Goal: Task Accomplishment & Management: Use online tool/utility

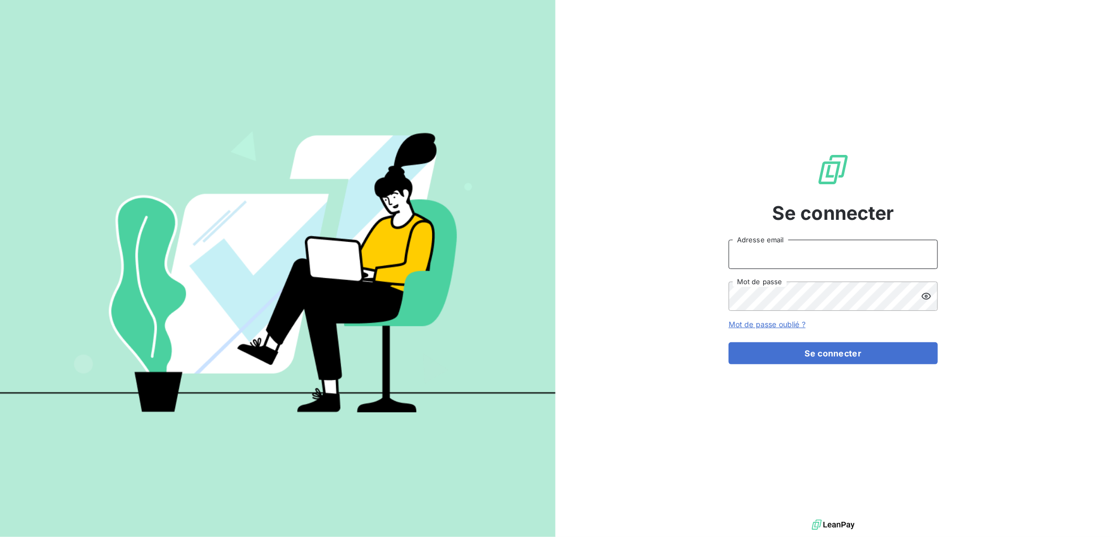
type input "[EMAIL_ADDRESS][PERSON_NAME][DOMAIN_NAME]"
click at [814, 337] on form "[EMAIL_ADDRESS][PERSON_NAME][DOMAIN_NAME] Adresse email Mot de passe Mot de pas…" at bounding box center [832, 302] width 209 height 124
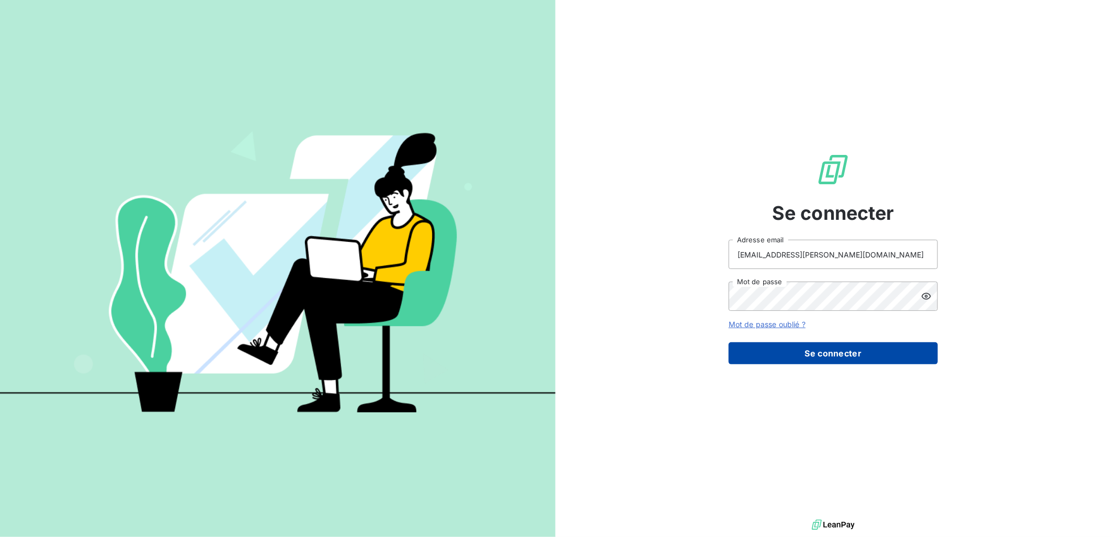
click at [819, 347] on button "Se connecter" at bounding box center [832, 353] width 209 height 22
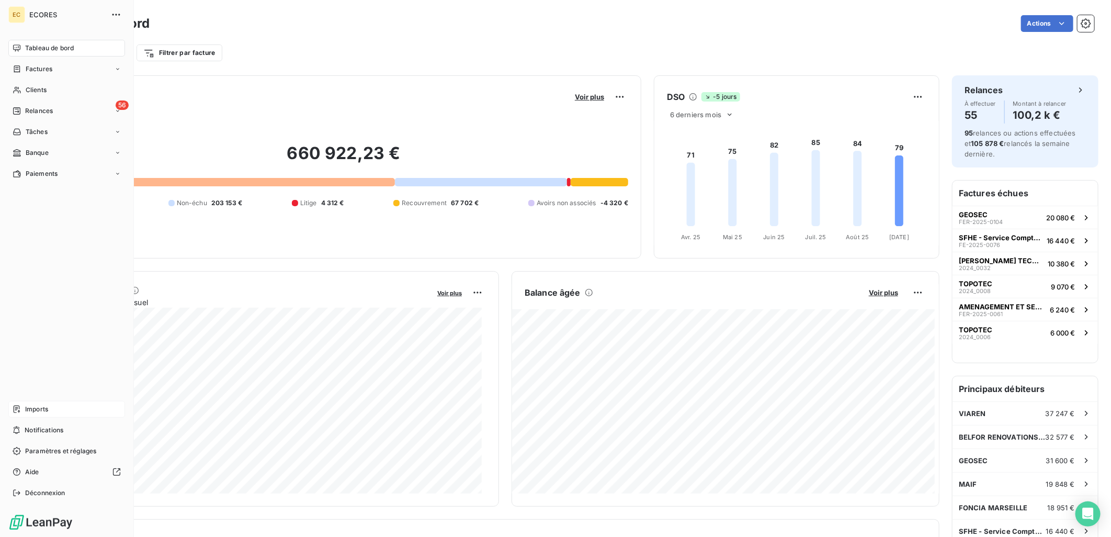
click at [33, 404] on div "Imports" at bounding box center [66, 409] width 117 height 17
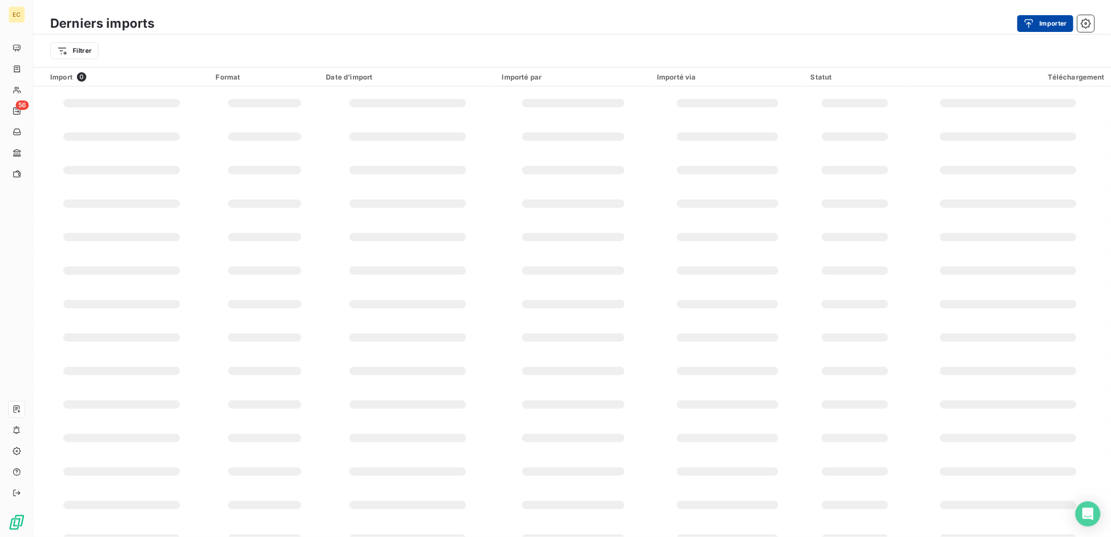
click at [1039, 17] on button "Importer" at bounding box center [1045, 23] width 56 height 17
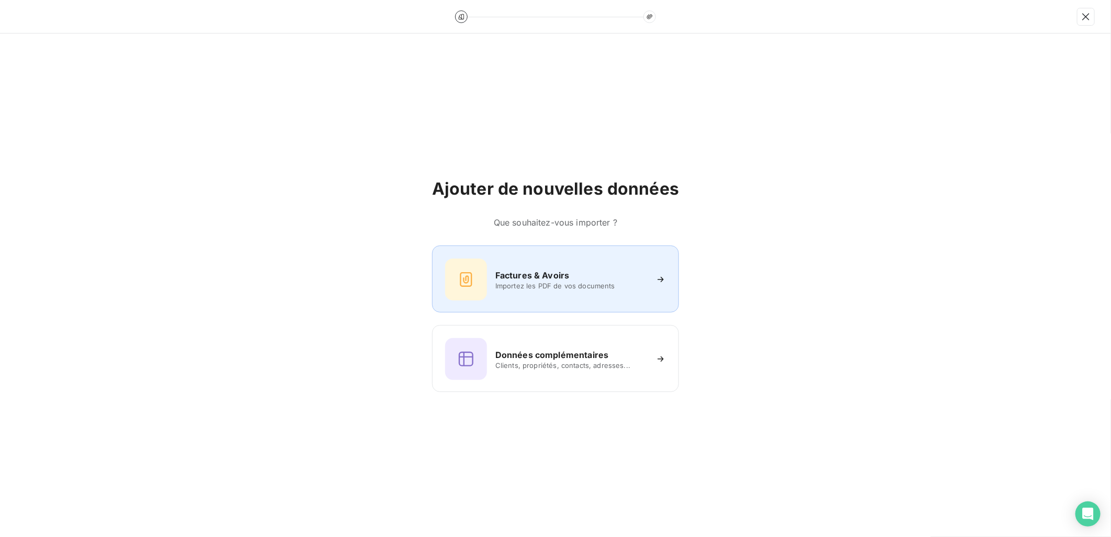
click at [632, 279] on div "Factures & Avoirs" at bounding box center [571, 275] width 152 height 13
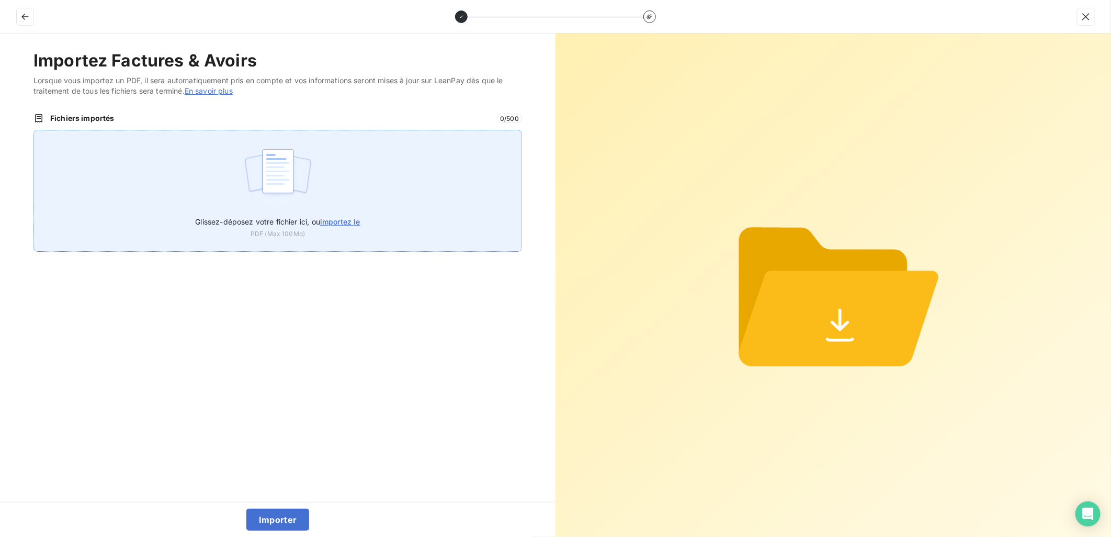
click at [349, 219] on span "importez le" at bounding box center [340, 221] width 40 height 9
click at [34, 130] on input "Glissez-déposez votre fichier ici, ou importez le" at bounding box center [33, 130] width 1 height 1
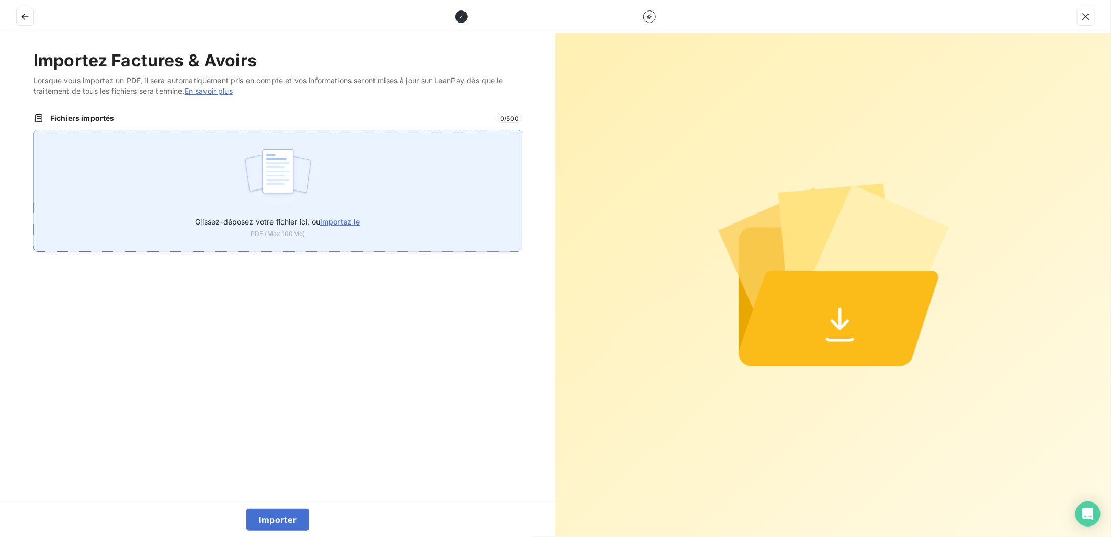
type input "C:\fakepath\FEF-2025-2682.pdf"
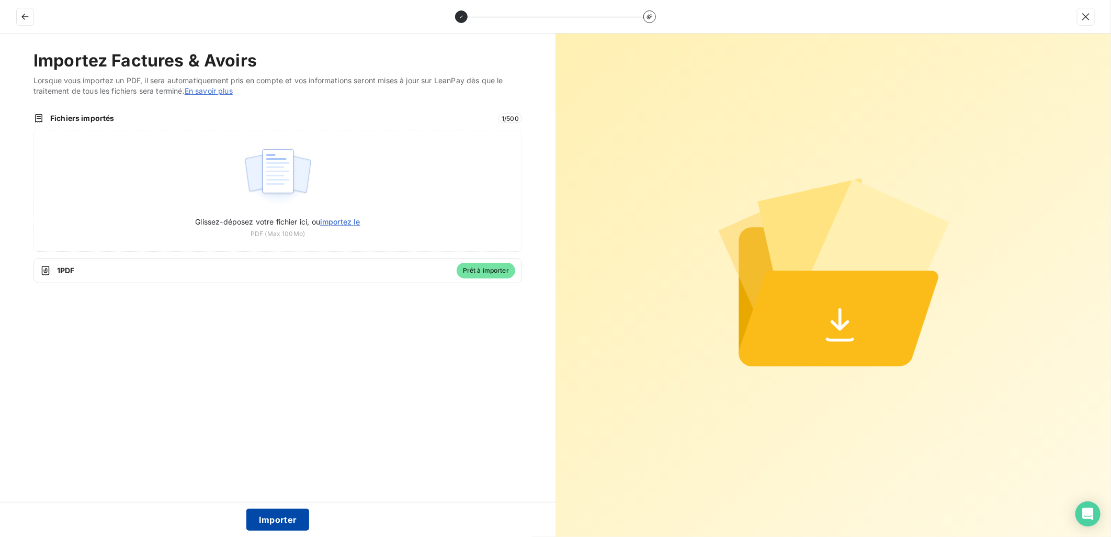
click at [287, 523] on button "Importer" at bounding box center [277, 519] width 63 height 22
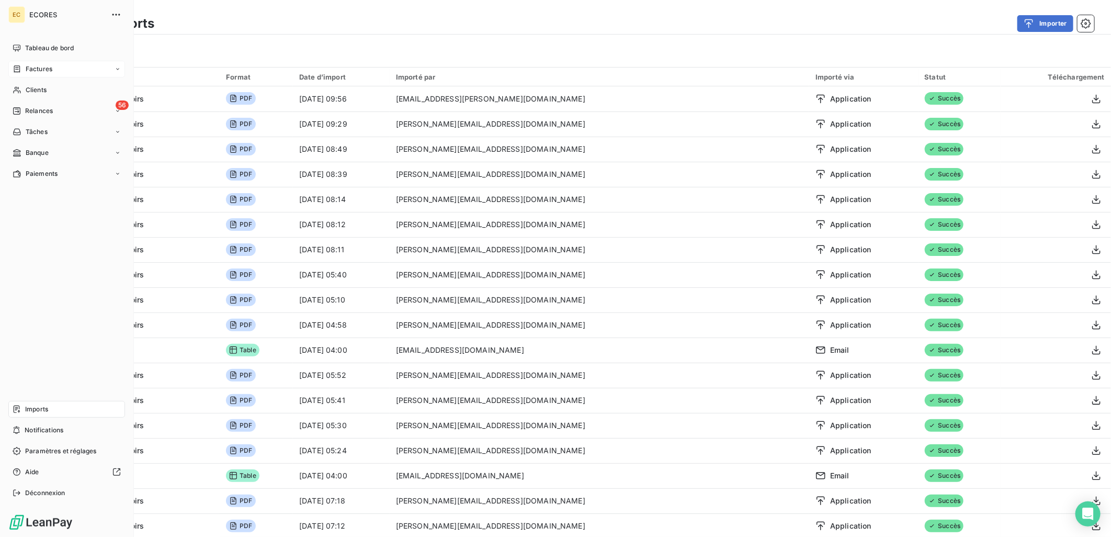
click at [39, 69] on span "Factures" at bounding box center [39, 68] width 27 height 9
click at [40, 90] on span "Factures" at bounding box center [38, 89] width 27 height 9
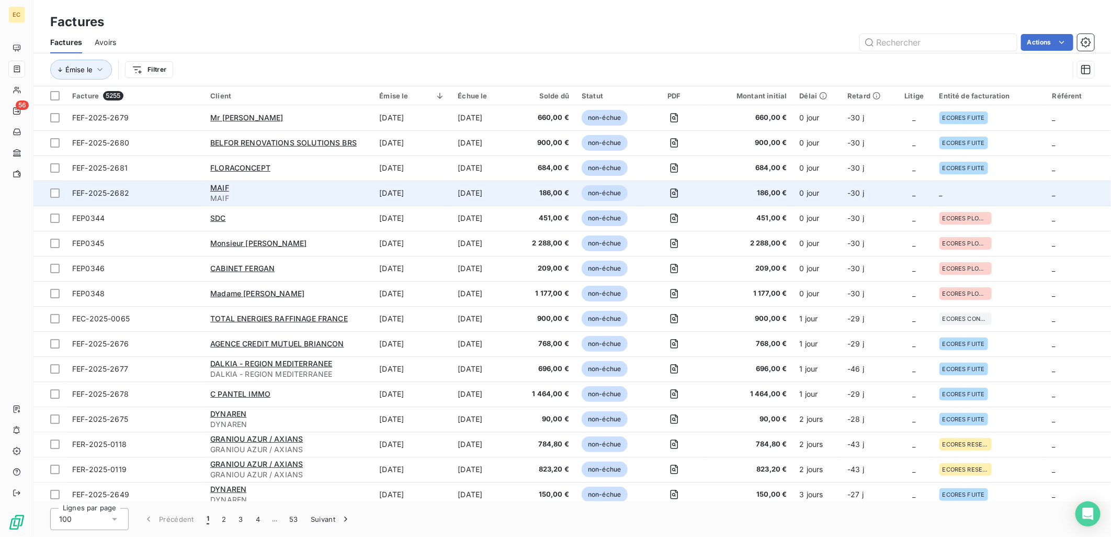
click at [809, 192] on td "0 jour" at bounding box center [817, 192] width 48 height 25
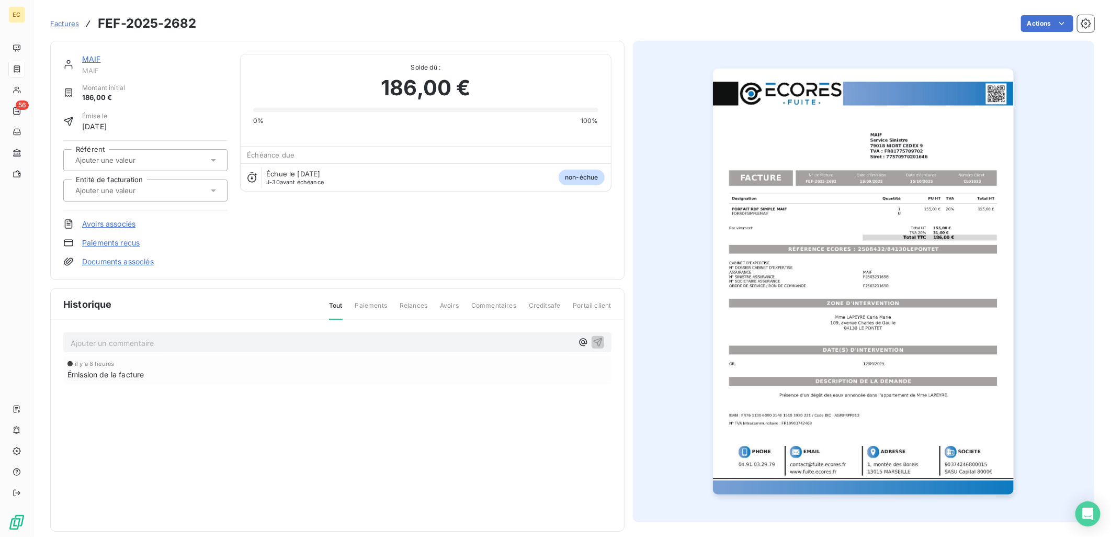
click at [98, 260] on link "Documents associés" at bounding box center [118, 261] width 72 height 10
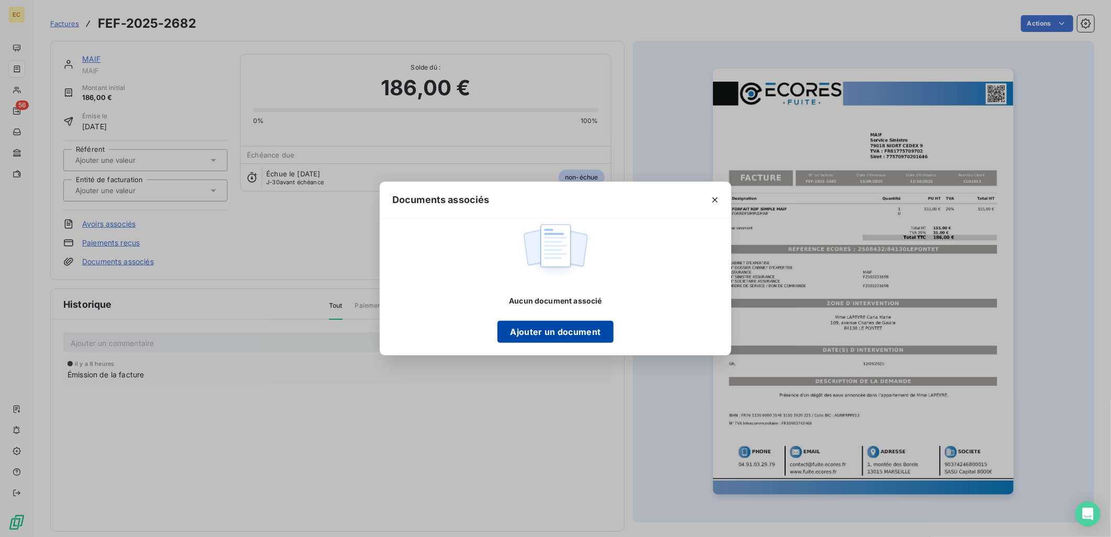
click at [518, 322] on button "Ajouter un document" at bounding box center [555, 332] width 116 height 22
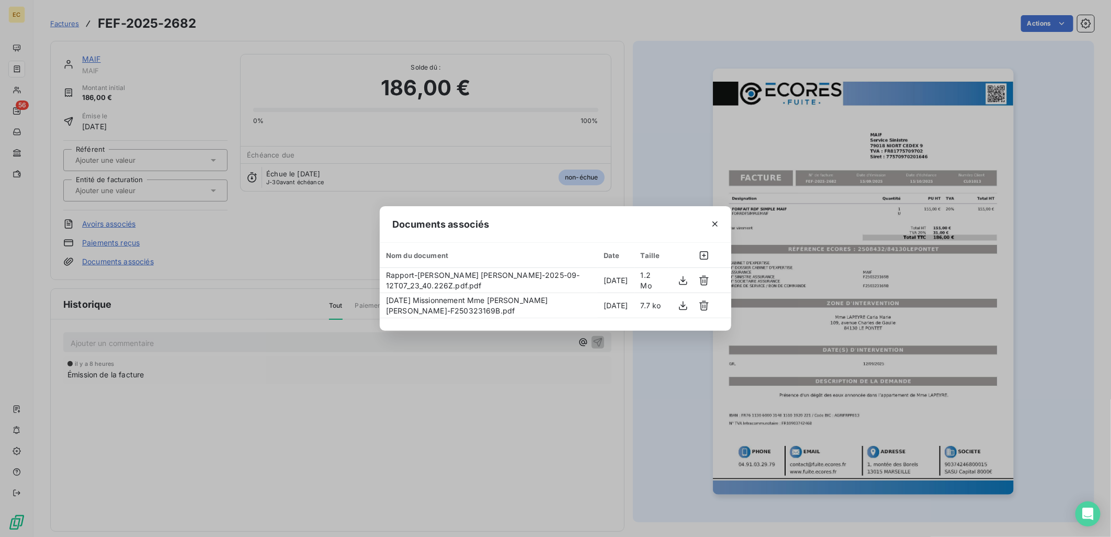
click at [380, 268] on td "Rapport-[PERSON_NAME] [PERSON_NAME]-2025-09-12T07_23_40.226Z.pdf.pdf" at bounding box center [489, 280] width 218 height 25
drag, startPoint x: 217, startPoint y: 231, endPoint x: 197, endPoint y: 207, distance: 31.5
click at [217, 232] on div "Documents associés Nom du document Date Taille Rapport-Mme [PERSON_NAME] [PERSO…" at bounding box center [555, 268] width 1111 height 537
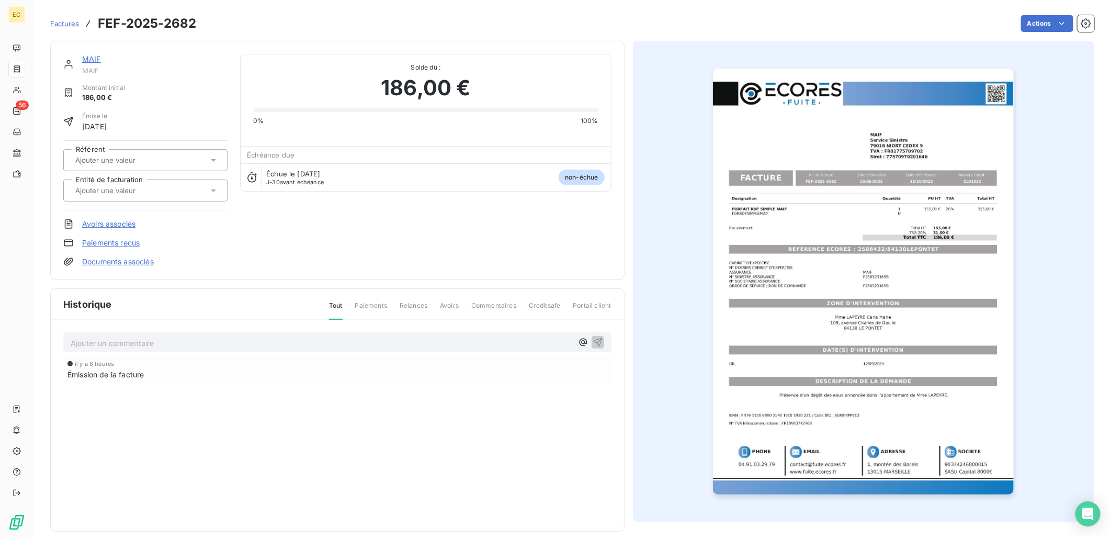
click at [179, 195] on div at bounding box center [140, 191] width 136 height 14
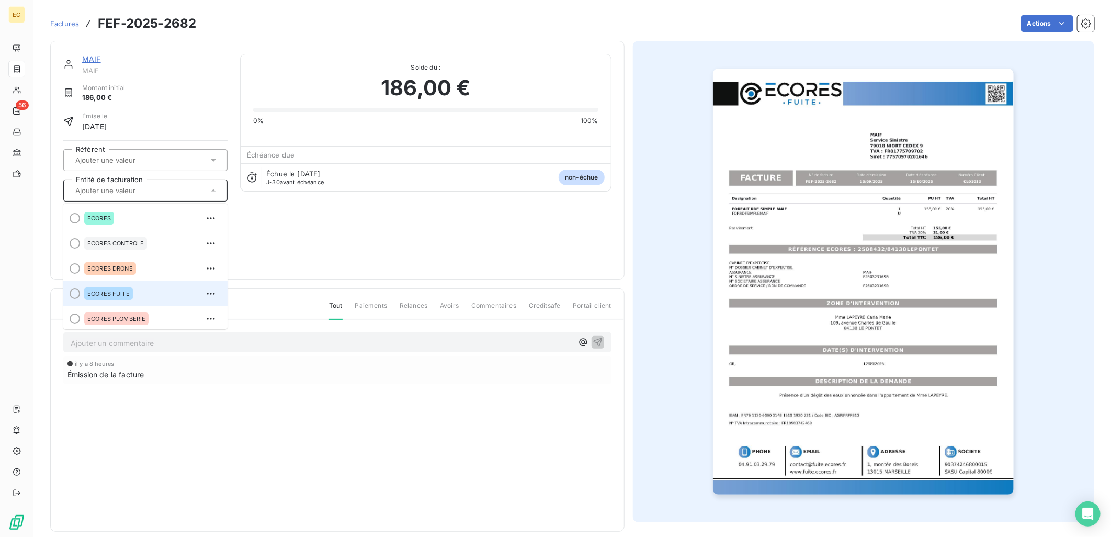
click at [145, 295] on div "ECORES FUITE" at bounding box center [151, 293] width 135 height 17
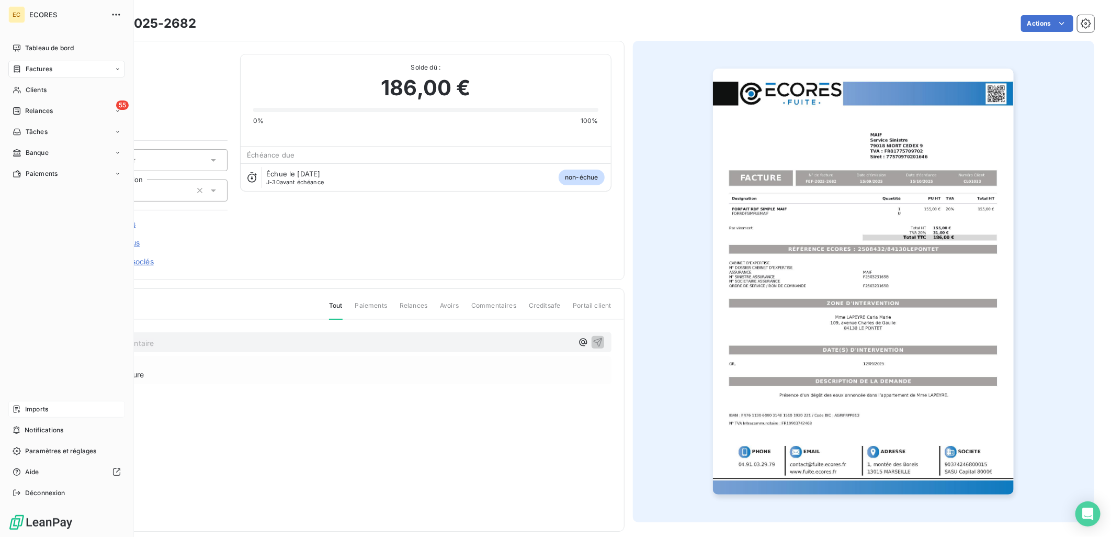
click at [42, 409] on span "Imports" at bounding box center [36, 408] width 23 height 9
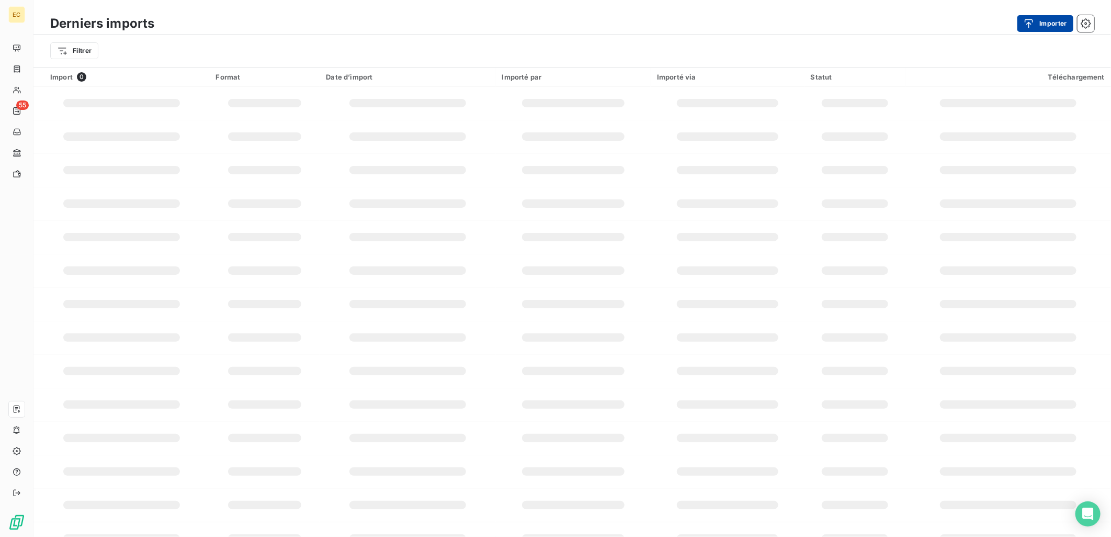
click at [1027, 23] on icon "button" at bounding box center [1028, 23] width 10 height 10
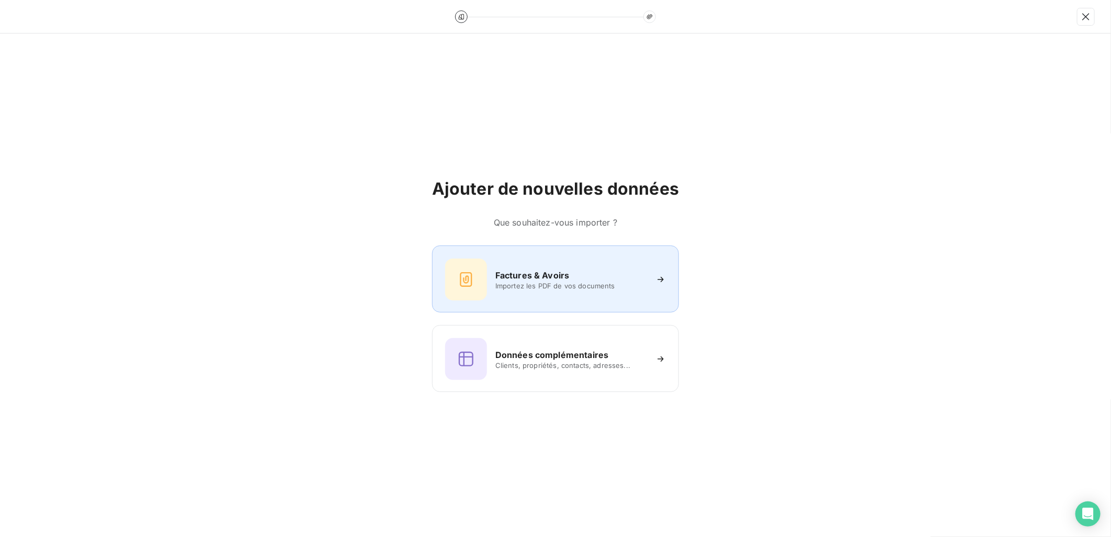
click at [548, 279] on h6 "Factures & Avoirs" at bounding box center [532, 275] width 74 height 13
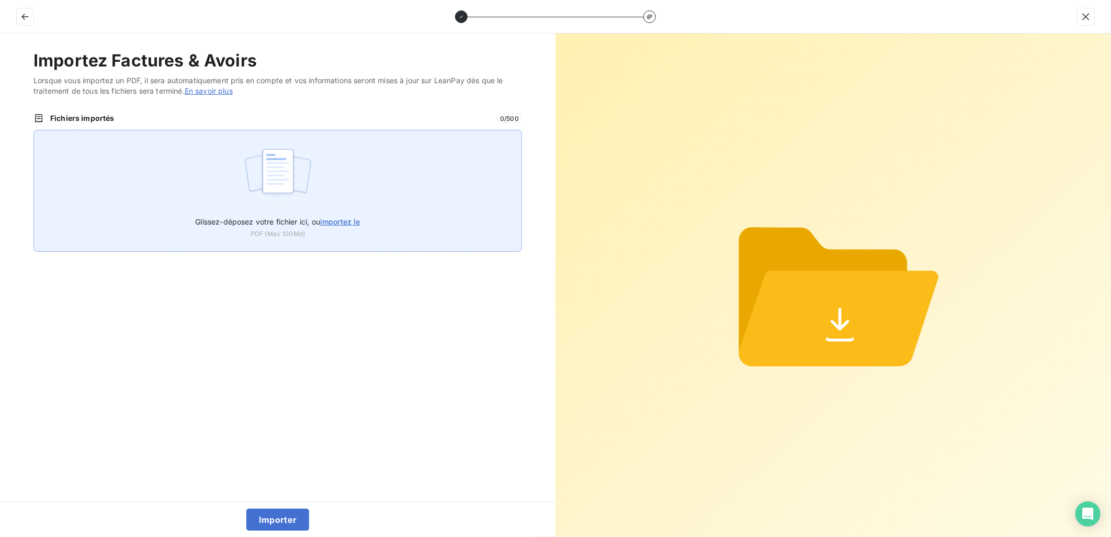
click at [341, 211] on label "Glissez-déposez votre fichier ici, ou importez le" at bounding box center [277, 219] width 165 height 19
click at [34, 130] on input "Glissez-déposez votre fichier ici, ou importez le" at bounding box center [33, 130] width 1 height 1
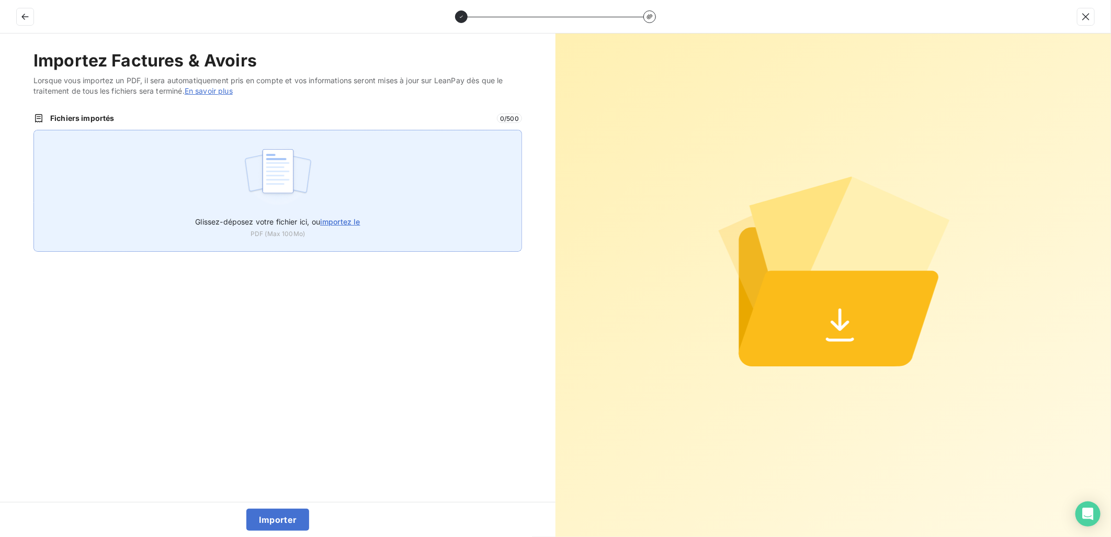
type input "C:\fakepath\FEF-2025-2683.pdf"
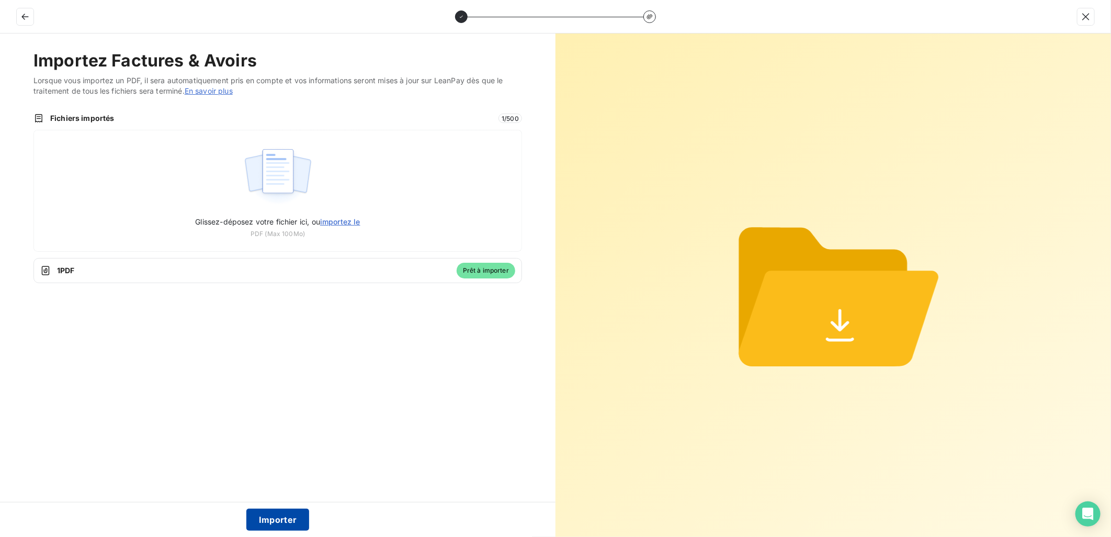
click at [293, 521] on button "Importer" at bounding box center [277, 519] width 63 height 22
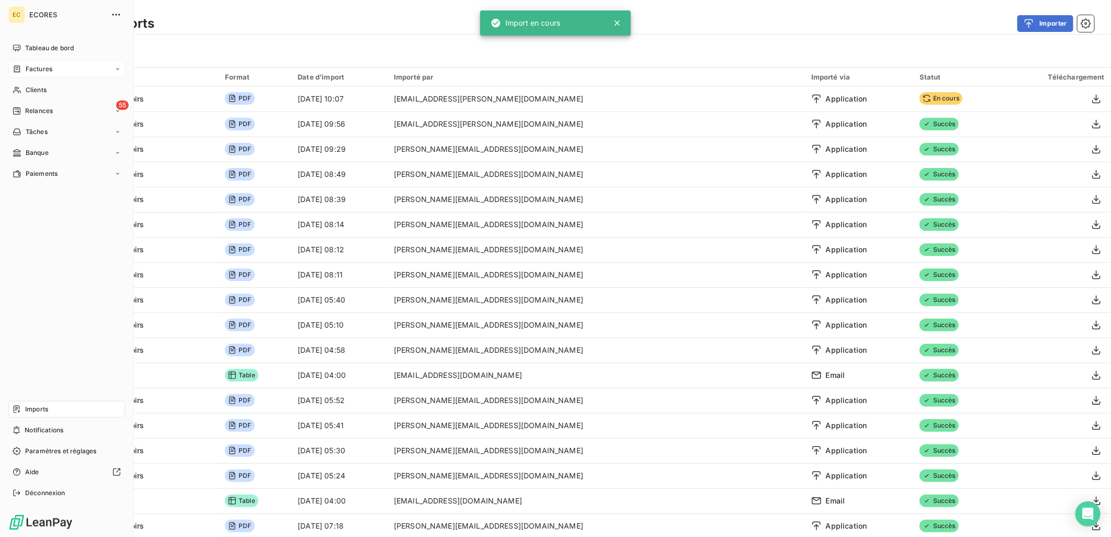
click at [42, 66] on span "Factures" at bounding box center [39, 68] width 27 height 9
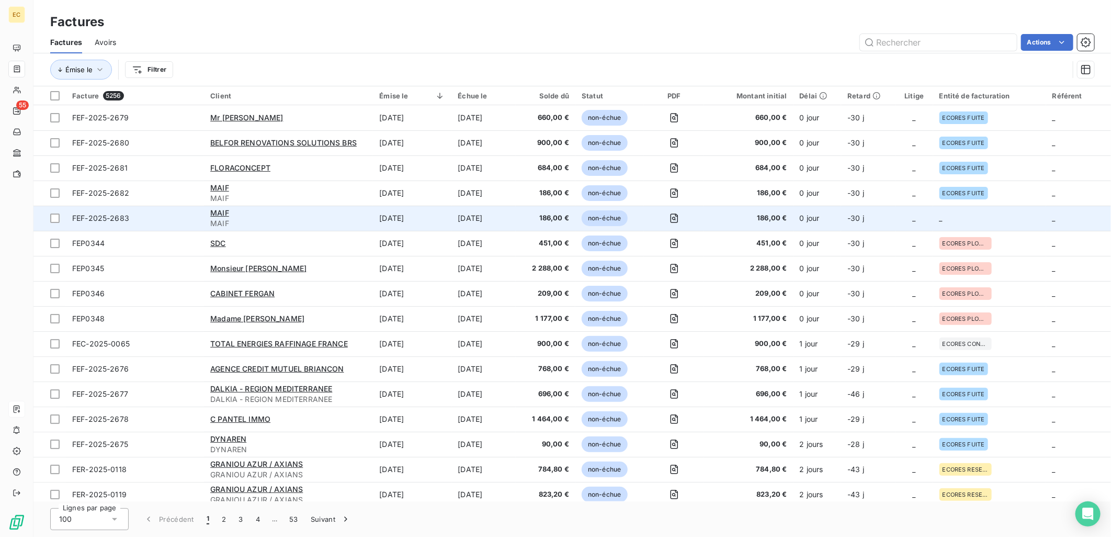
click at [790, 215] on td "186,00 €" at bounding box center [748, 218] width 89 height 25
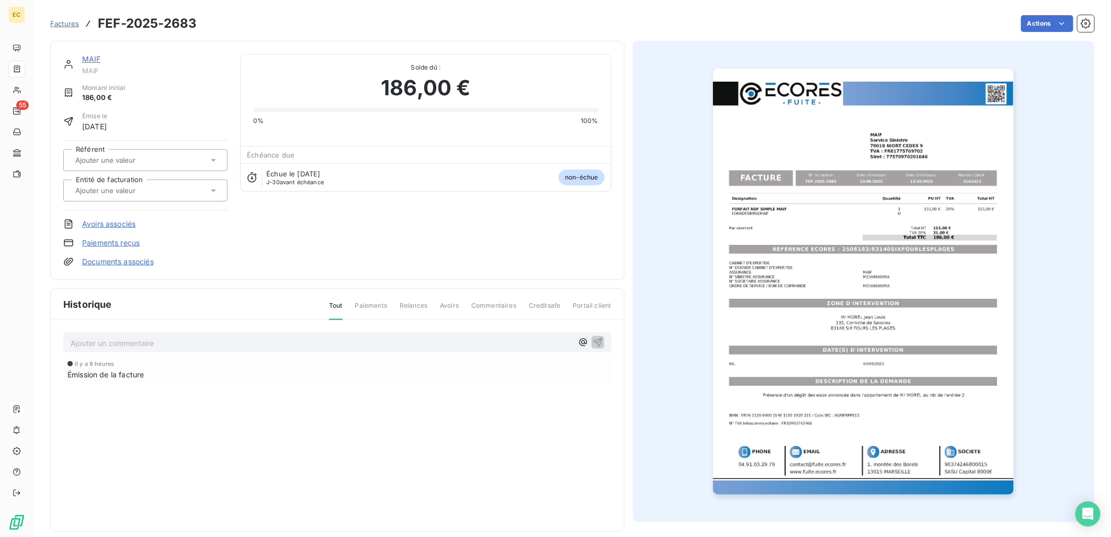
click at [136, 259] on link "Documents associés" at bounding box center [118, 261] width 72 height 10
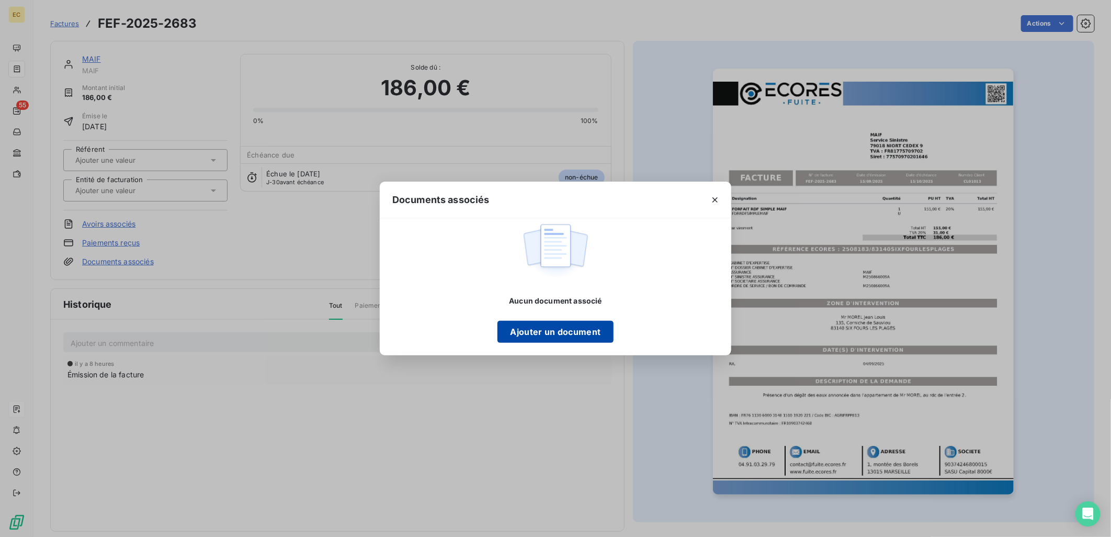
click at [547, 337] on button "Ajouter un document" at bounding box center [555, 332] width 116 height 22
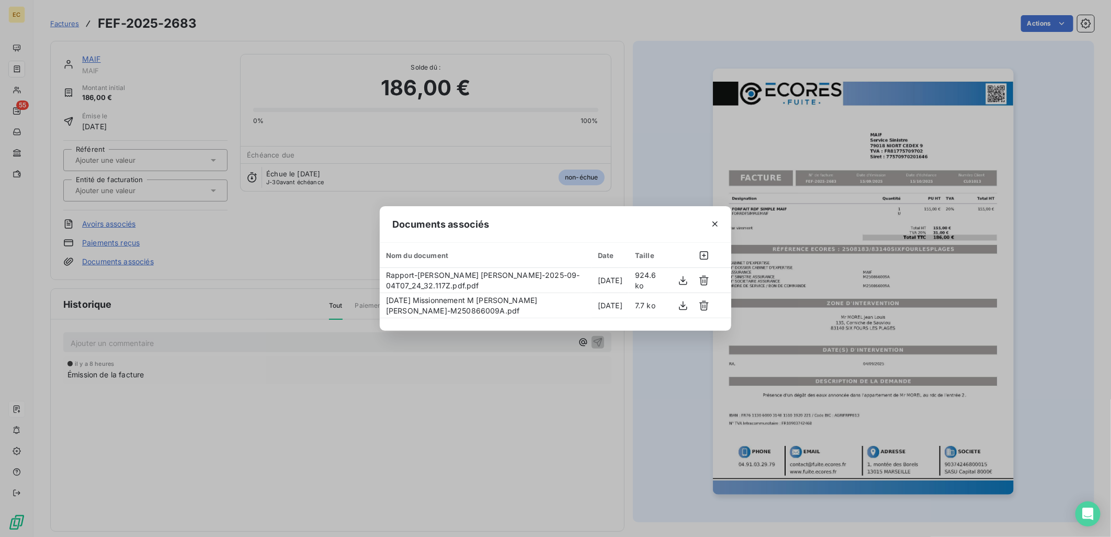
click at [243, 252] on div "Documents associés Nom du document Date Taille Rapport-[PERSON_NAME] [PERSON_NA…" at bounding box center [555, 268] width 1111 height 537
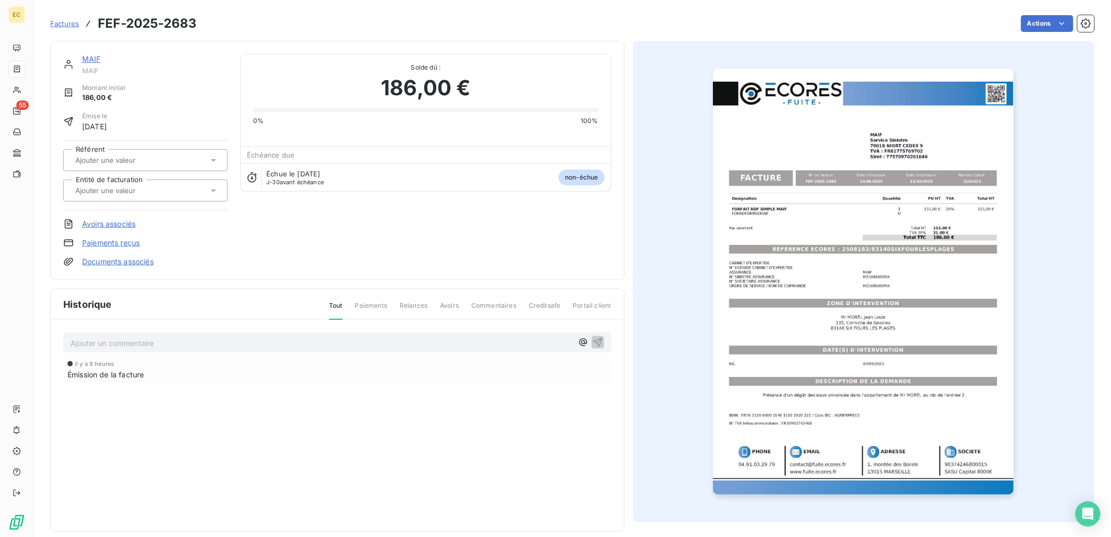
click at [163, 187] on input "text" at bounding box center [126, 190] width 105 height 9
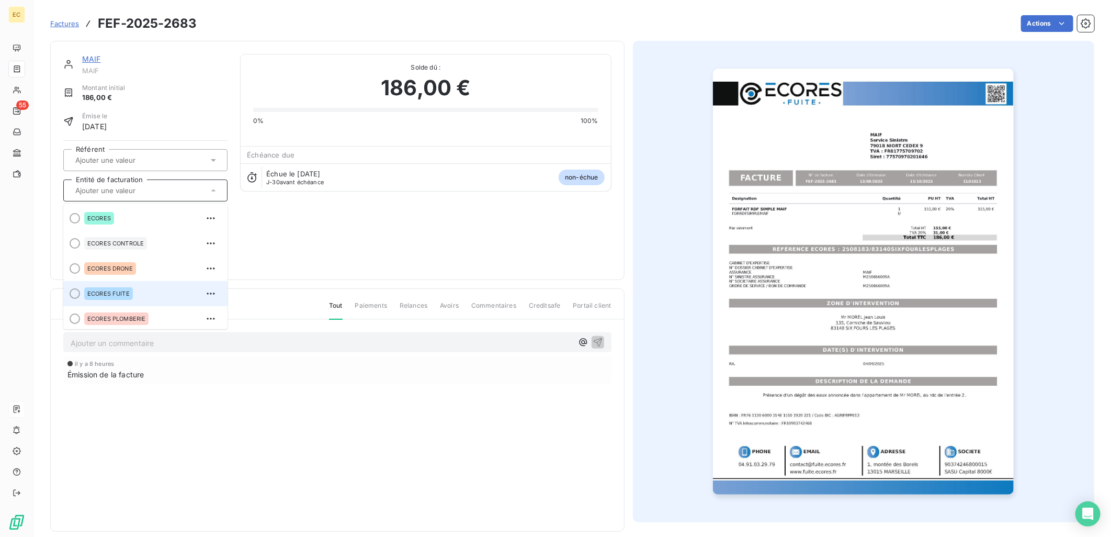
click at [130, 290] on div "ECORES FUITE" at bounding box center [108, 293] width 49 height 13
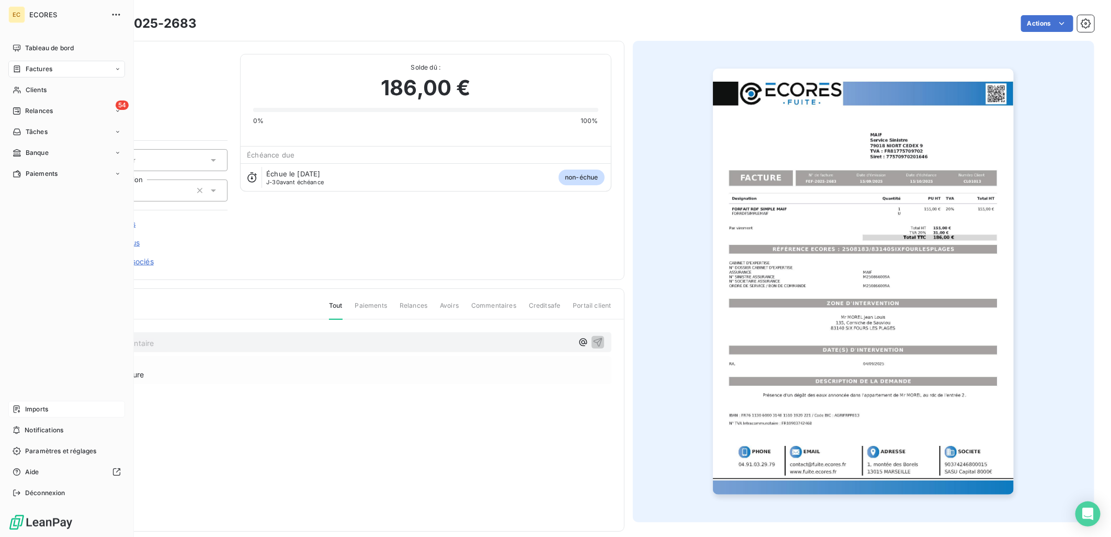
click at [16, 406] on icon at bounding box center [17, 408] width 6 height 7
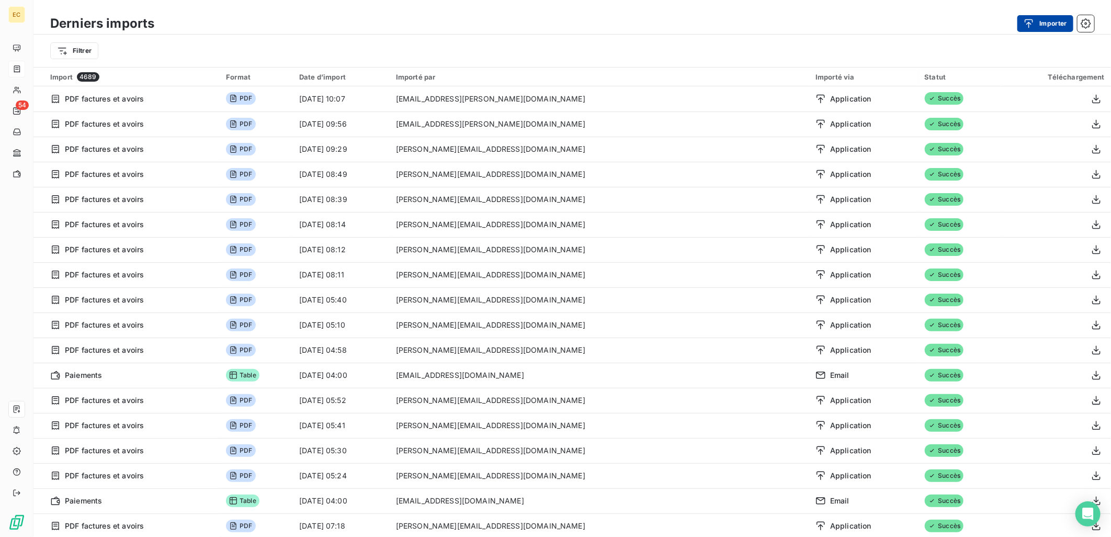
click at [1032, 22] on icon "button" at bounding box center [1029, 23] width 8 height 9
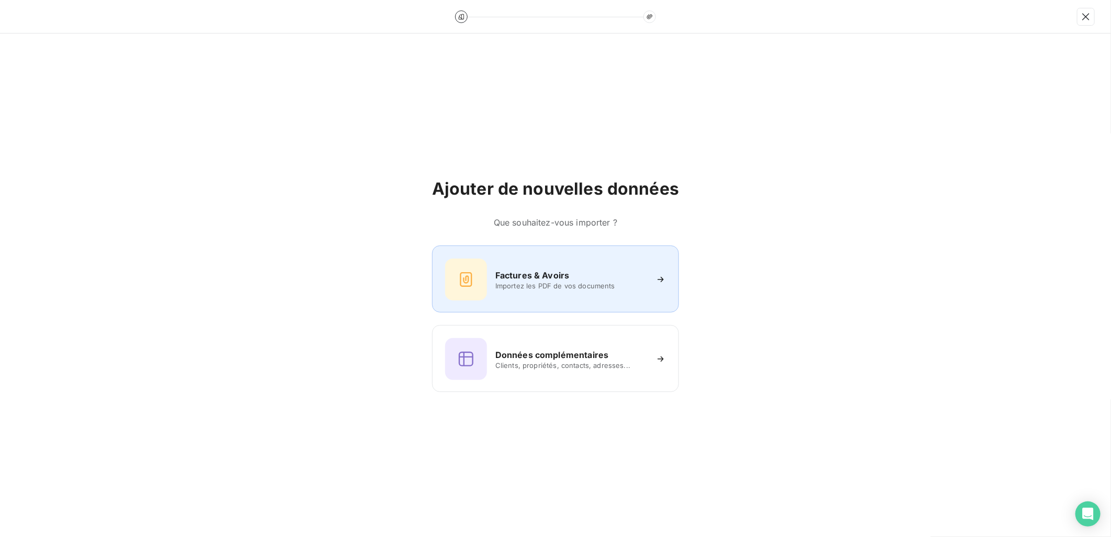
click at [567, 270] on h6 "Factures & Avoirs" at bounding box center [532, 275] width 74 height 13
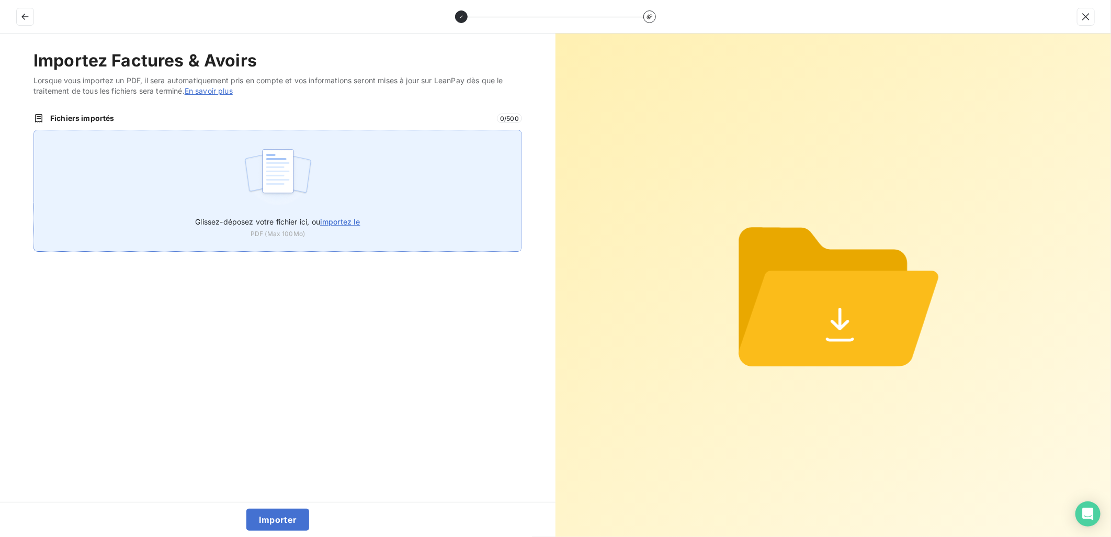
click at [211, 196] on div "Glissez-déposez votre fichier ici, ou importez le PDF (Max 100Mo)" at bounding box center [277, 191] width 488 height 122
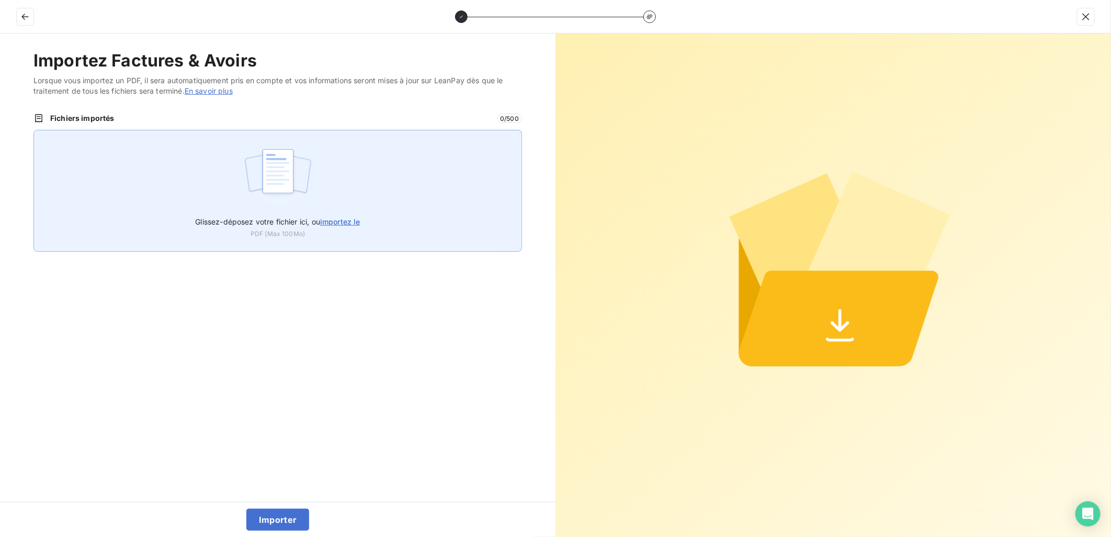
type input "C:\fakepath\FEF-2025-2684.pdf"
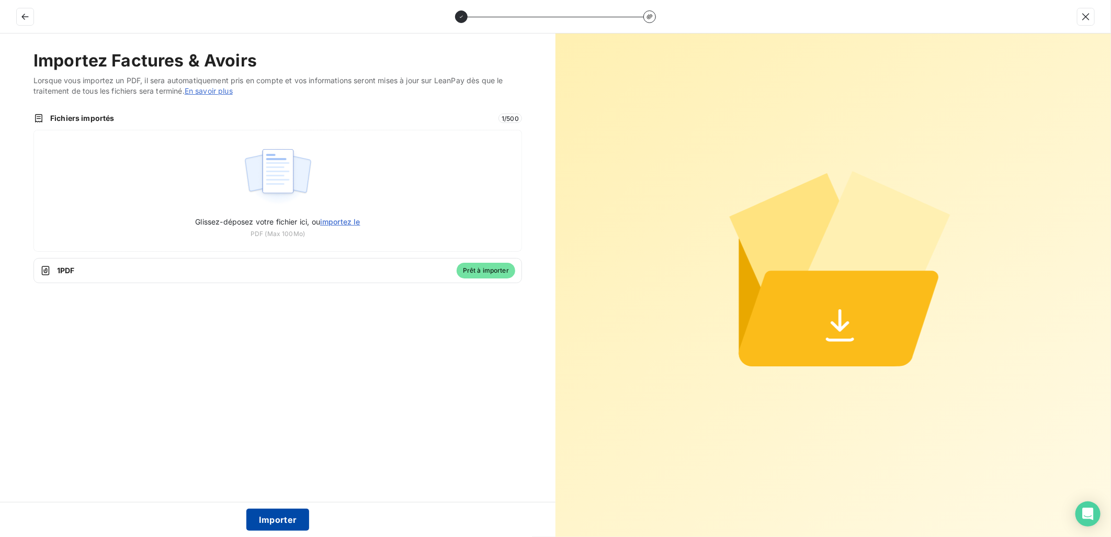
click at [272, 517] on button "Importer" at bounding box center [277, 519] width 63 height 22
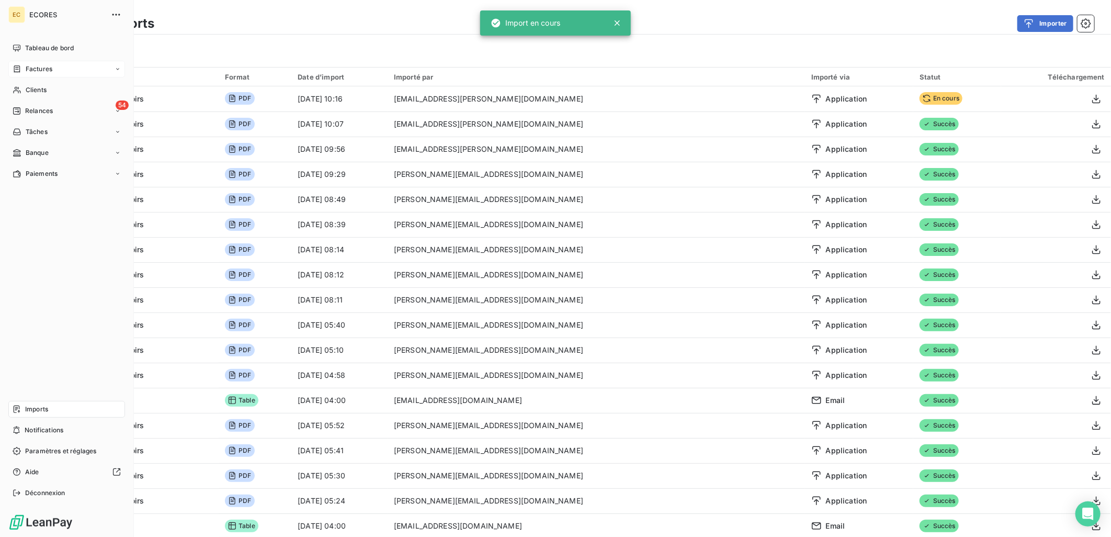
click at [27, 65] on span "Factures" at bounding box center [39, 68] width 27 height 9
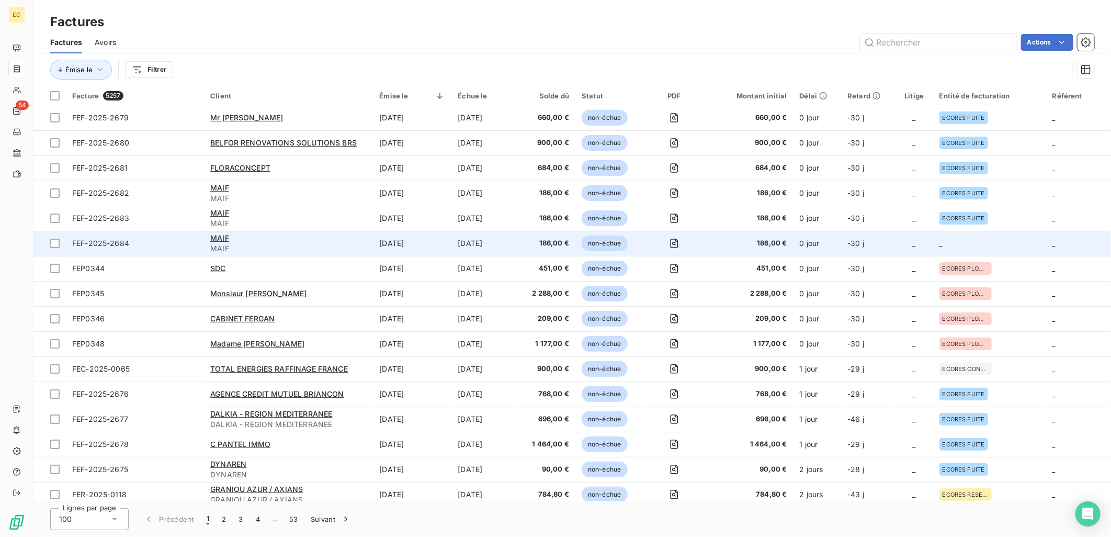
click at [1001, 247] on td "_" at bounding box center [989, 243] width 113 height 25
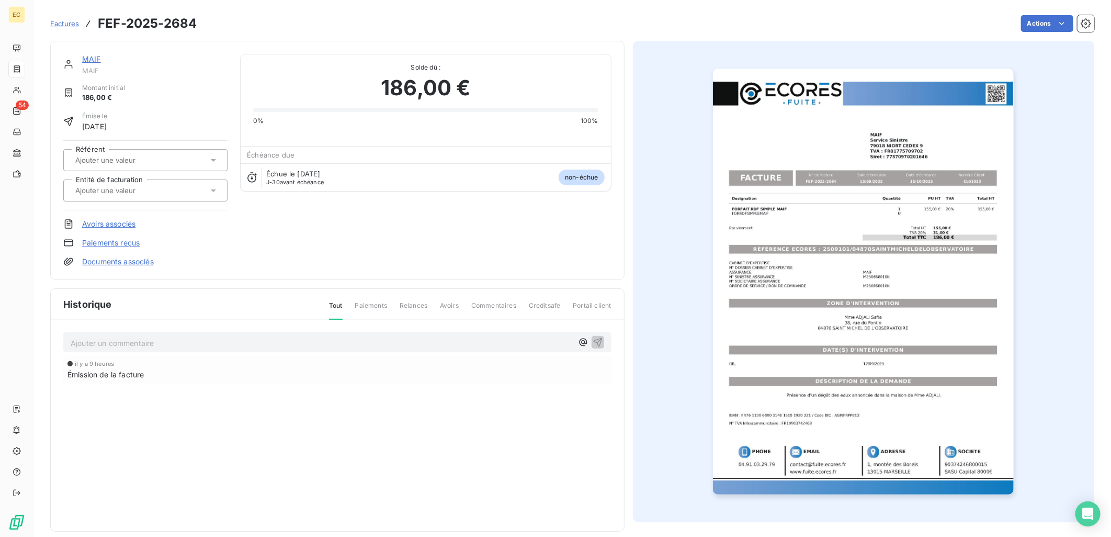
click at [123, 260] on link "Documents associés" at bounding box center [118, 261] width 72 height 10
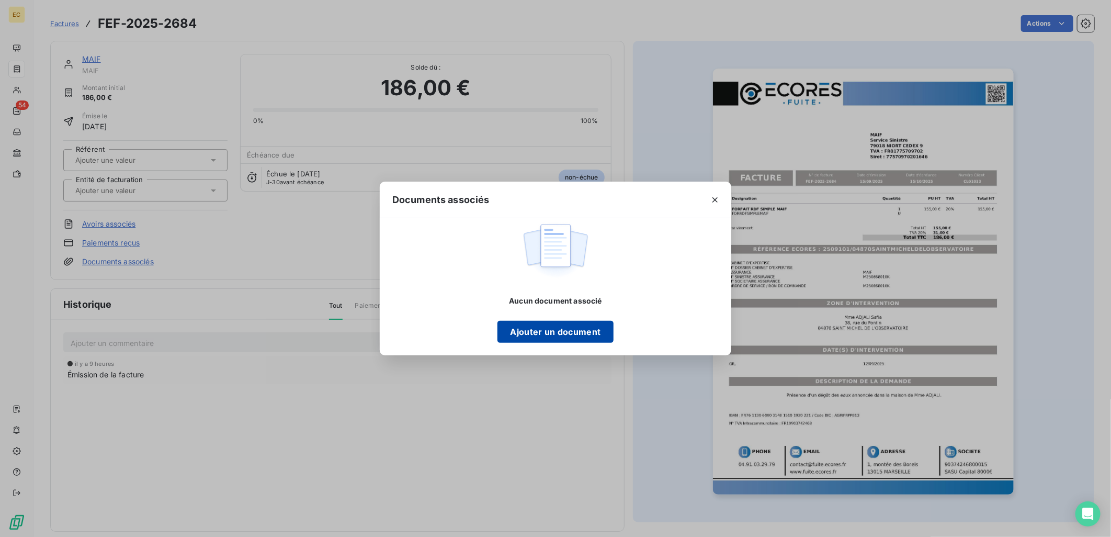
click at [541, 329] on button "Ajouter un document" at bounding box center [555, 332] width 116 height 22
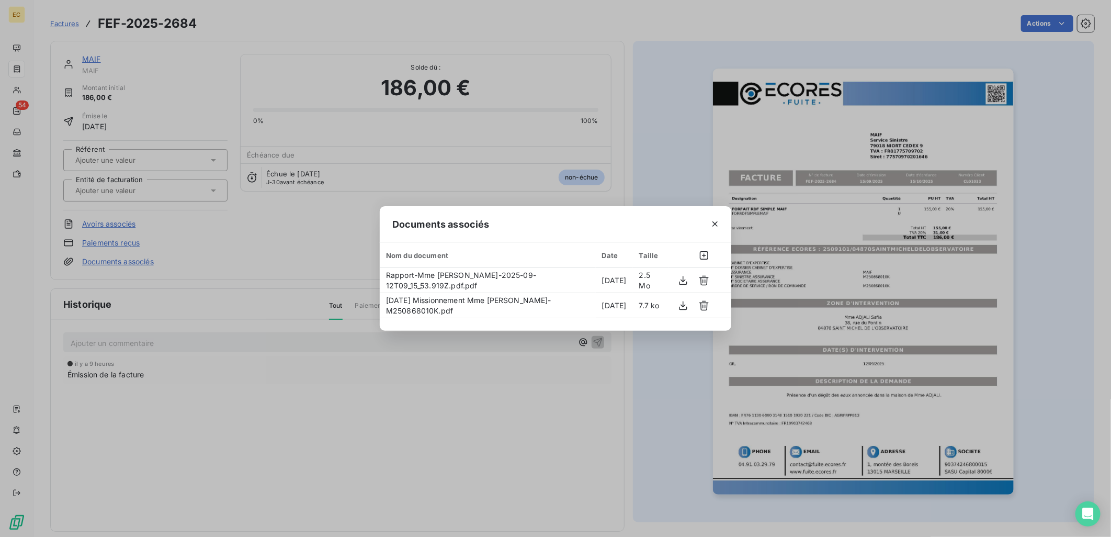
click at [280, 249] on div "Documents associés Nom du document Date Taille Rapport-Mme [PERSON_NAME]-2025-0…" at bounding box center [555, 268] width 1111 height 537
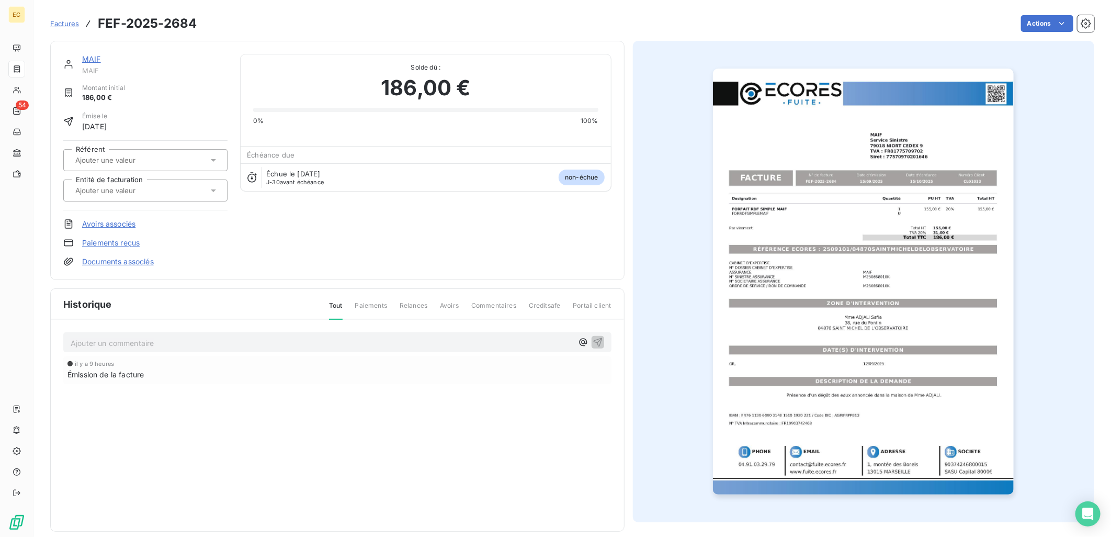
click at [136, 189] on input "text" at bounding box center [126, 190] width 105 height 9
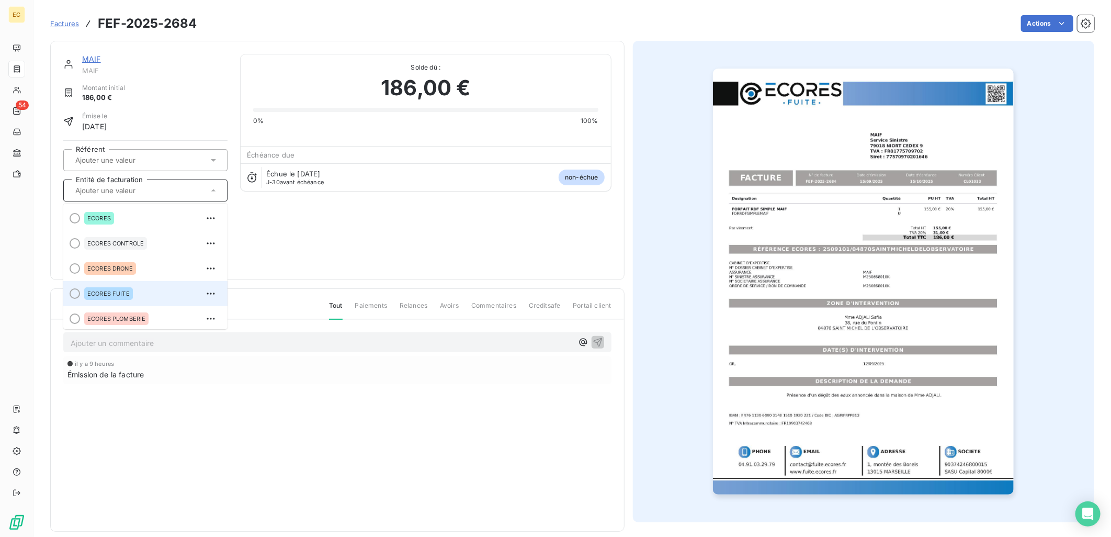
click at [130, 287] on div "ECORES FUITE" at bounding box center [108, 293] width 49 height 13
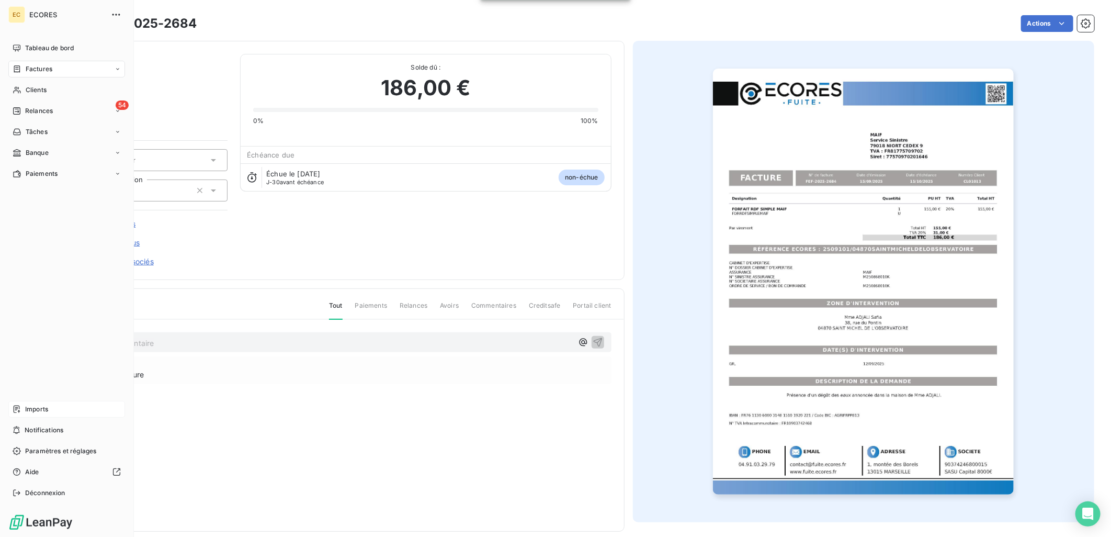
click at [28, 406] on span "Imports" at bounding box center [36, 408] width 23 height 9
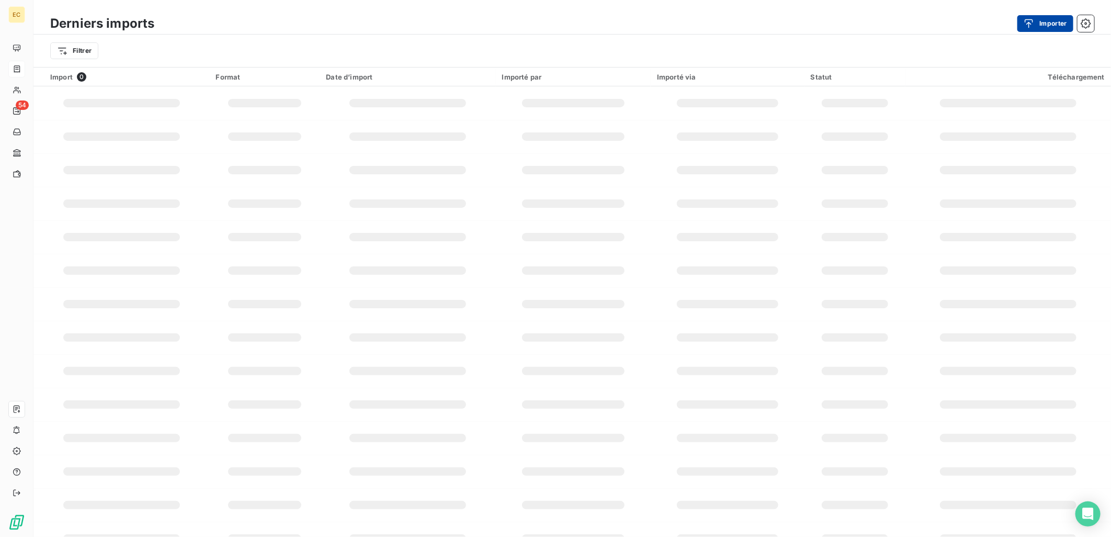
click at [1038, 21] on div "button" at bounding box center [1031, 23] width 16 height 10
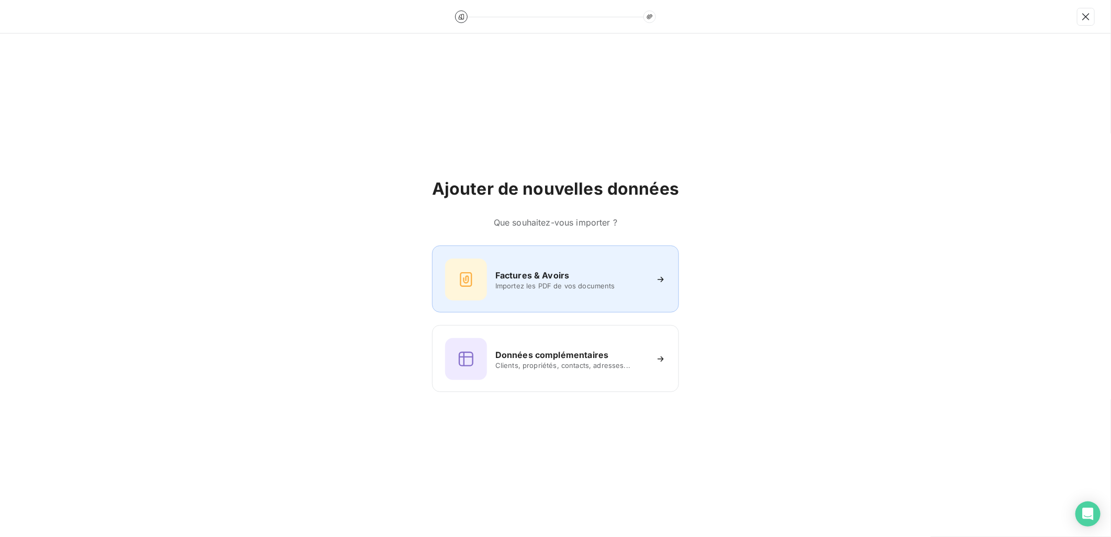
click at [547, 289] on span "Importez les PDF de vos documents" at bounding box center [571, 285] width 152 height 8
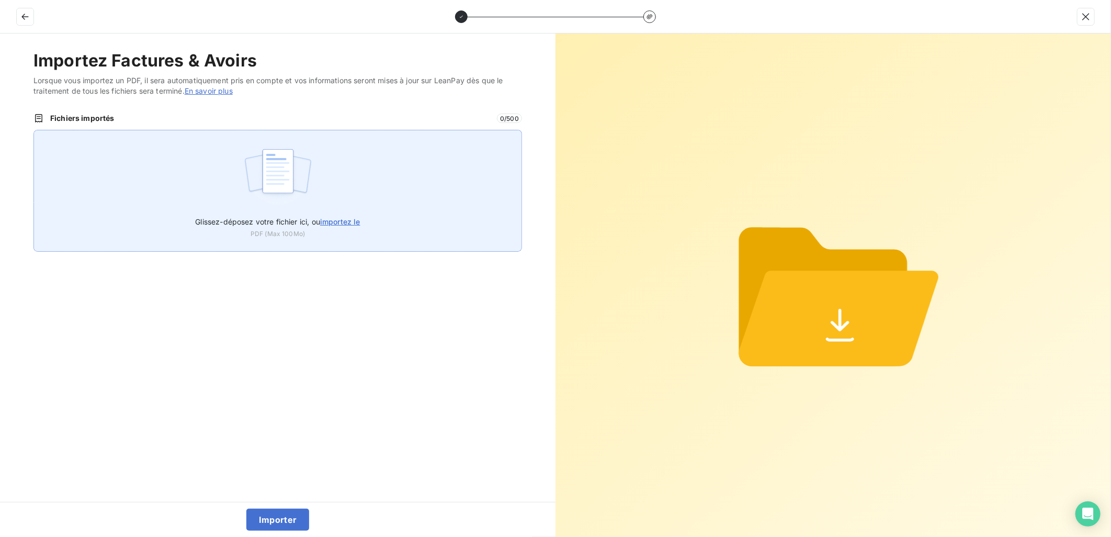
click at [342, 212] on label "Glissez-déposez votre fichier ici, ou importez le" at bounding box center [277, 219] width 165 height 19
click at [34, 130] on input "Glissez-déposez votre fichier ici, ou importez le" at bounding box center [33, 130] width 1 height 1
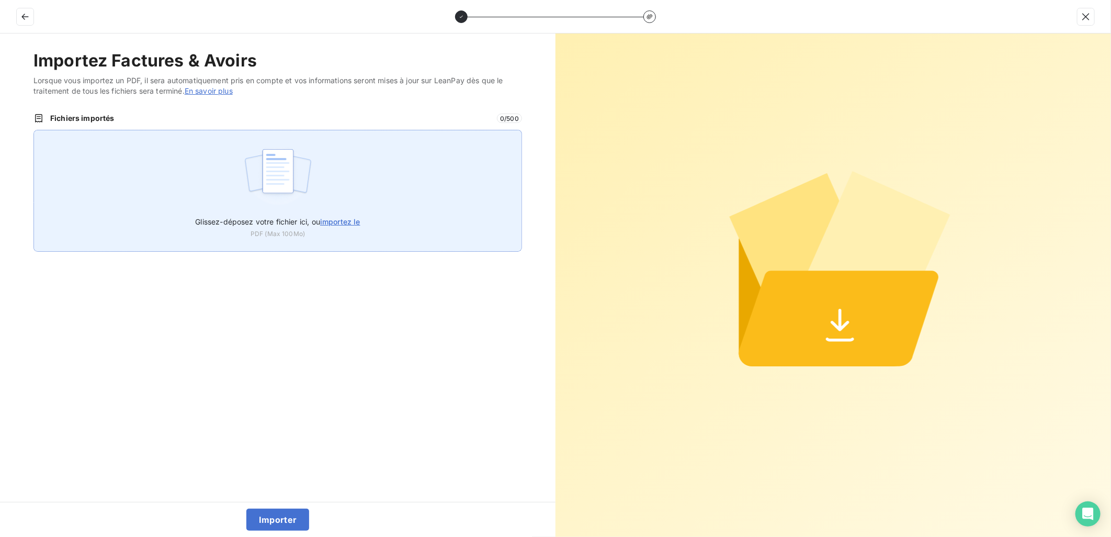
type input "C:\fakepath\FEF-2025-2685.pdf"
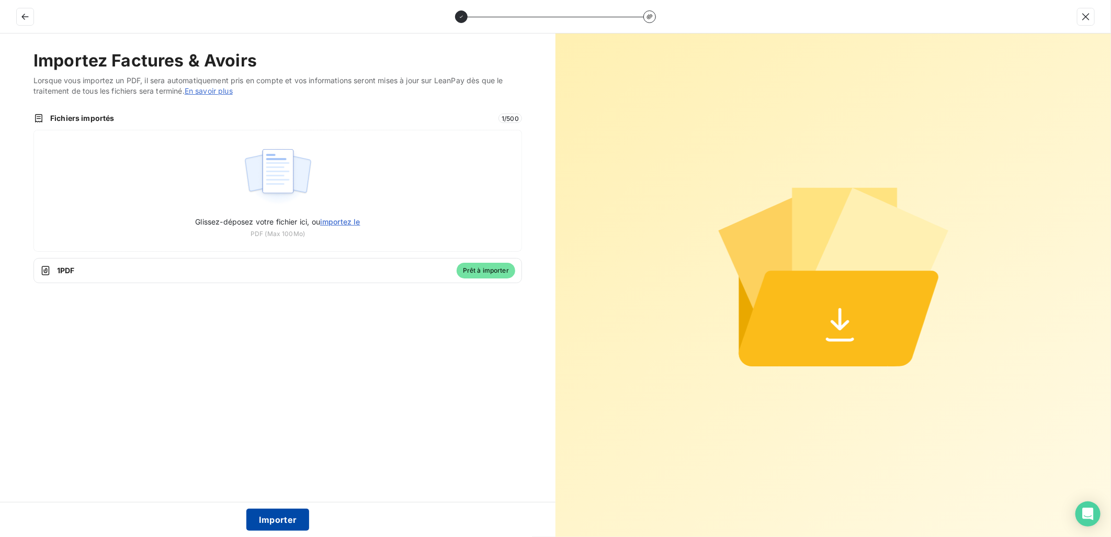
click at [265, 514] on button "Importer" at bounding box center [277, 519] width 63 height 22
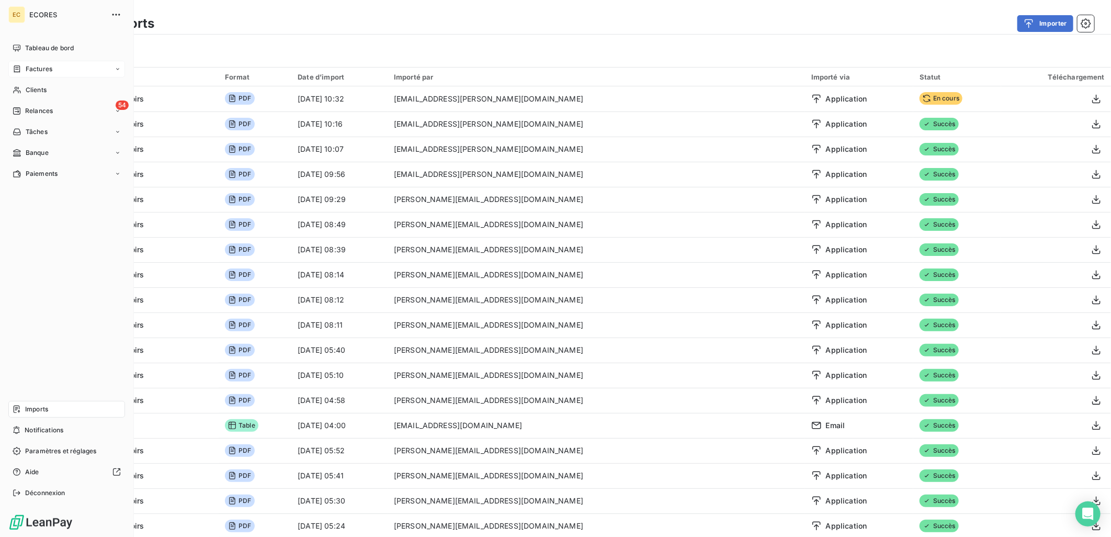
click at [46, 64] on span "Factures" at bounding box center [39, 68] width 27 height 9
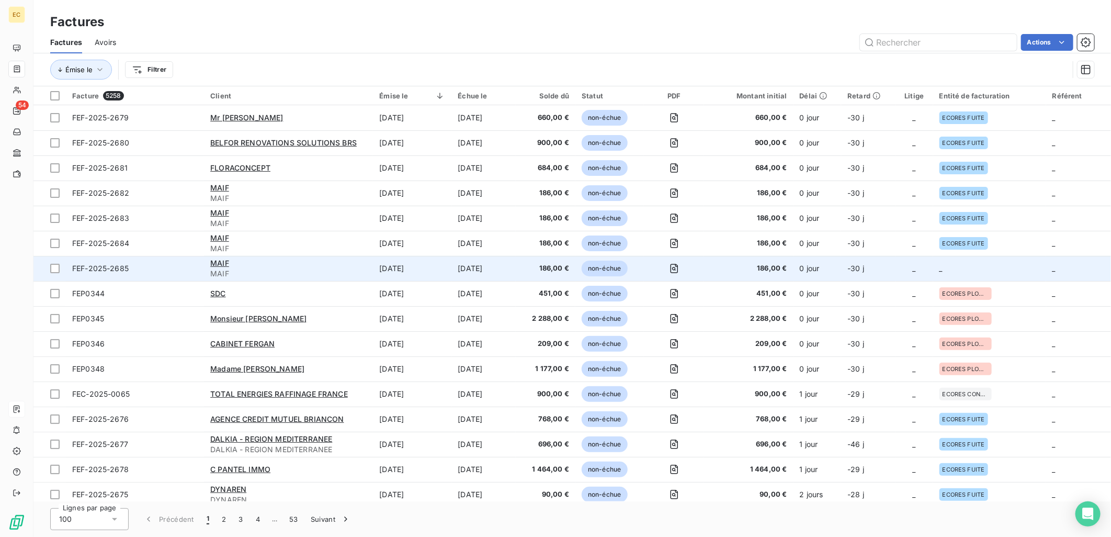
click at [1015, 265] on td "_" at bounding box center [989, 268] width 113 height 25
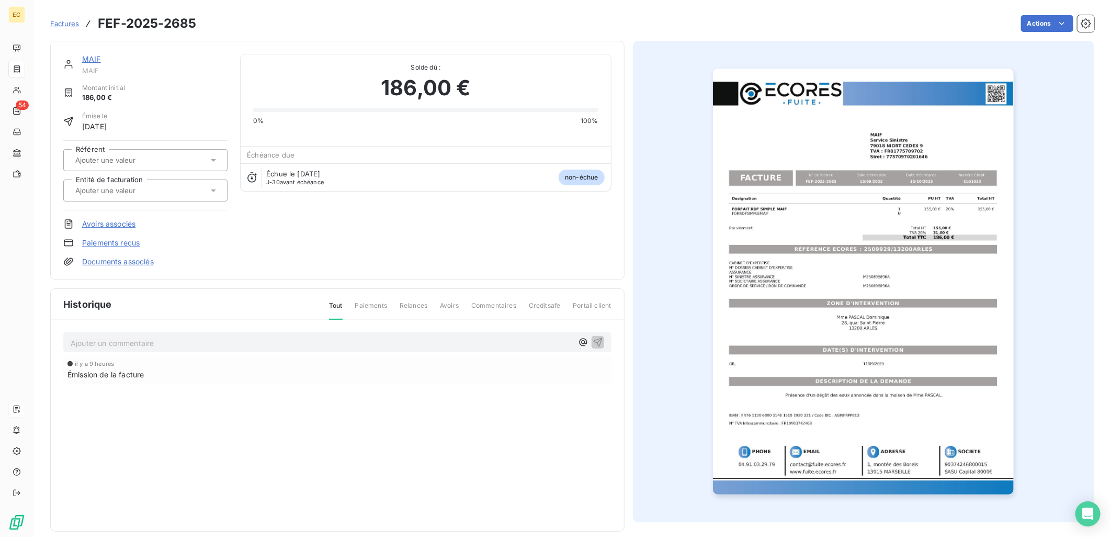
click at [123, 189] on input "text" at bounding box center [126, 190] width 105 height 9
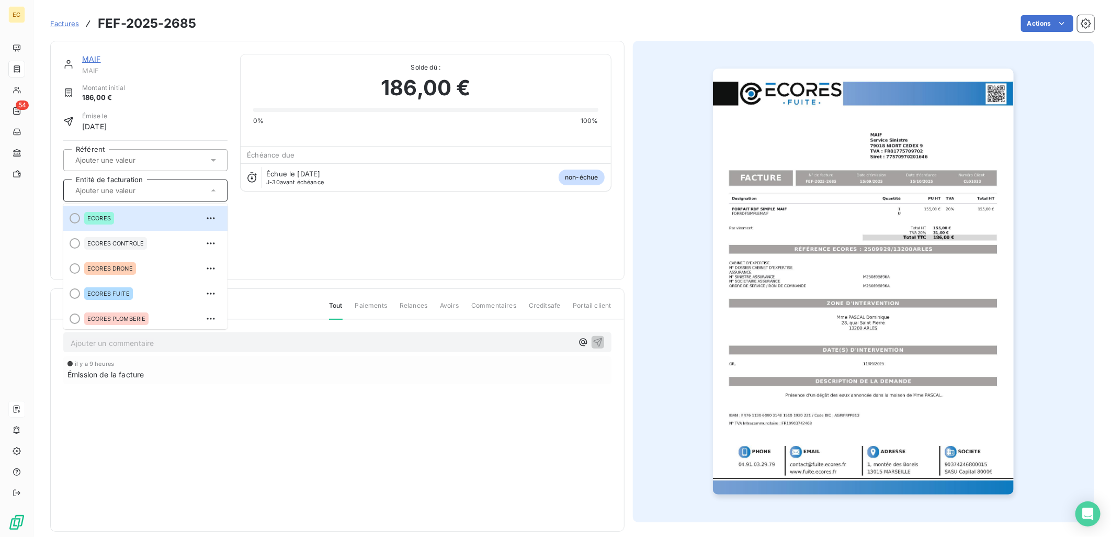
click at [326, 229] on div "MAIF MAIF Montant initial 186,00 € Émise le [DATE] Référent Entité de facturati…" at bounding box center [337, 160] width 548 height 213
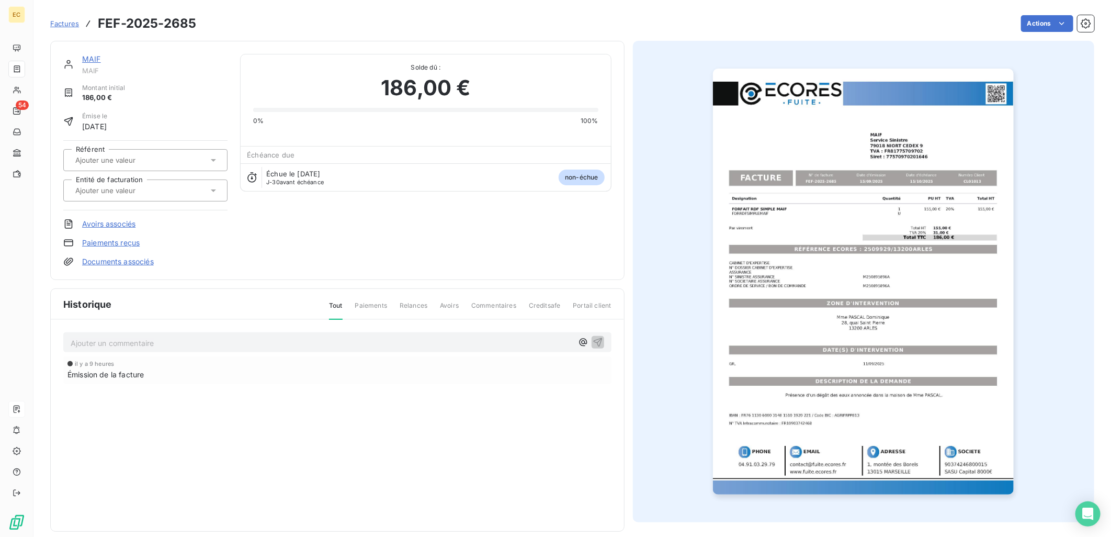
click at [132, 261] on link "Documents associés" at bounding box center [118, 261] width 72 height 10
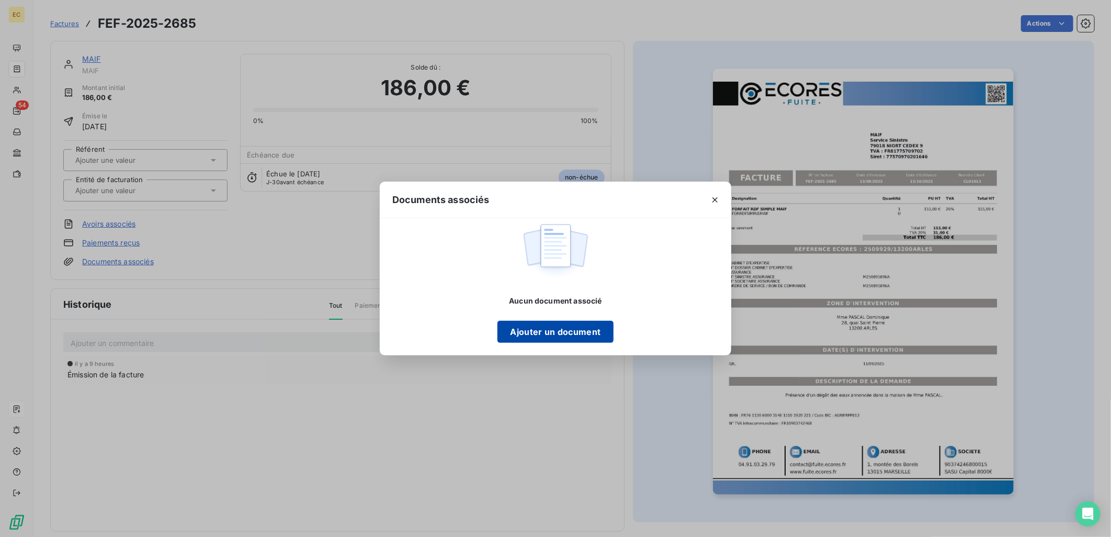
click at [582, 341] on button "Ajouter un document" at bounding box center [555, 332] width 116 height 22
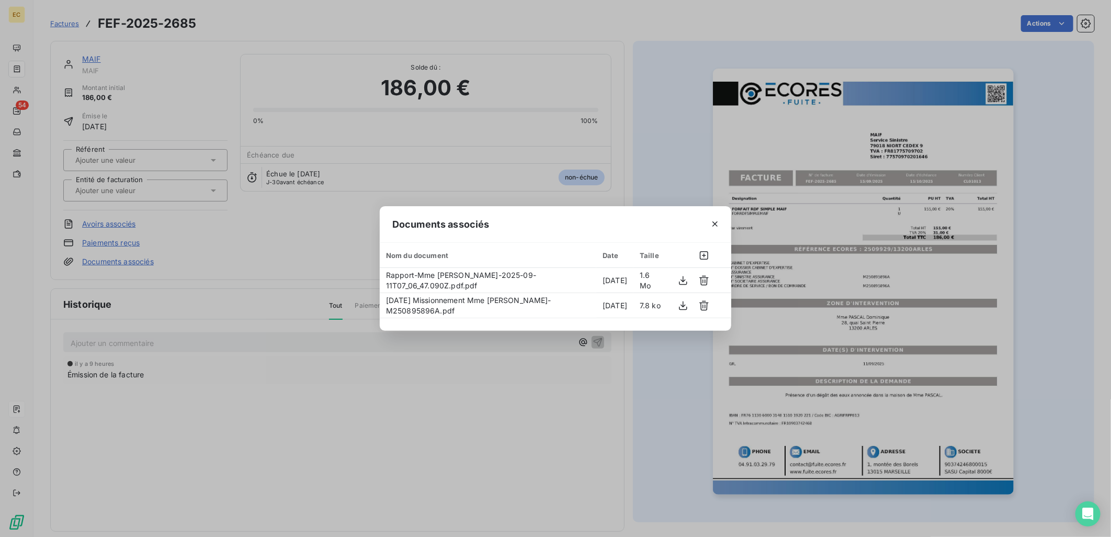
click at [242, 242] on div "Documents associés Nom du document Date Taille Rapport-Mme [PERSON_NAME]-2025-0…" at bounding box center [555, 268] width 1111 height 537
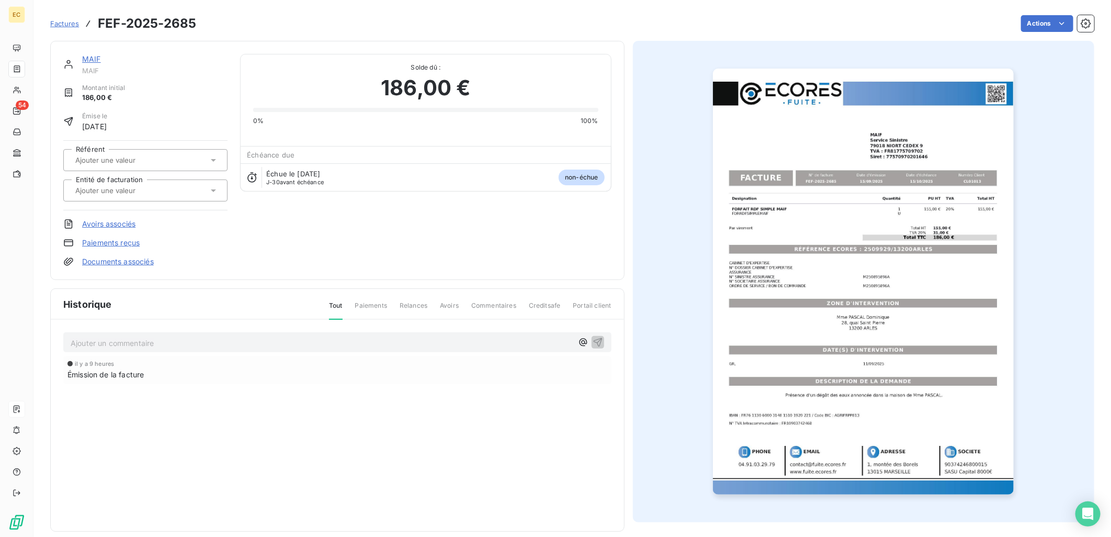
click at [140, 189] on input "text" at bounding box center [126, 190] width 105 height 9
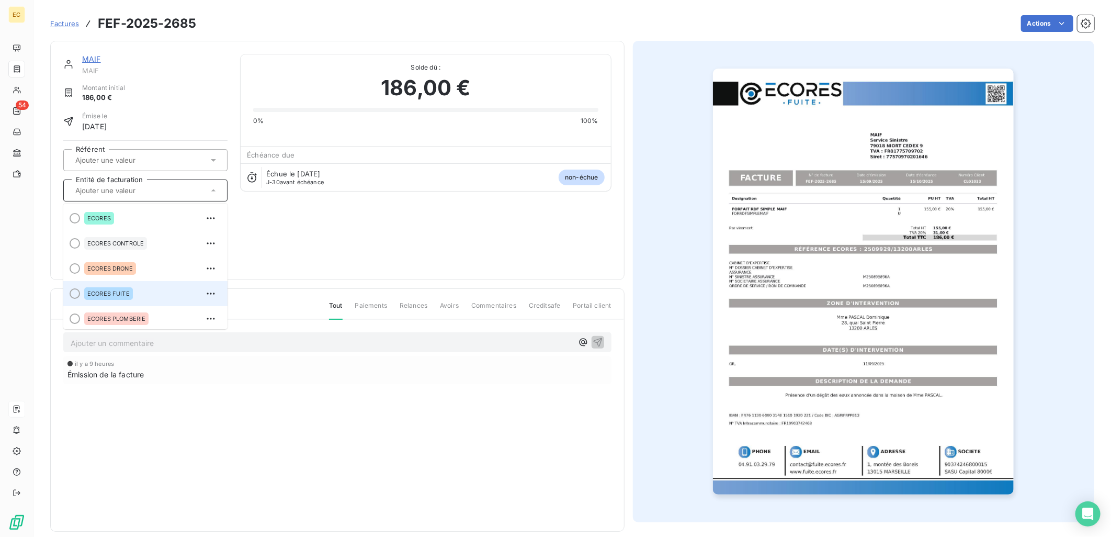
click at [109, 286] on div "ECORES FUITE" at bounding box center [151, 293] width 135 height 17
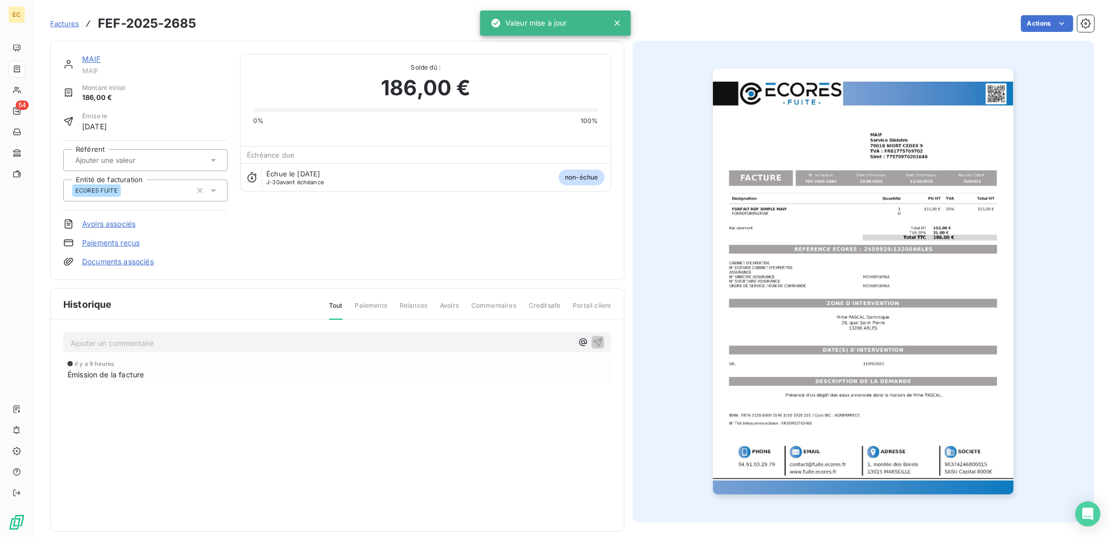
click at [298, 247] on div "MAIF MAIF Montant initial 186,00 € Émise le [DATE] Référent Entité de facturati…" at bounding box center [337, 160] width 548 height 213
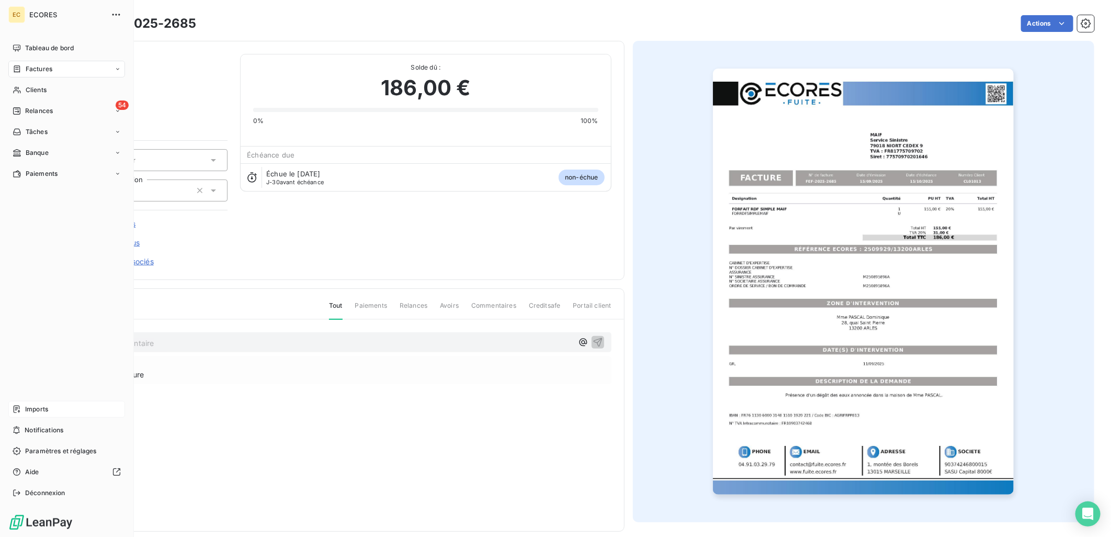
click at [27, 405] on span "Imports" at bounding box center [36, 408] width 23 height 9
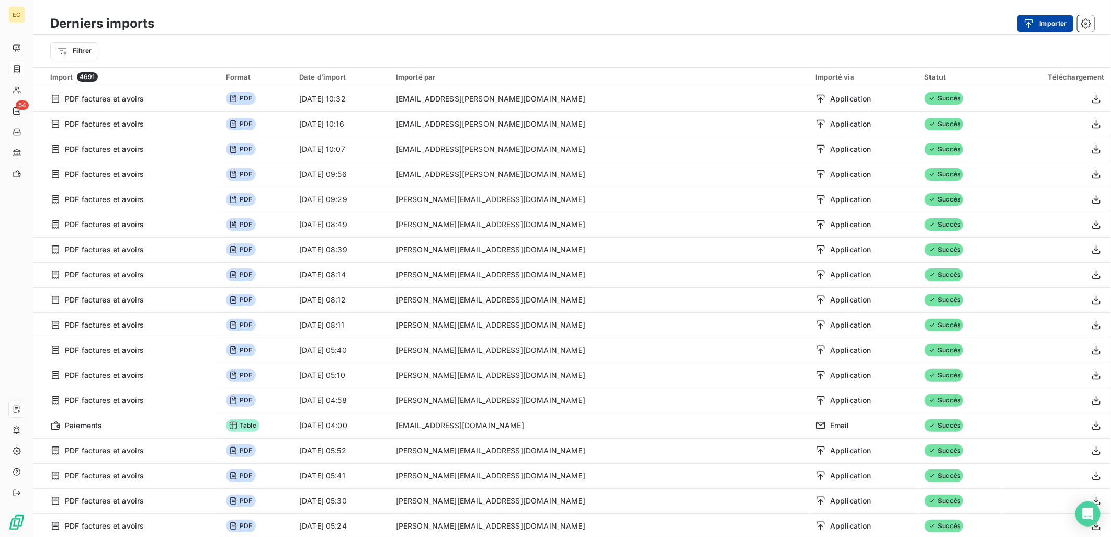
click at [1057, 23] on button "Importer" at bounding box center [1045, 23] width 56 height 17
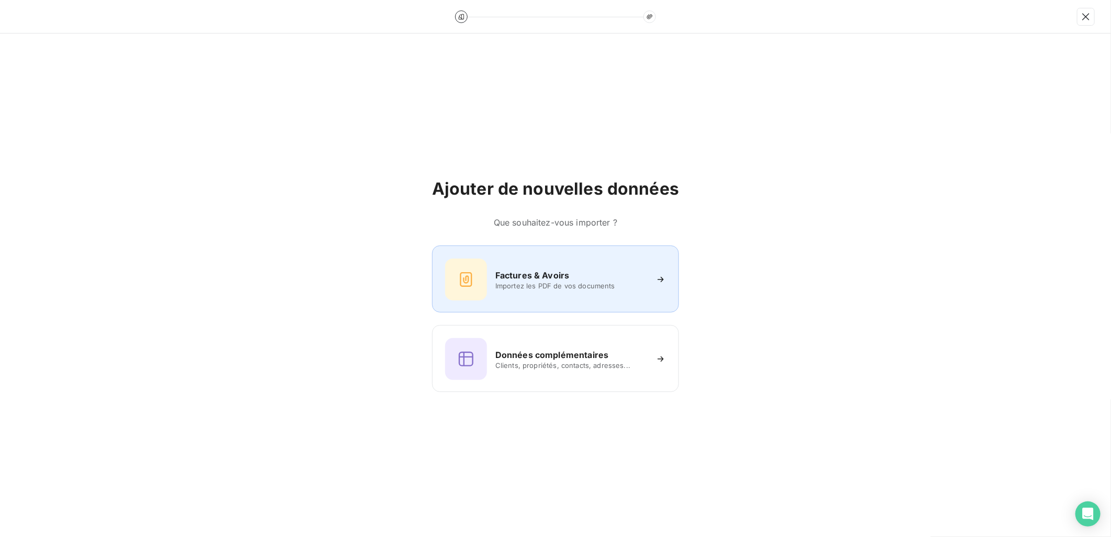
click at [524, 283] on span "Importez les PDF de vos documents" at bounding box center [571, 285] width 152 height 8
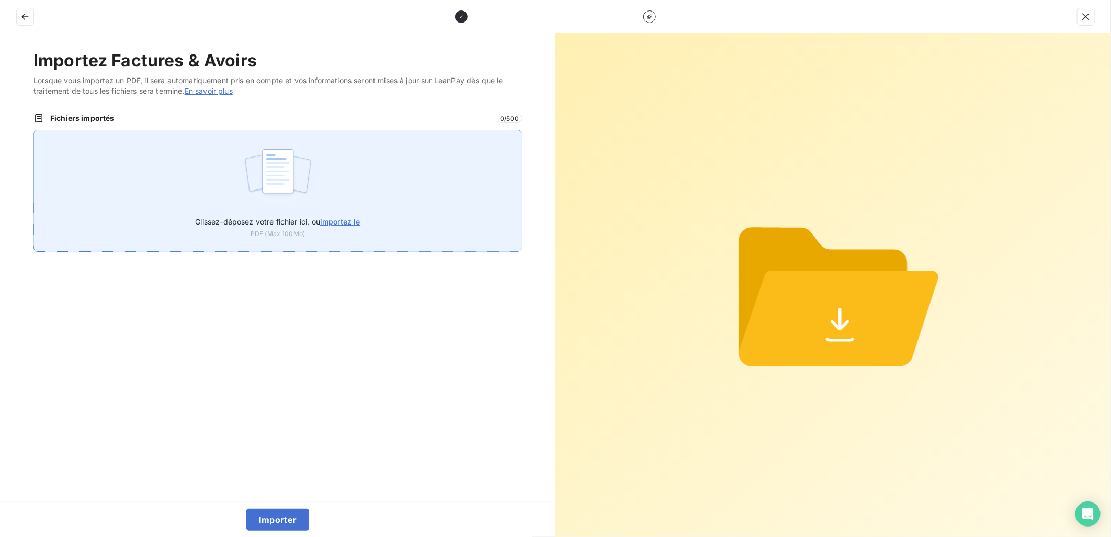
click at [291, 183] on img at bounding box center [278, 176] width 70 height 67
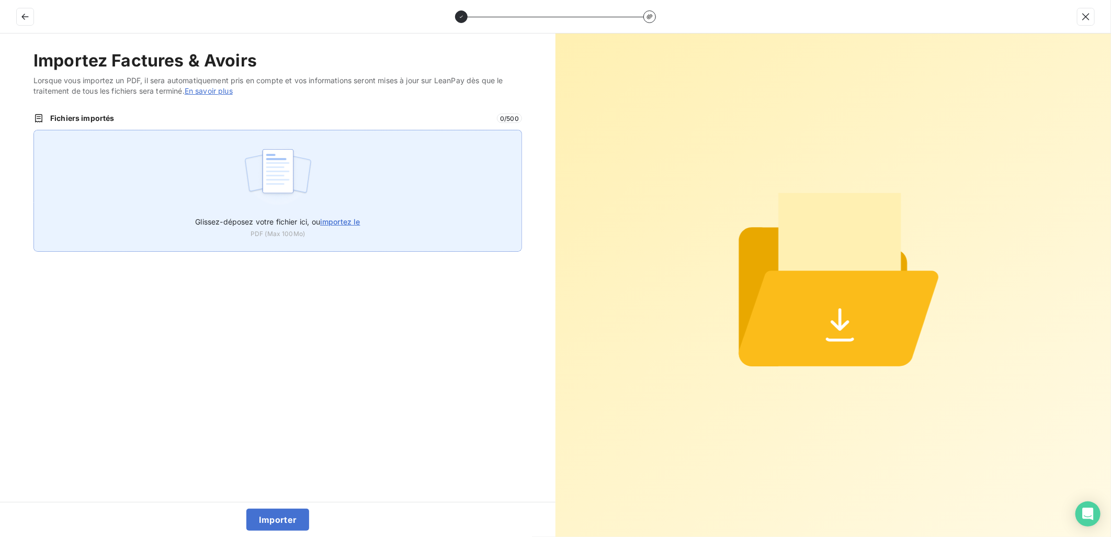
type input "C:\fakepath\FEF-2025-2686.pdf"
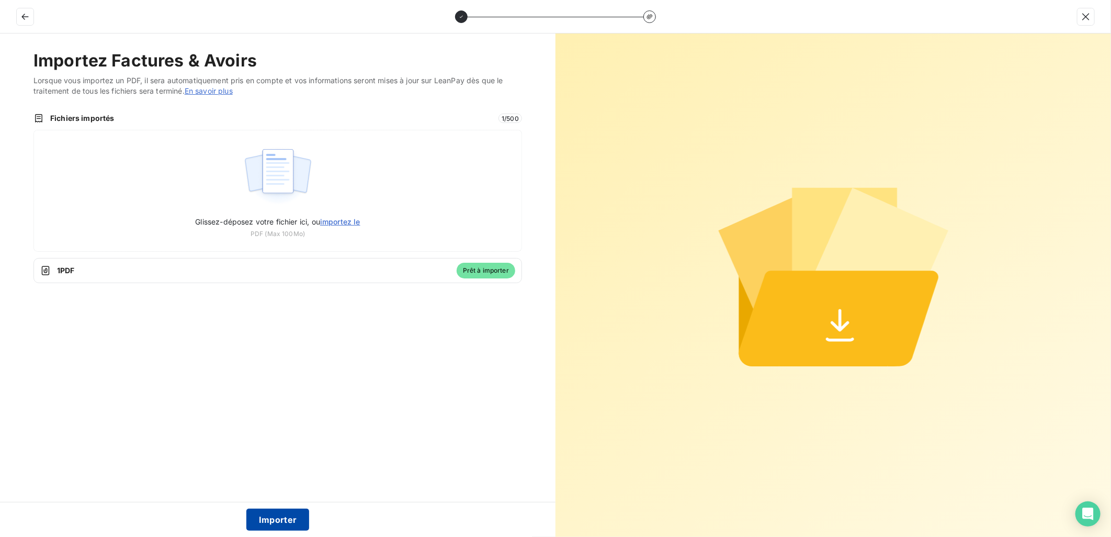
click at [288, 515] on button "Importer" at bounding box center [277, 519] width 63 height 22
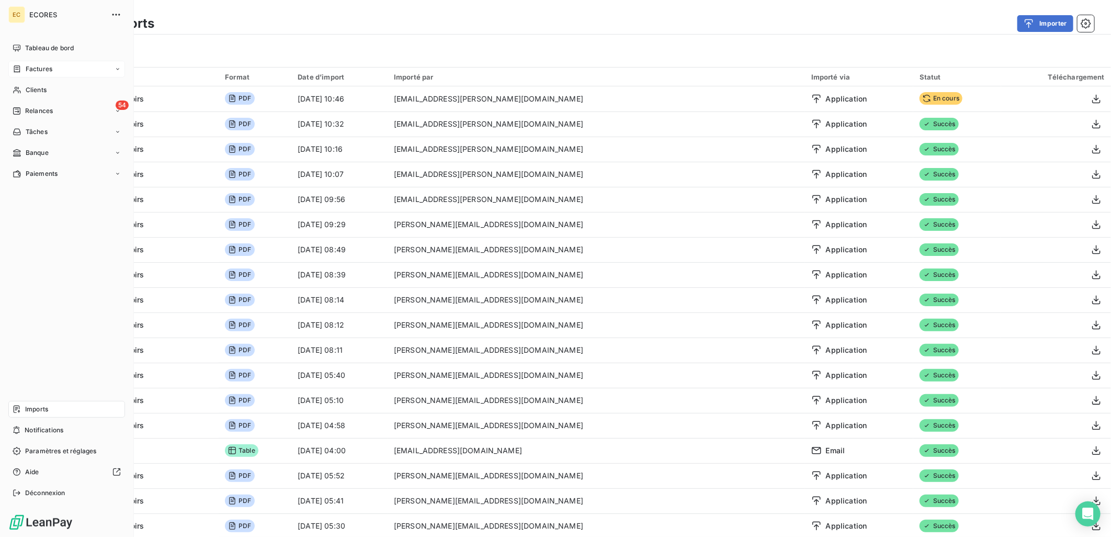
click at [40, 66] on span "Factures" at bounding box center [39, 68] width 27 height 9
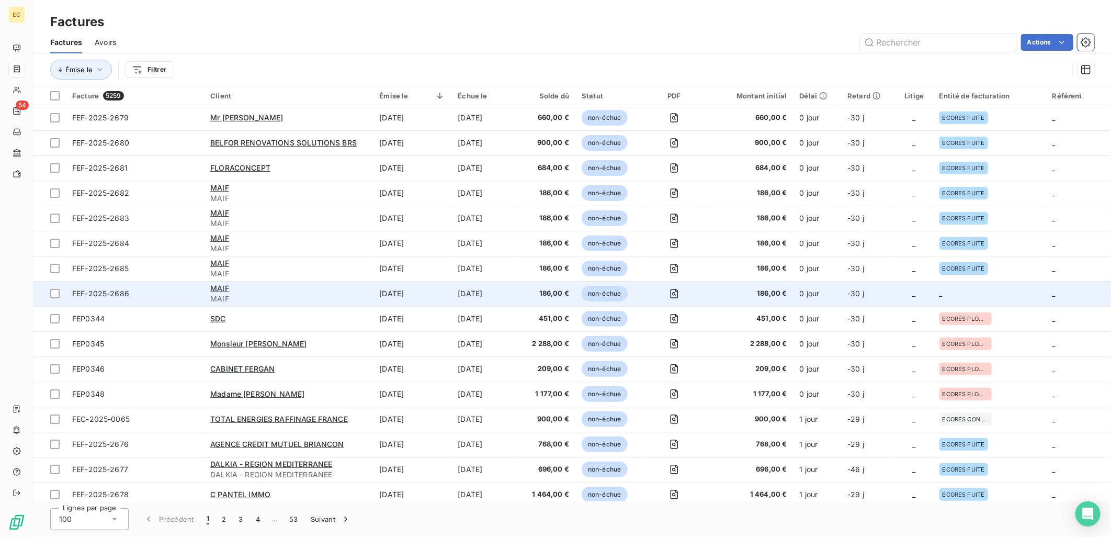
click at [906, 284] on td "_" at bounding box center [914, 293] width 38 height 25
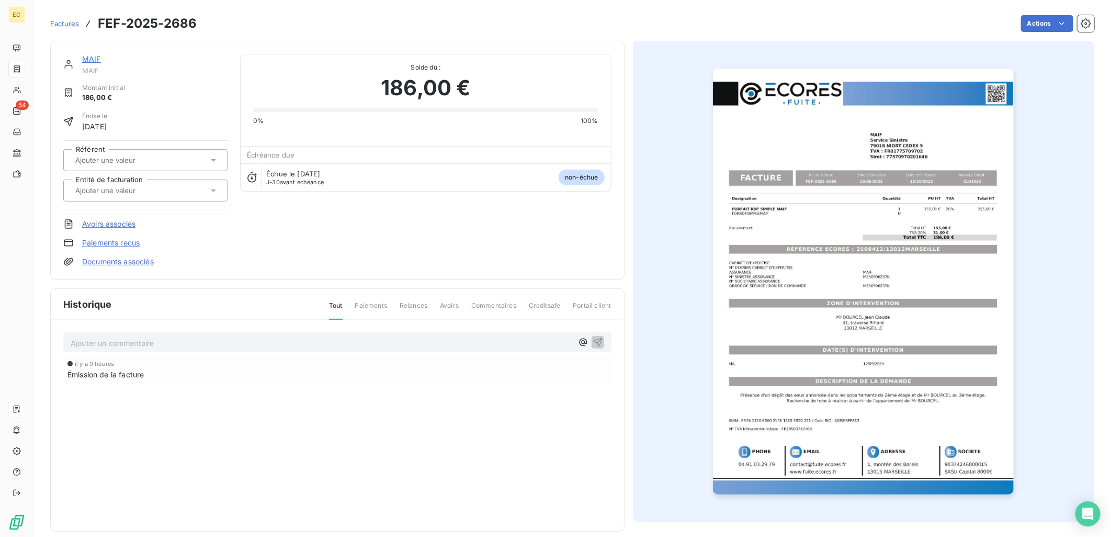
click at [121, 261] on link "Documents associés" at bounding box center [118, 261] width 72 height 10
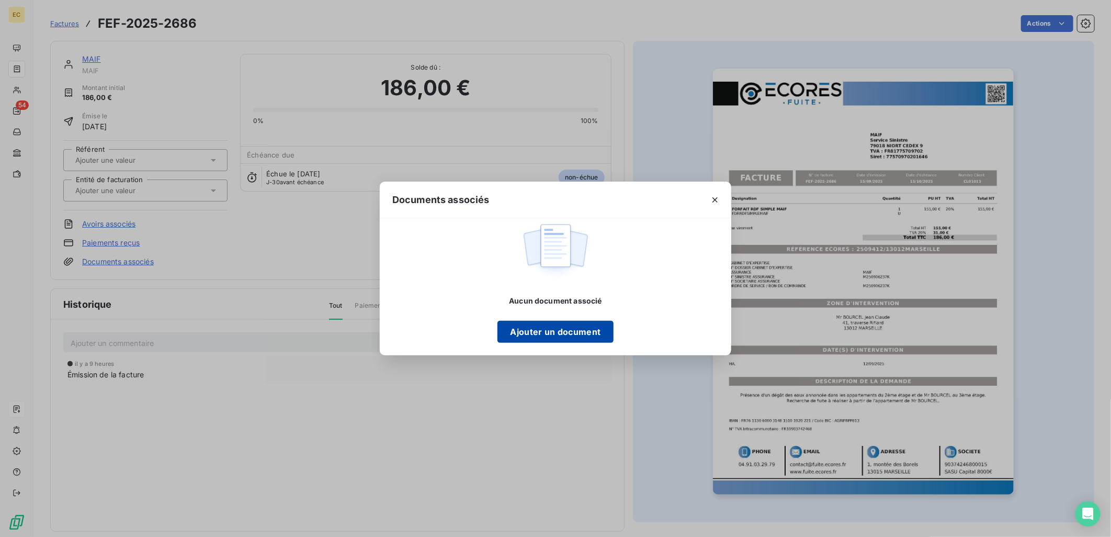
click at [555, 323] on button "Ajouter un document" at bounding box center [555, 332] width 116 height 22
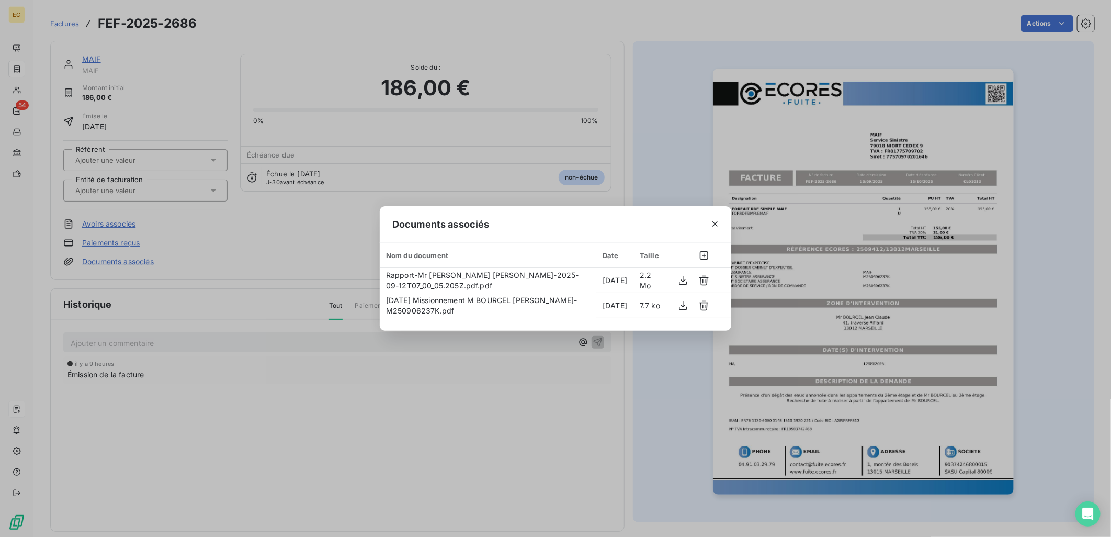
click at [316, 259] on div "Documents associés Nom du document Date Taille Rapport-Mr [PERSON_NAME] [PERSON…" at bounding box center [555, 268] width 1111 height 537
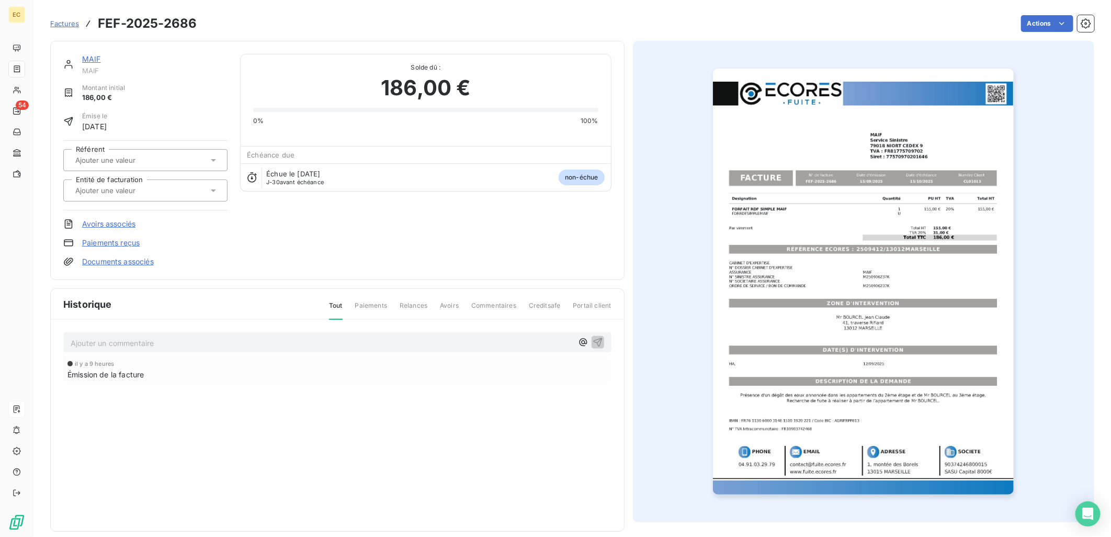
click at [187, 194] on div at bounding box center [140, 191] width 136 height 14
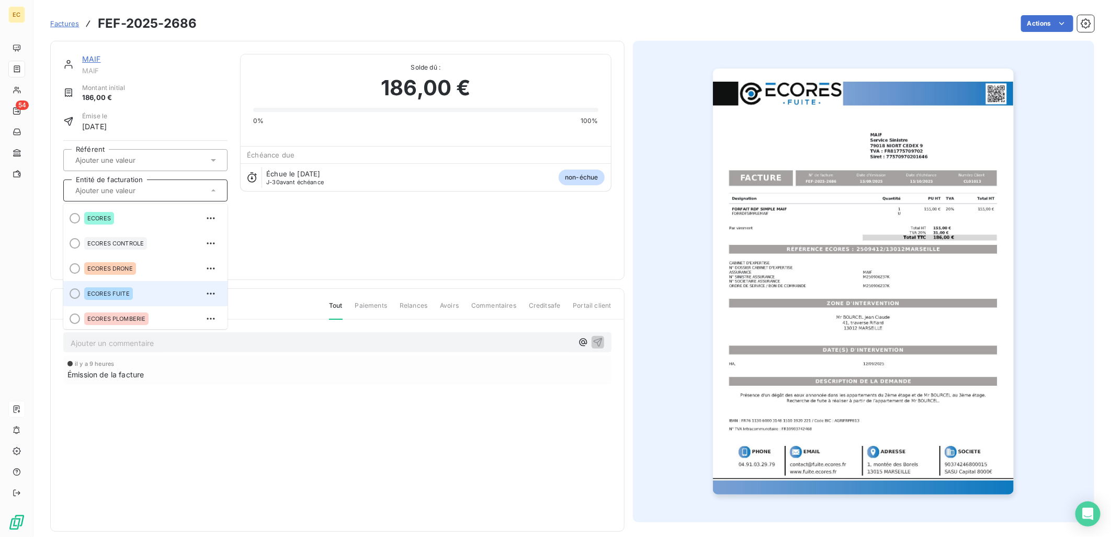
click at [161, 288] on div "ECORES FUITE" at bounding box center [151, 293] width 135 height 17
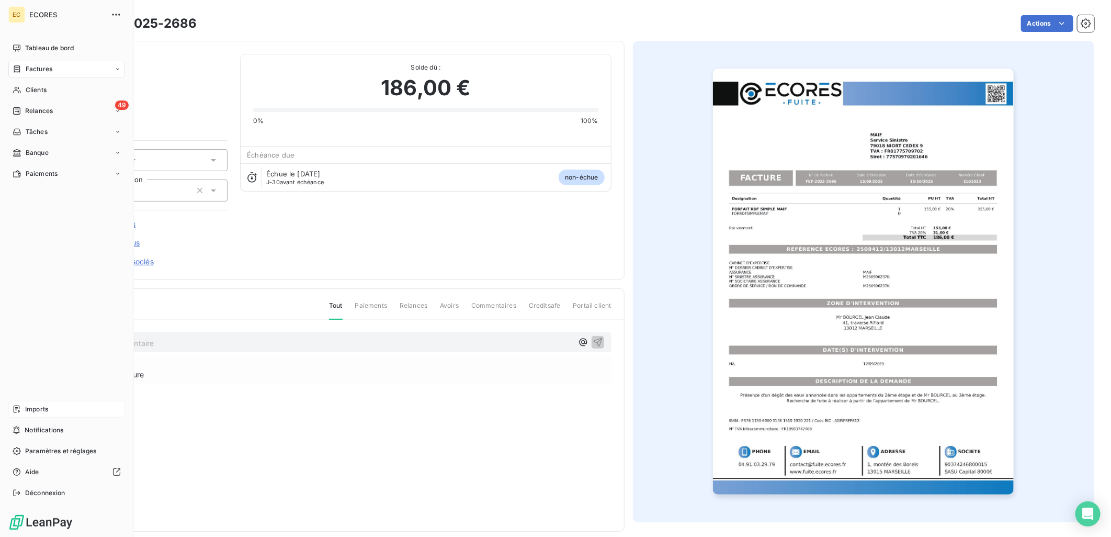
click at [35, 405] on span "Imports" at bounding box center [36, 408] width 23 height 9
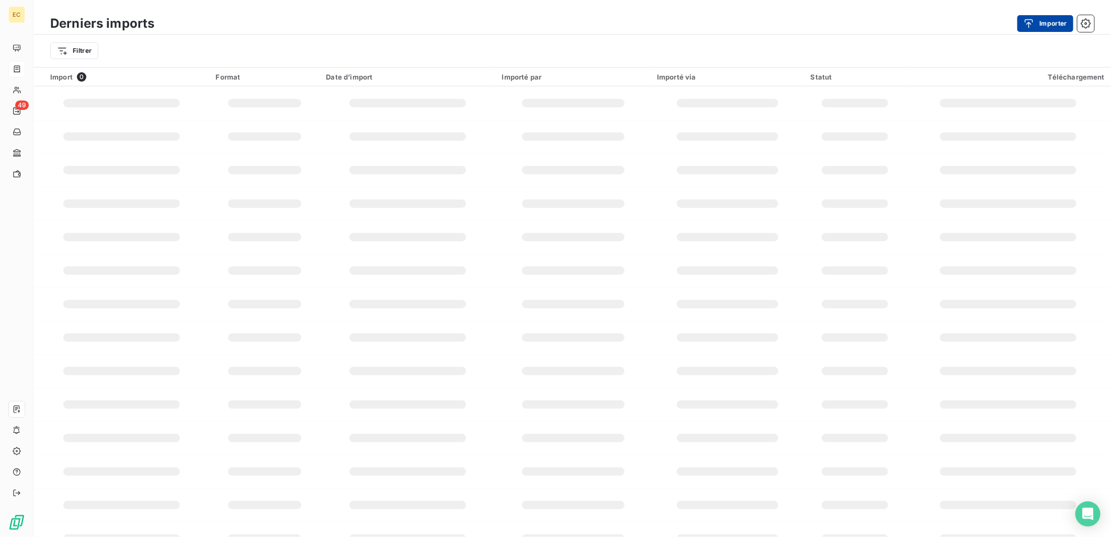
click at [1058, 23] on button "Importer" at bounding box center [1045, 23] width 56 height 17
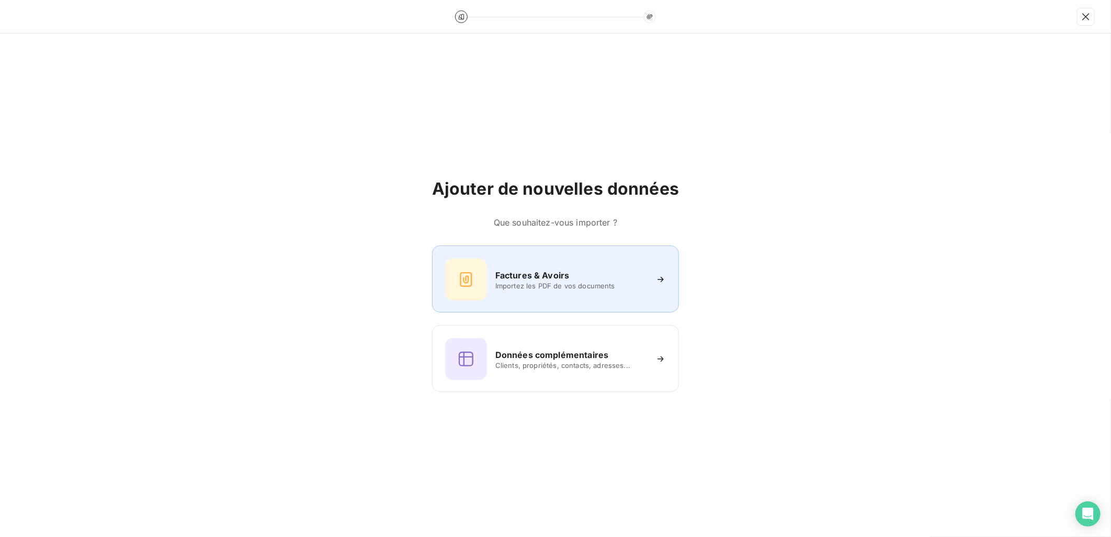
click at [536, 273] on h6 "Factures & Avoirs" at bounding box center [532, 275] width 74 height 13
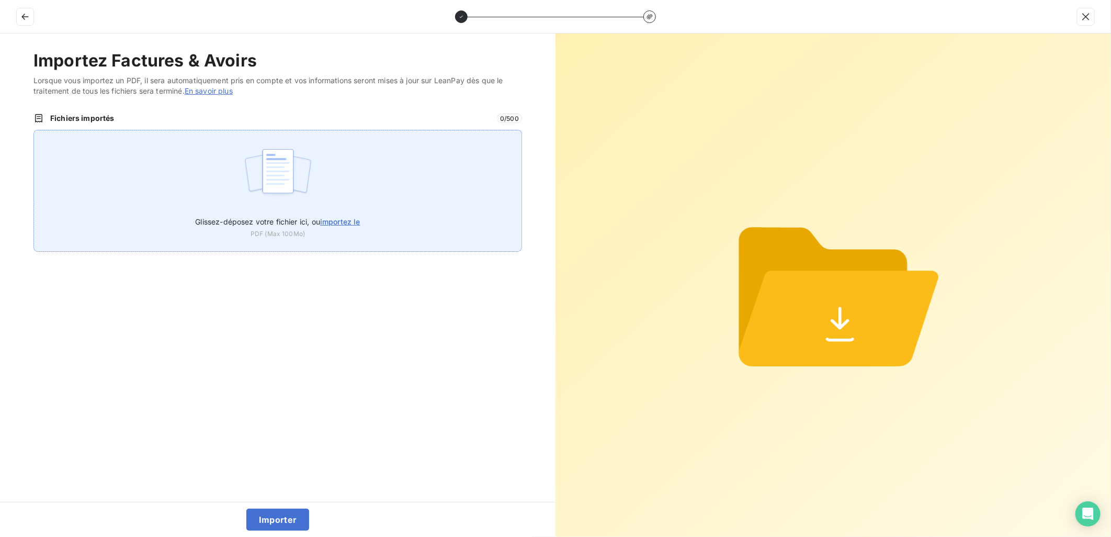
click at [281, 188] on img at bounding box center [278, 176] width 70 height 67
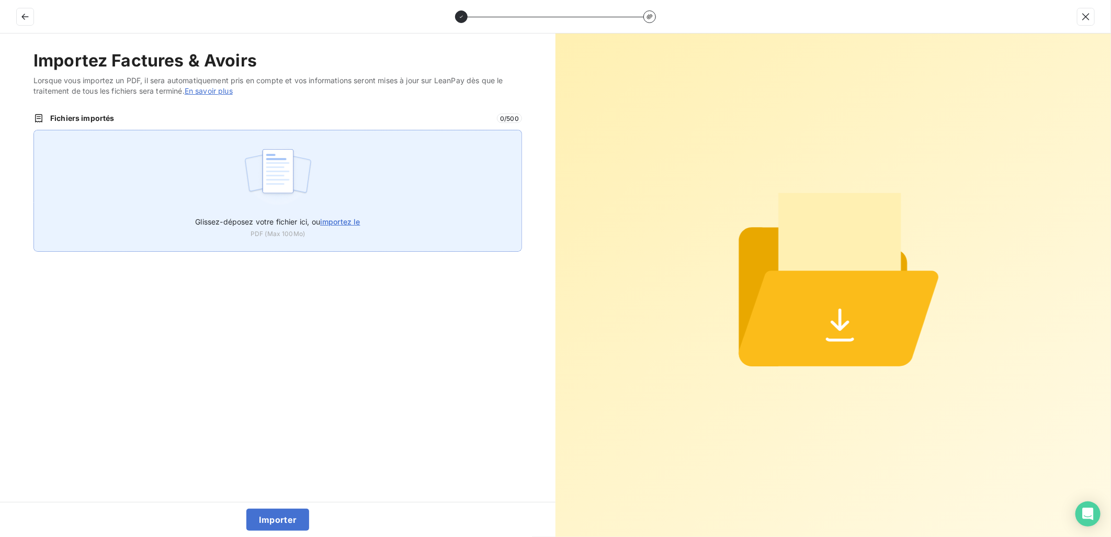
type input "C:\fakepath\FEF-2025-2688.pdf"
click at [131, 28] on div at bounding box center [555, 16] width 1111 height 33
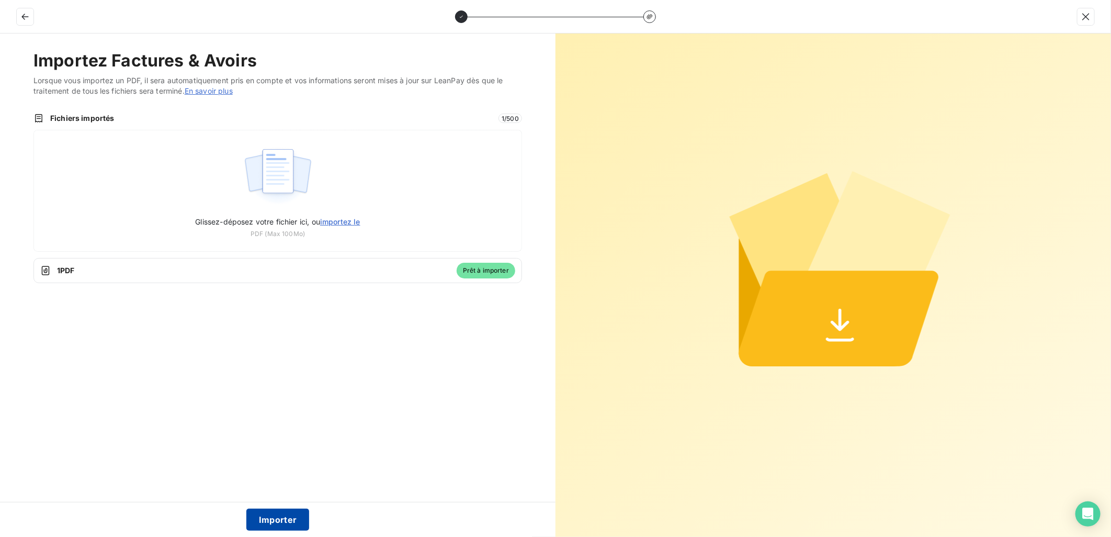
click at [283, 521] on button "Importer" at bounding box center [277, 519] width 63 height 22
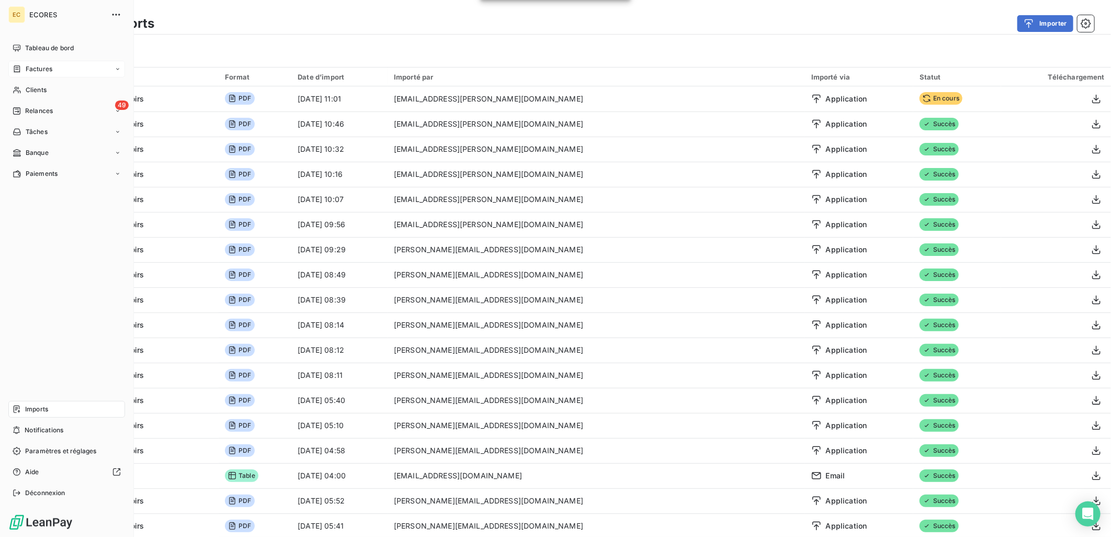
click at [40, 69] on span "Factures" at bounding box center [39, 68] width 27 height 9
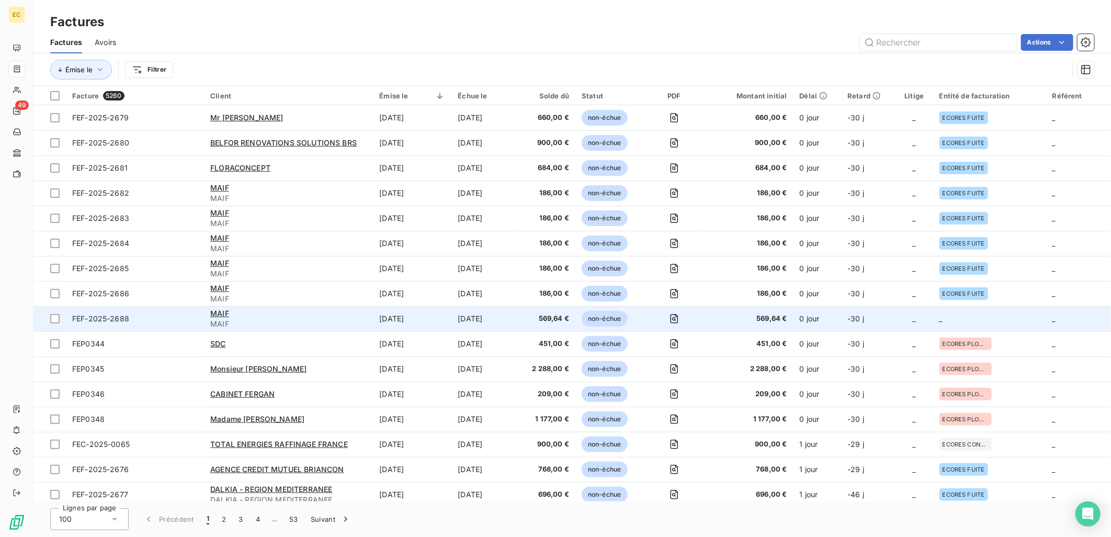
click at [931, 316] on td "_" at bounding box center [914, 318] width 38 height 25
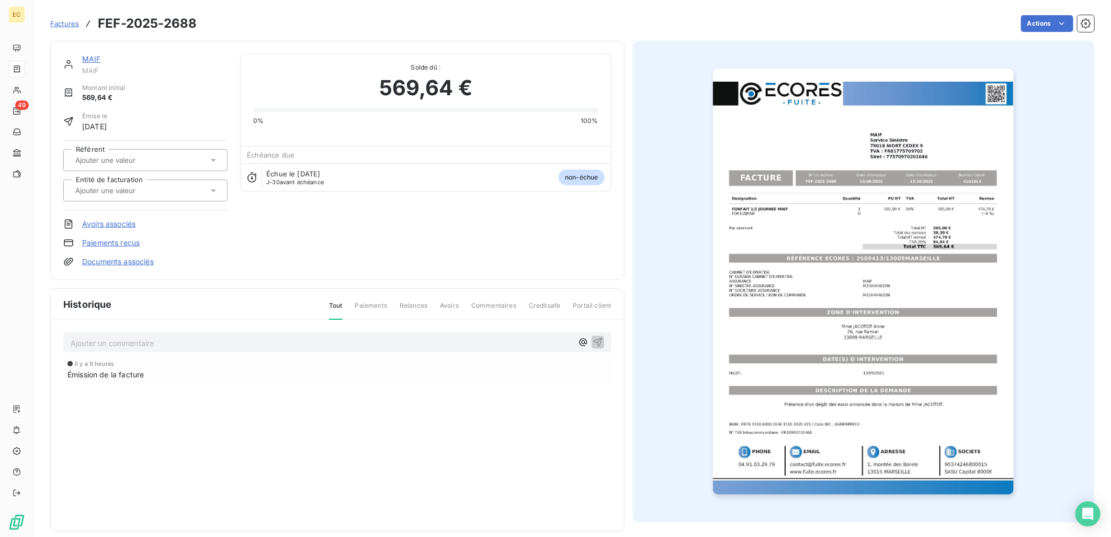
click at [127, 262] on link "Documents associés" at bounding box center [118, 261] width 72 height 10
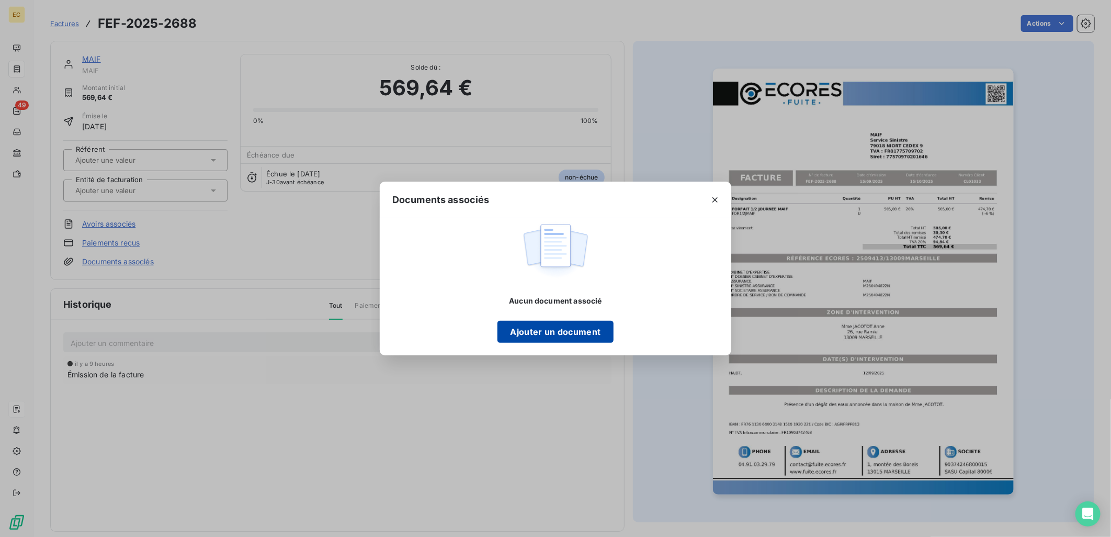
click at [555, 333] on button "Ajouter un document" at bounding box center [555, 332] width 116 height 22
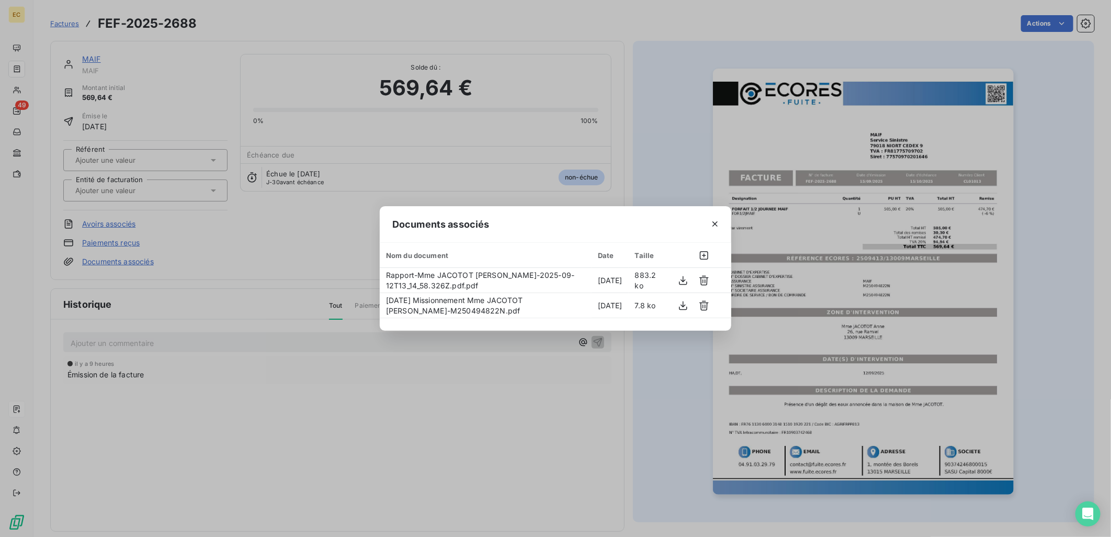
click at [284, 268] on div "Documents associés Nom du document Date Taille Rapport-Mme JACOTOT [PERSON_NAME…" at bounding box center [555, 268] width 1111 height 537
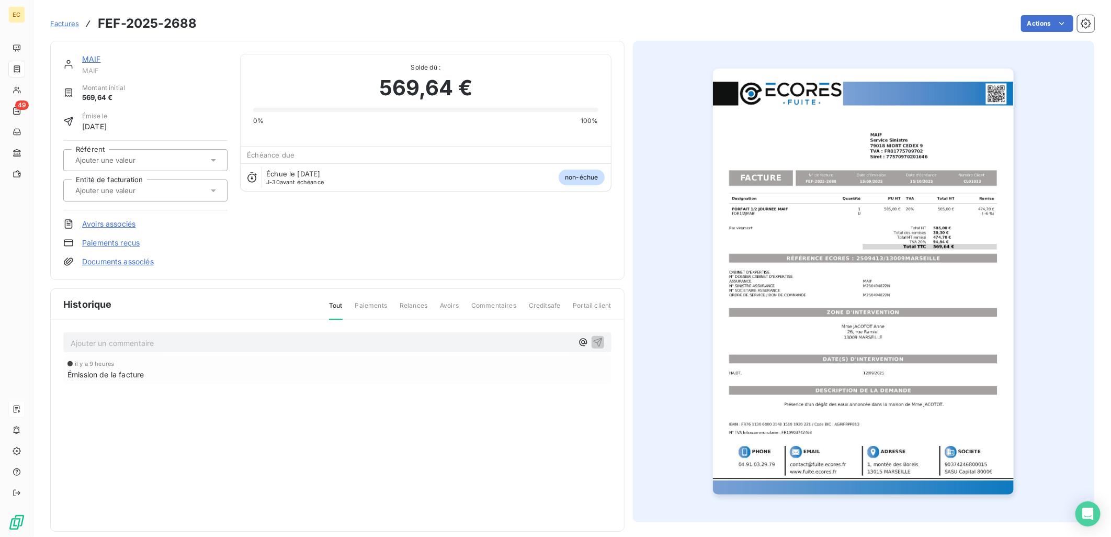
click at [180, 186] on div at bounding box center [140, 191] width 136 height 14
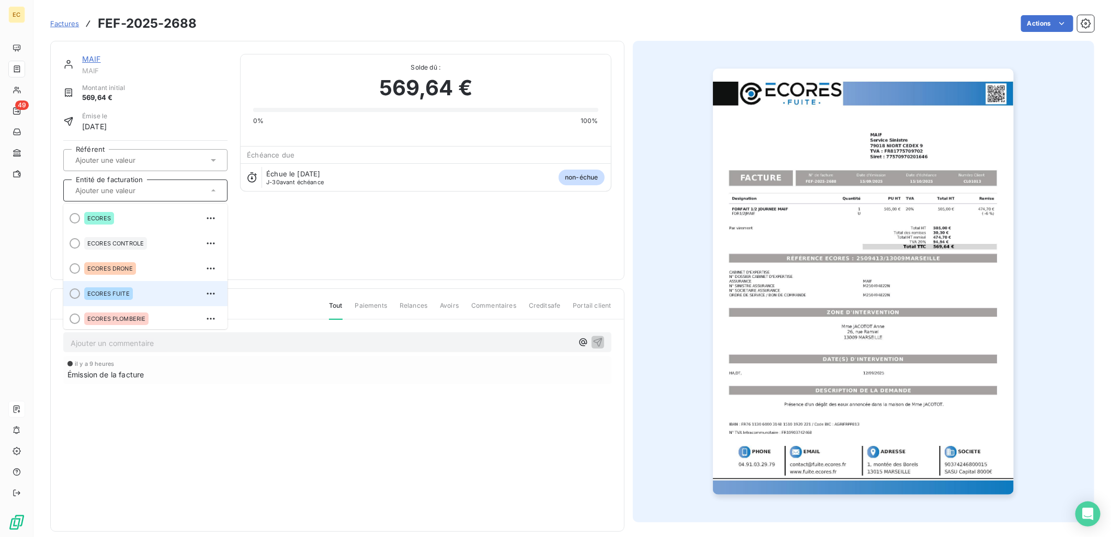
click at [143, 291] on div "ECORES FUITE" at bounding box center [151, 293] width 135 height 17
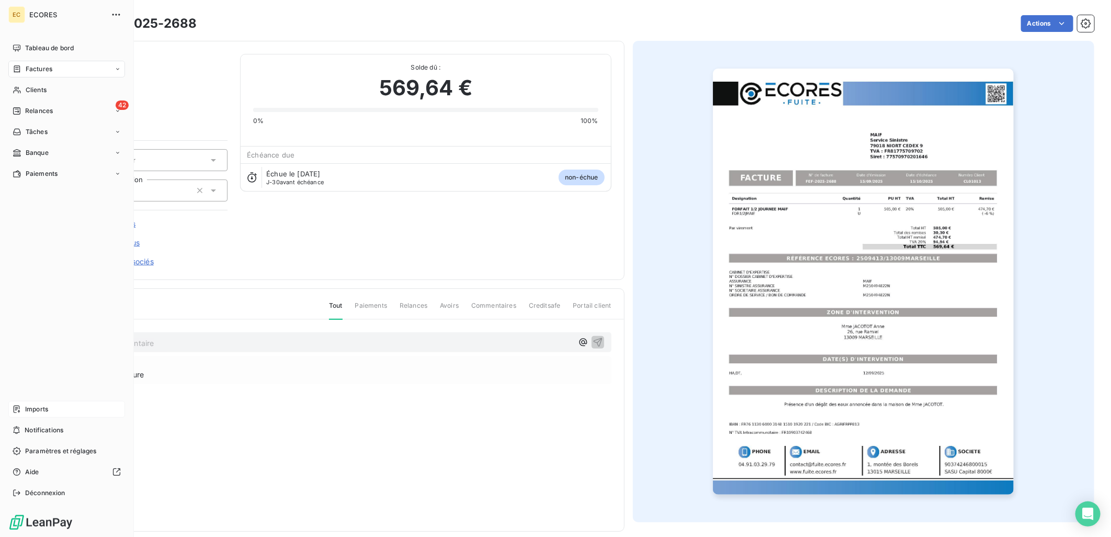
click at [27, 405] on span "Imports" at bounding box center [36, 408] width 23 height 9
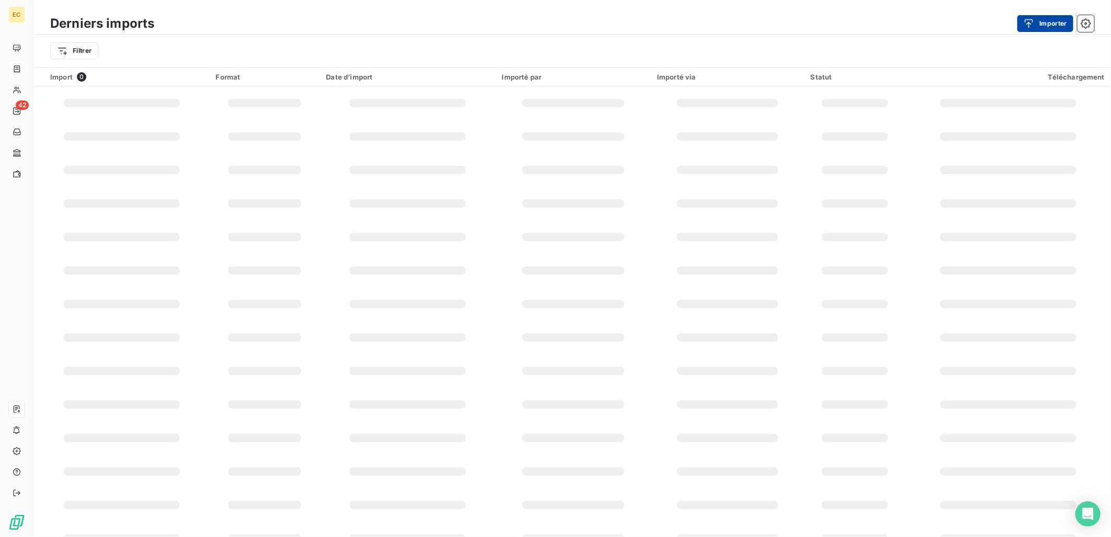
click at [1048, 23] on button "Importer" at bounding box center [1045, 23] width 56 height 17
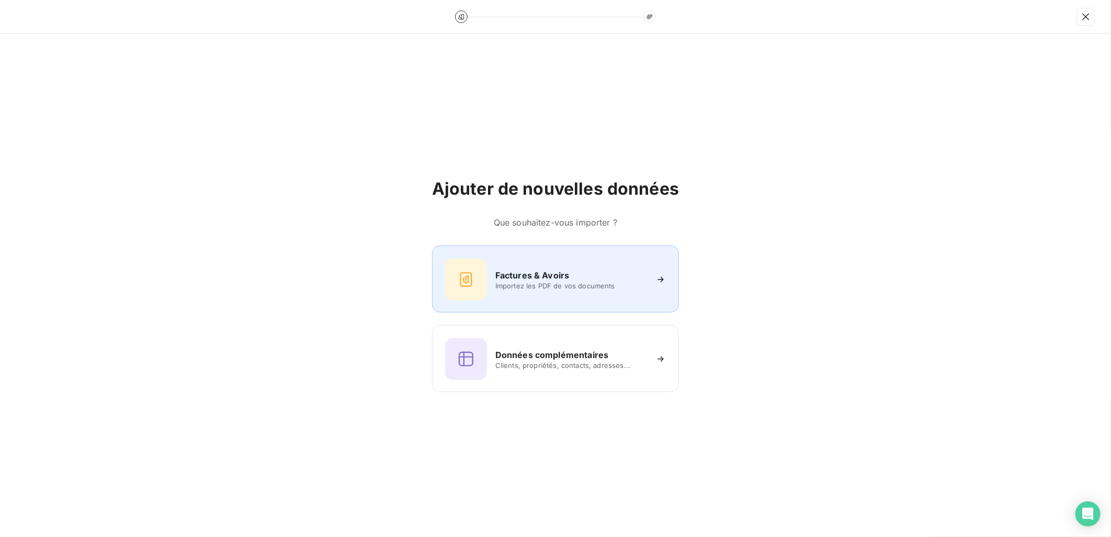
click at [474, 283] on icon at bounding box center [466, 279] width 17 height 17
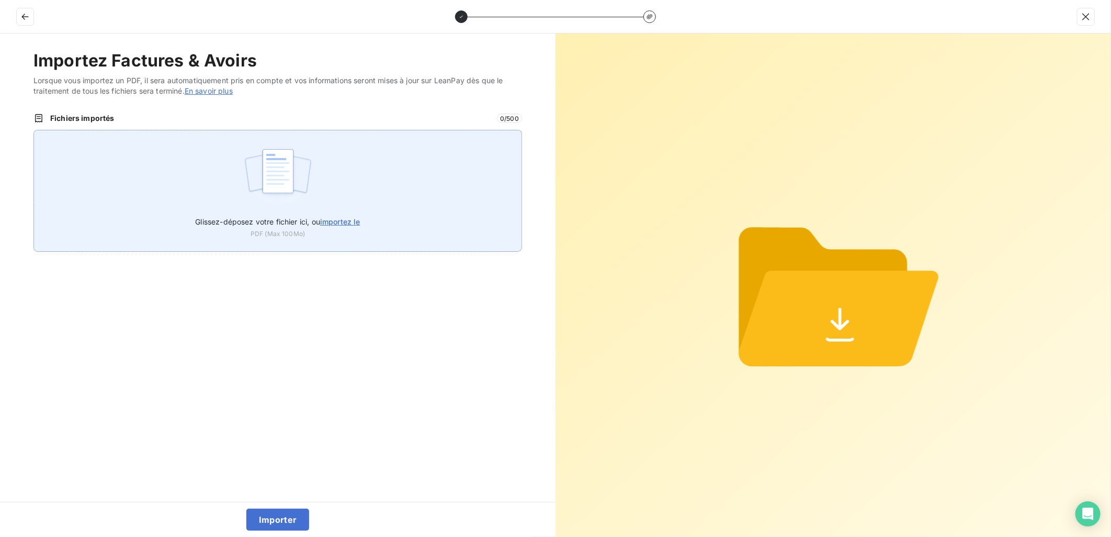
click at [337, 201] on div "Glissez-déposez votre fichier ici, ou importez le PDF (Max 100Mo)" at bounding box center [277, 191] width 488 height 122
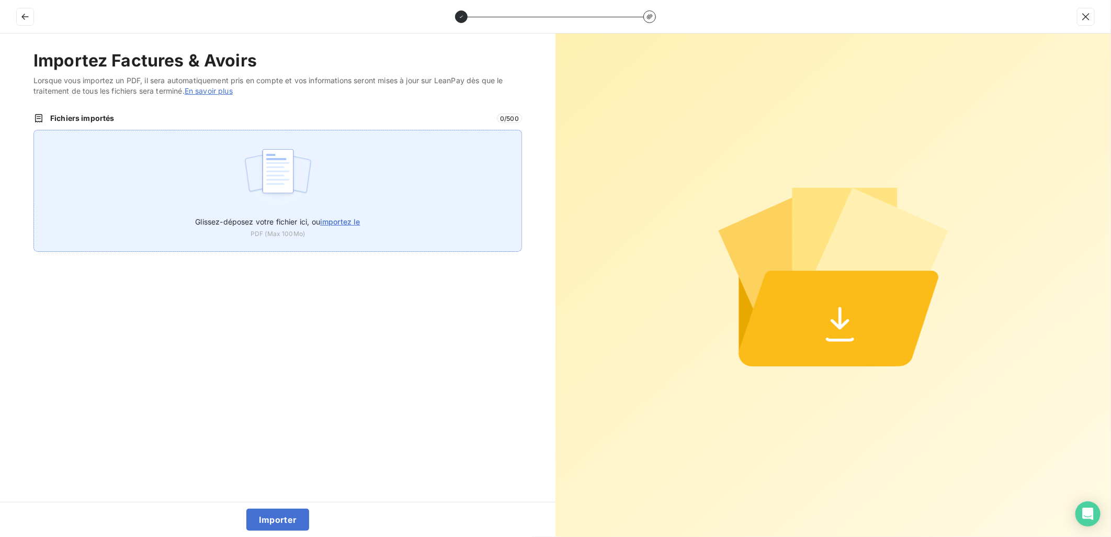
type input "C:\fakepath\FEF-2025-2689.pdf"
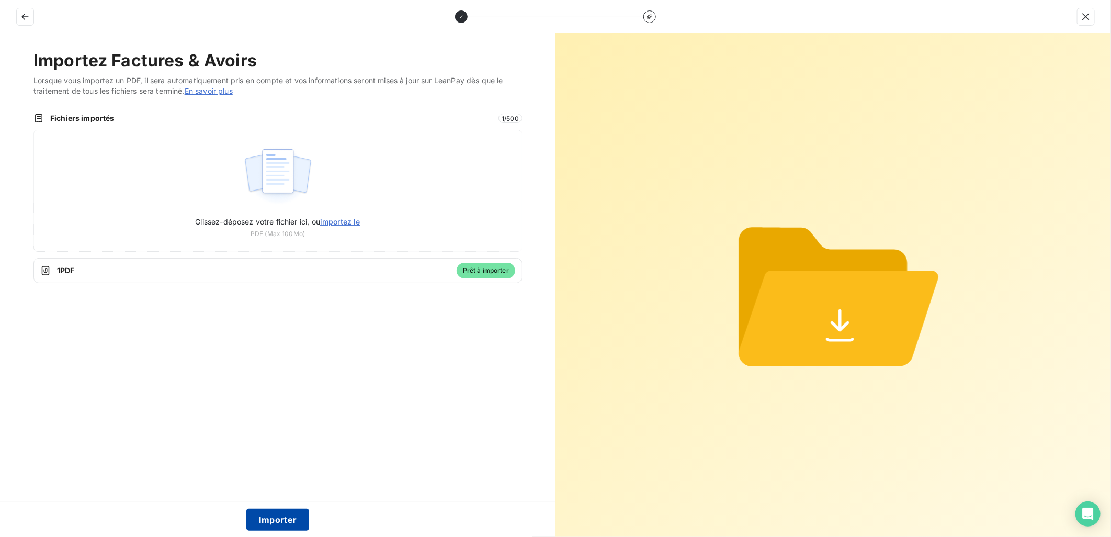
click at [297, 521] on button "Importer" at bounding box center [277, 519] width 63 height 22
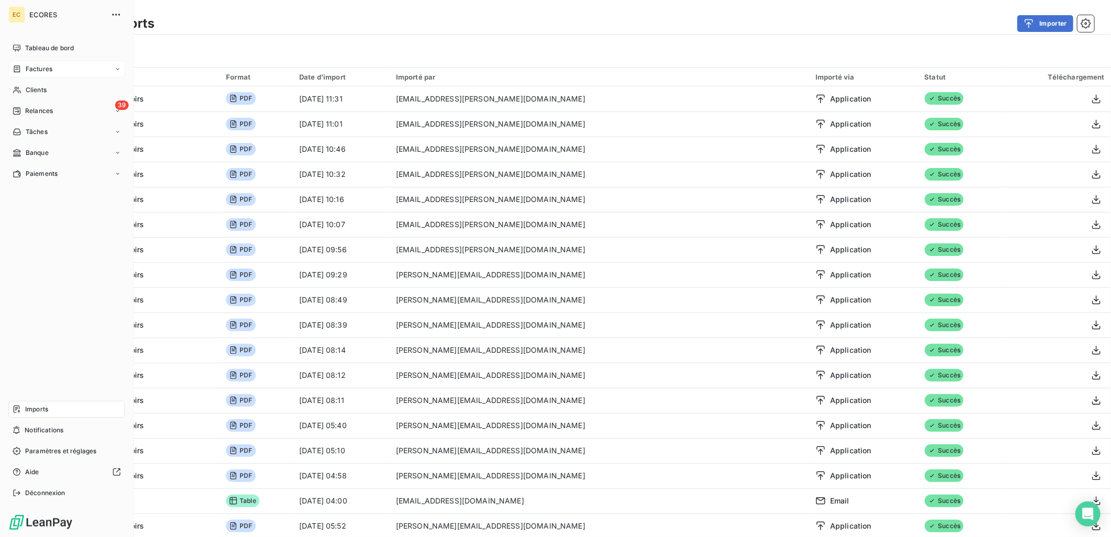
click at [35, 71] on span "Factures" at bounding box center [39, 68] width 27 height 9
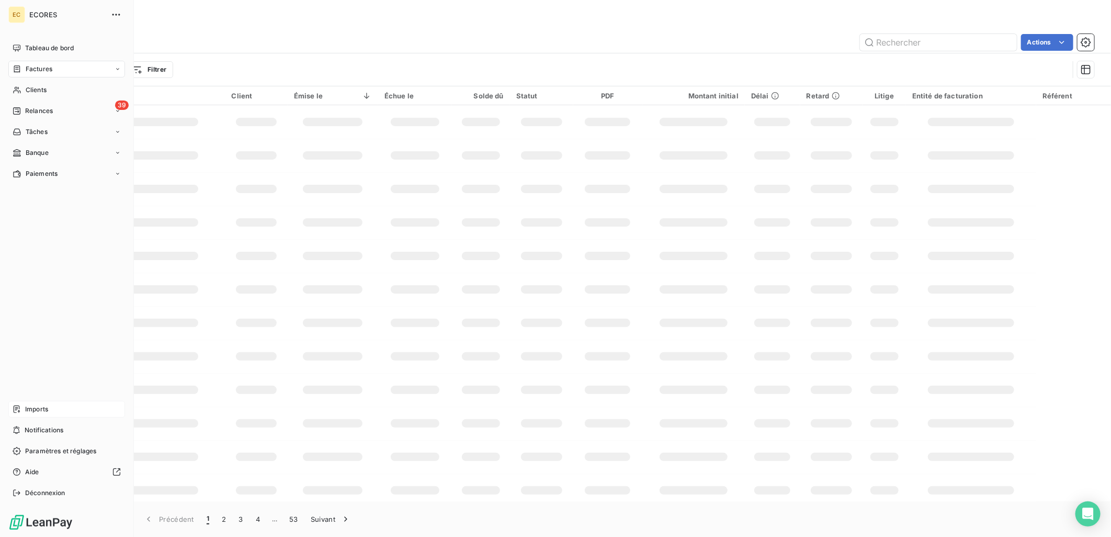
click at [51, 66] on span "Factures" at bounding box center [39, 68] width 27 height 9
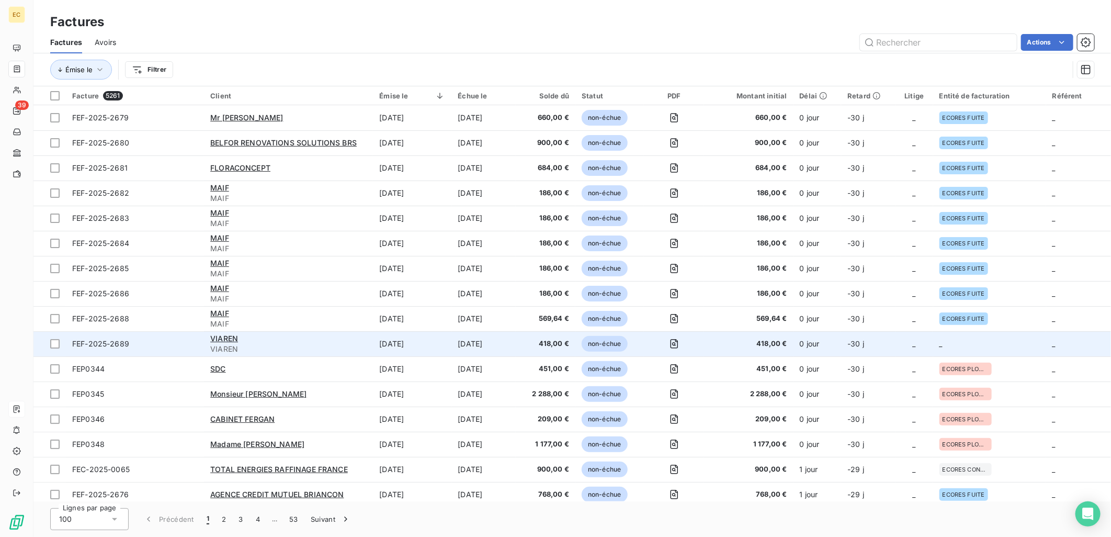
click at [937, 347] on td "_" at bounding box center [989, 343] width 113 height 25
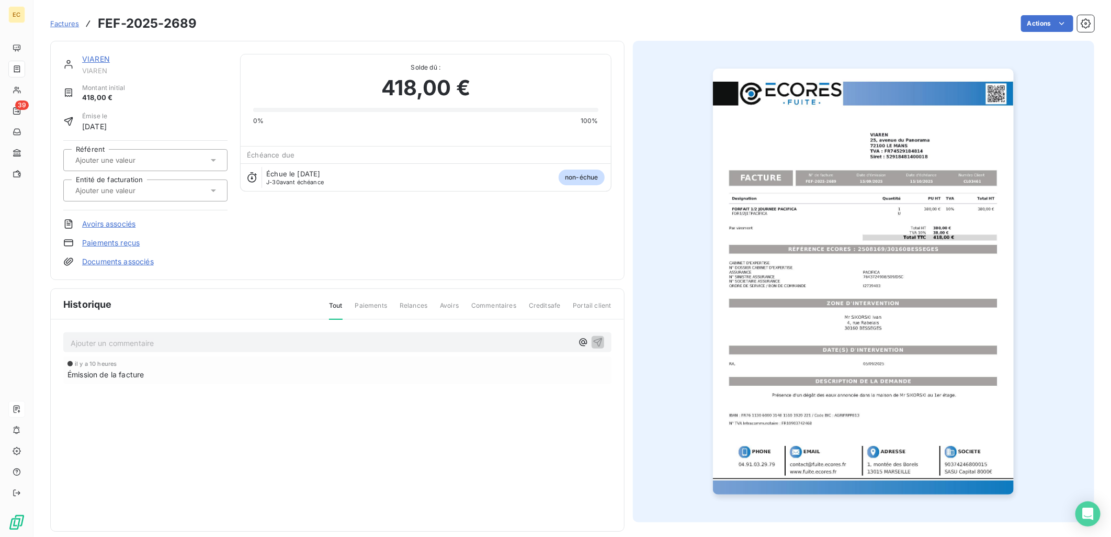
click at [144, 264] on link "Documents associés" at bounding box center [118, 261] width 72 height 10
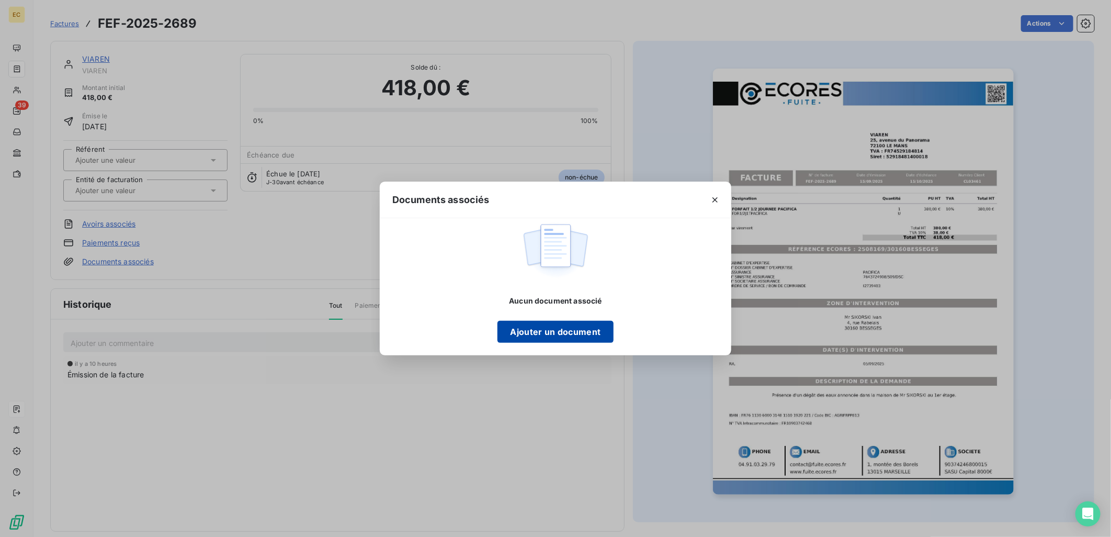
click at [531, 324] on button "Ajouter un document" at bounding box center [555, 332] width 116 height 22
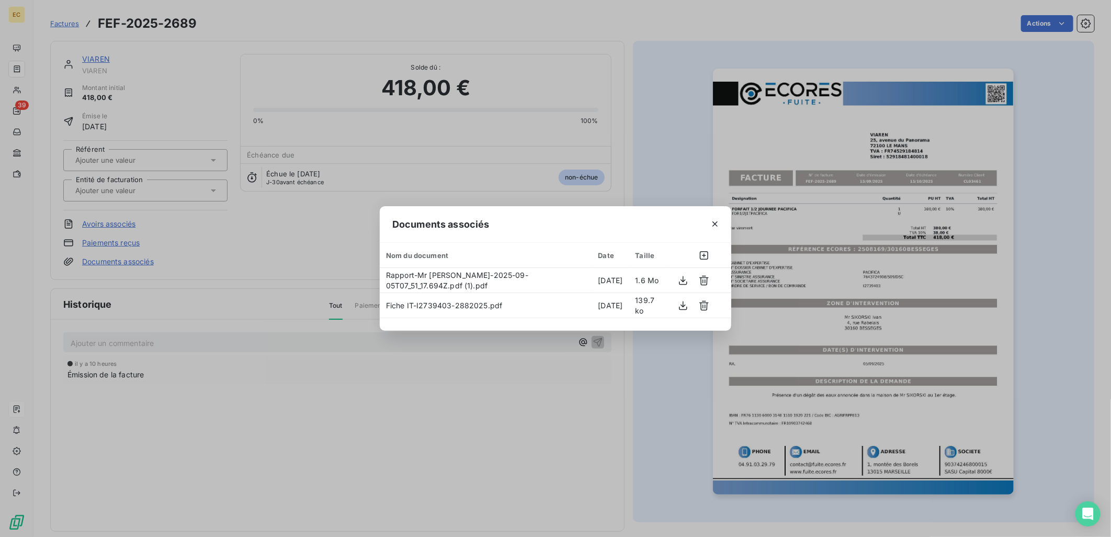
drag, startPoint x: 299, startPoint y: 264, endPoint x: 260, endPoint y: 247, distance: 42.0
click at [300, 264] on div "Documents associés Nom du document Date Taille Rapport-Mr [PERSON_NAME]-2025-09…" at bounding box center [555, 268] width 1111 height 537
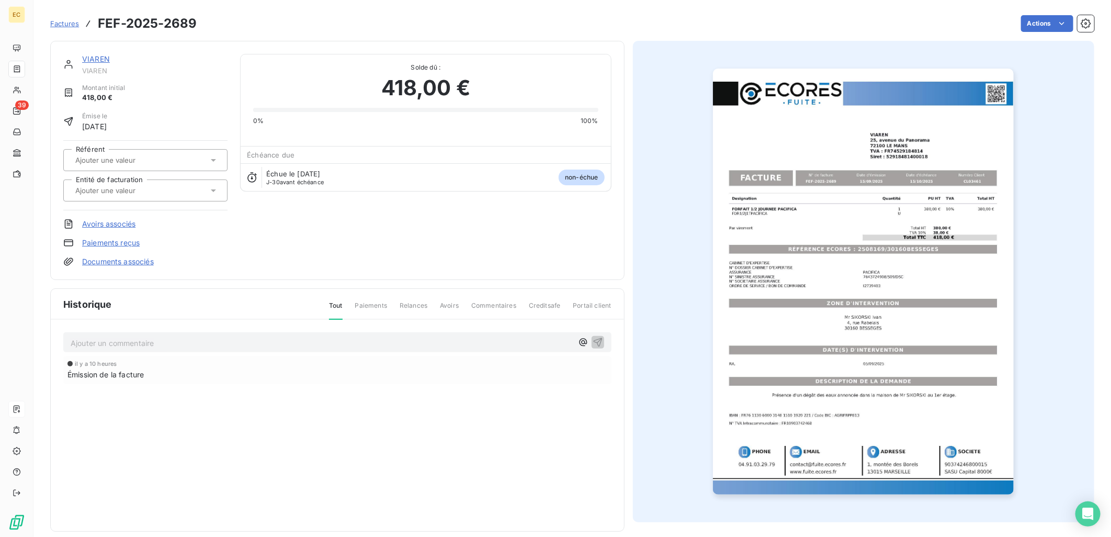
click at [149, 189] on input "text" at bounding box center [126, 190] width 105 height 9
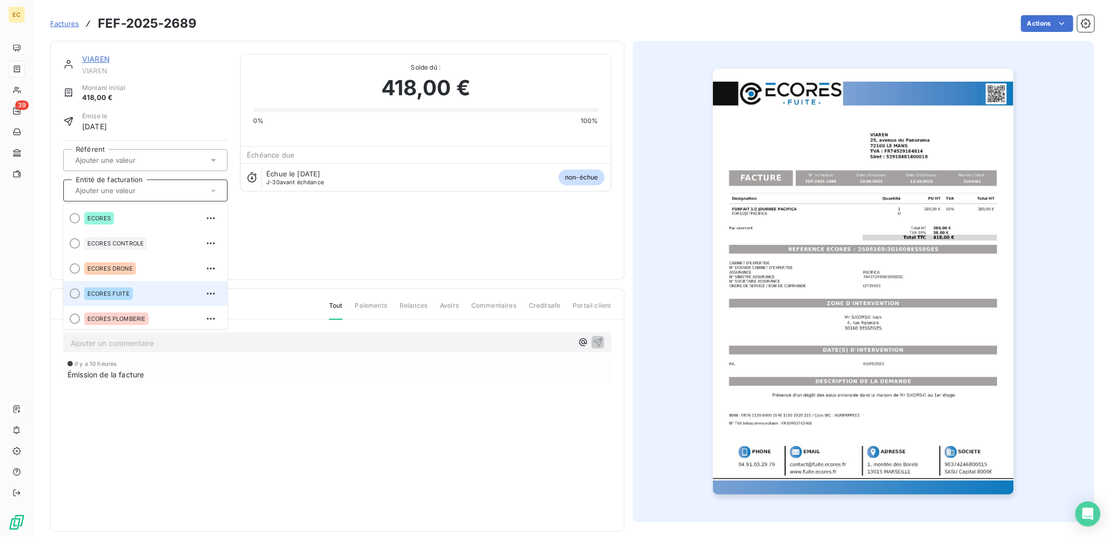
click at [108, 297] on div "ECORES FUITE" at bounding box center [108, 293] width 49 height 13
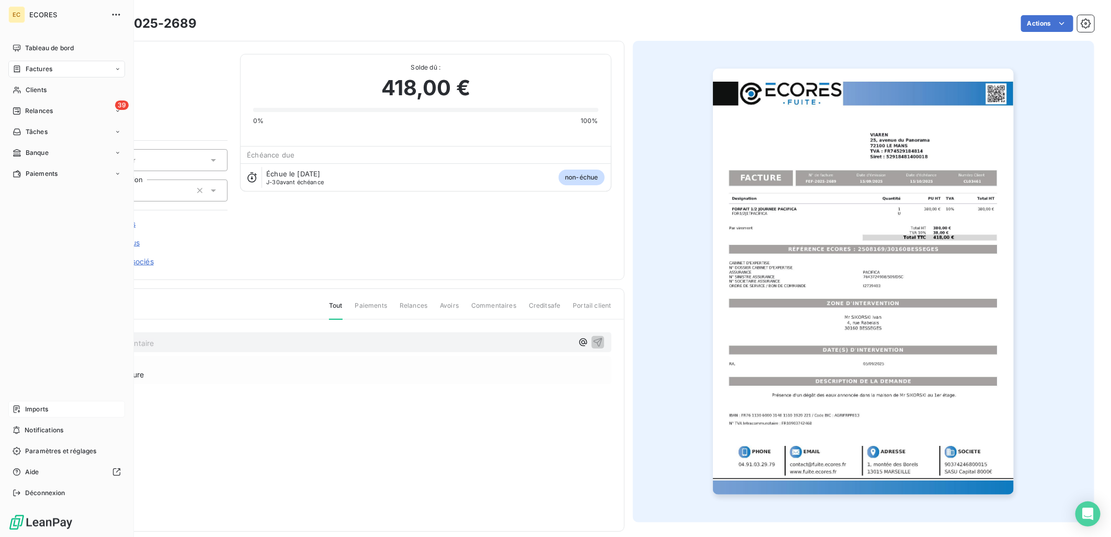
click at [40, 408] on span "Imports" at bounding box center [36, 408] width 23 height 9
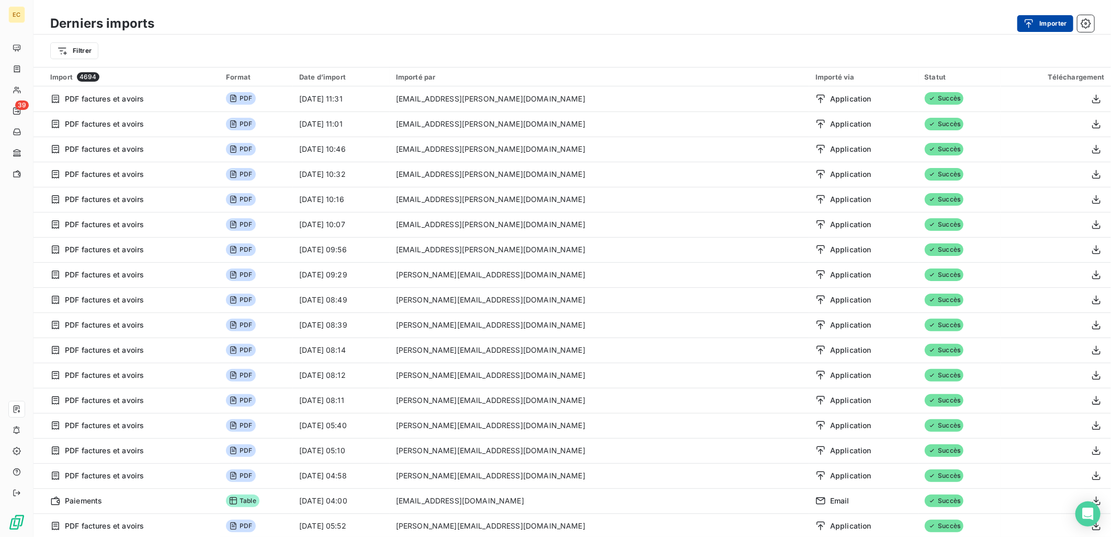
click at [1033, 22] on icon "button" at bounding box center [1028, 23] width 10 height 10
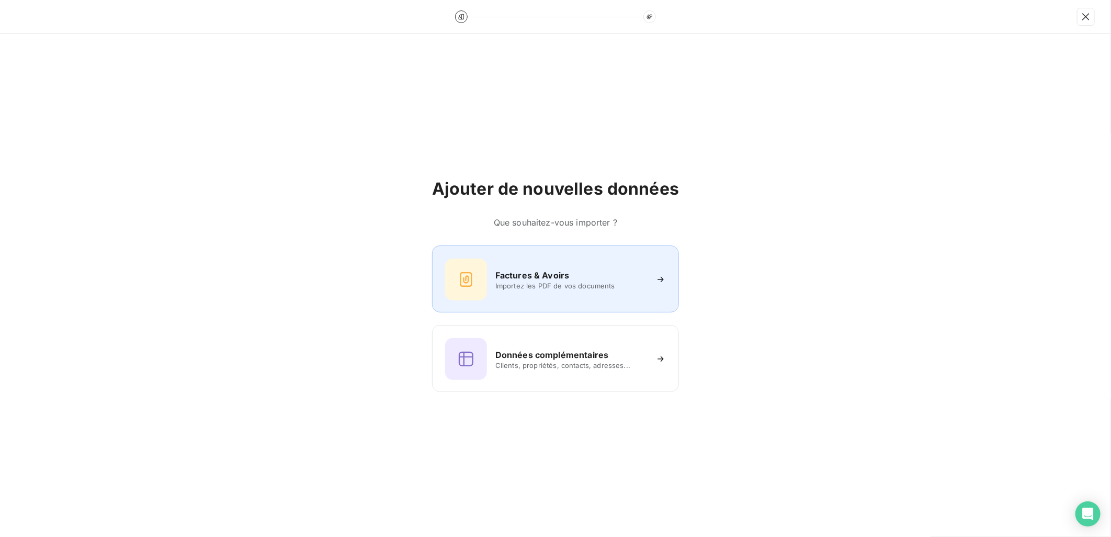
click at [531, 266] on div "Factures & Avoirs Importez les PDF de vos documents" at bounding box center [555, 279] width 221 height 42
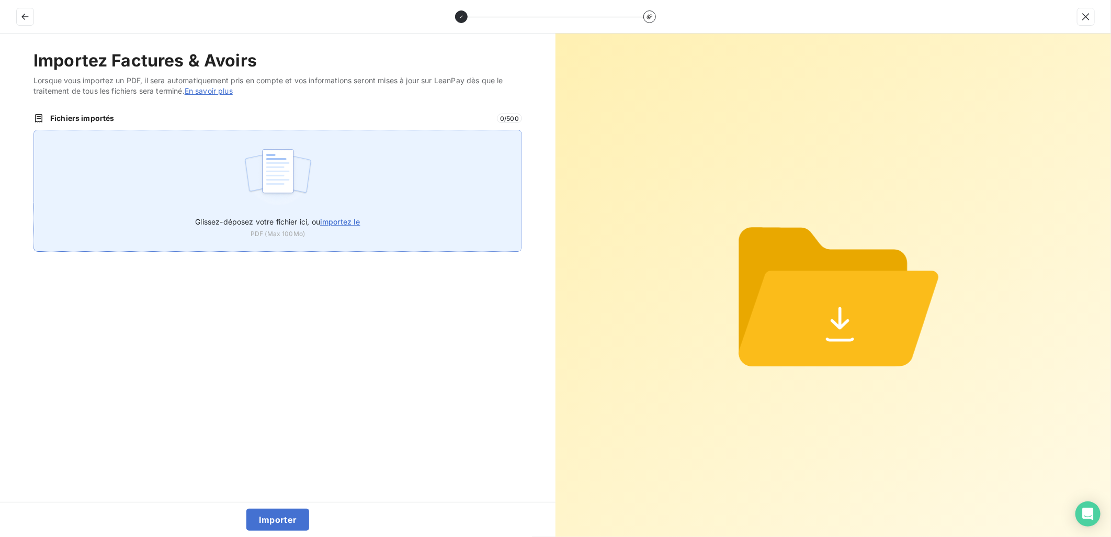
click at [445, 239] on div "Glissez-déposez votre fichier ici, ou importez le PDF (Max 100Mo)" at bounding box center [277, 191] width 488 height 122
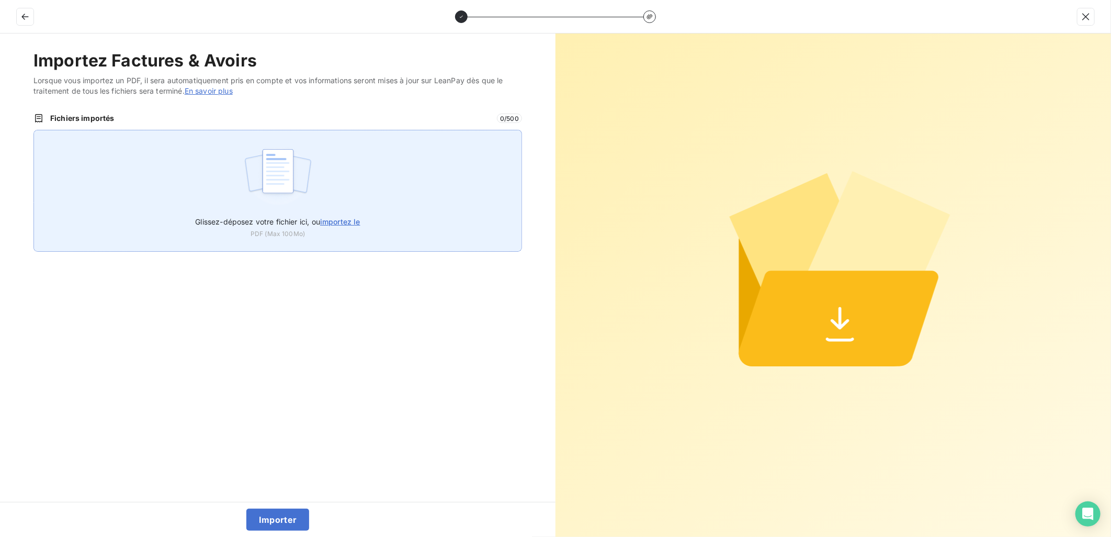
click at [347, 221] on span "importez le" at bounding box center [340, 221] width 40 height 9
click at [34, 130] on input "Glissez-déposez votre fichier ici, ou importez le" at bounding box center [33, 130] width 1 height 1
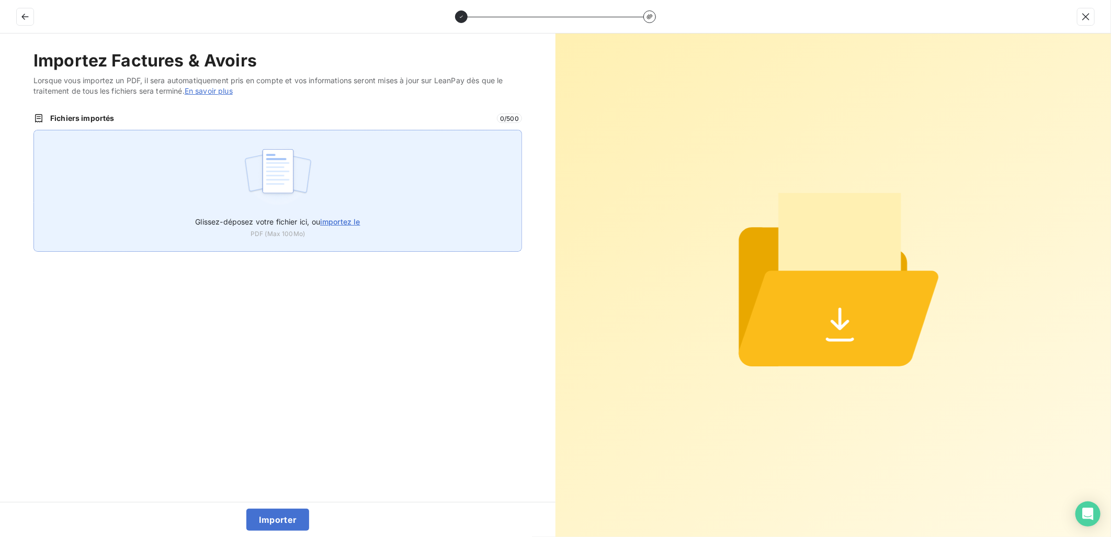
type input "C:\fakepath\FEF-2025-2690.pdf"
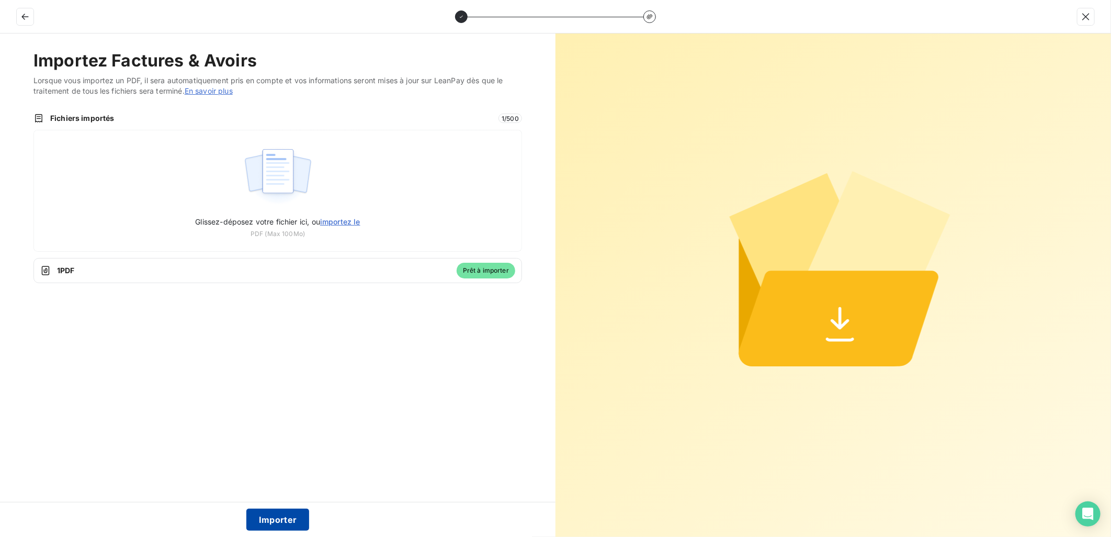
click at [288, 520] on button "Importer" at bounding box center [277, 519] width 63 height 22
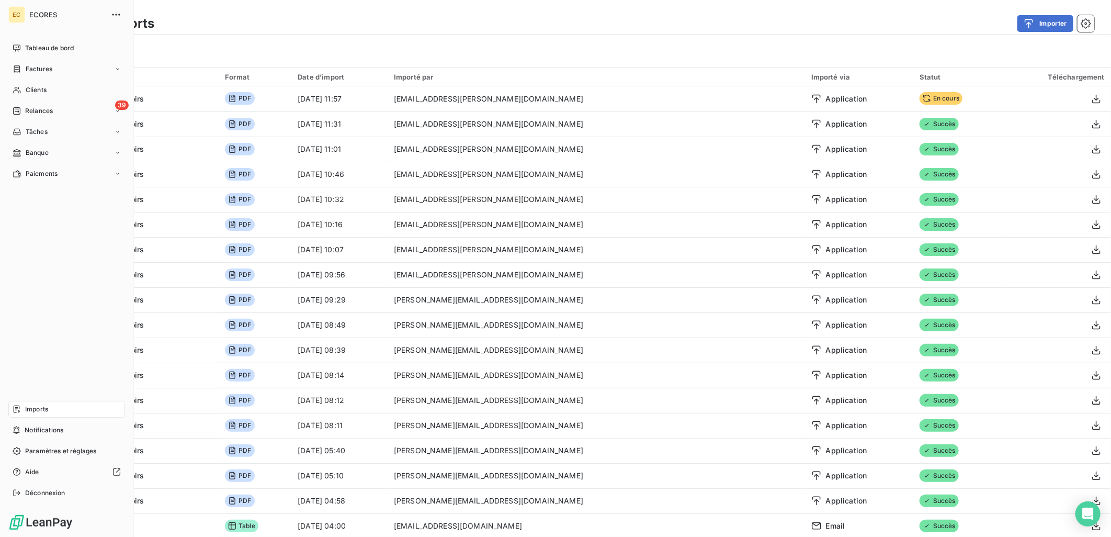
click at [26, 69] on span "Factures" at bounding box center [39, 68] width 27 height 9
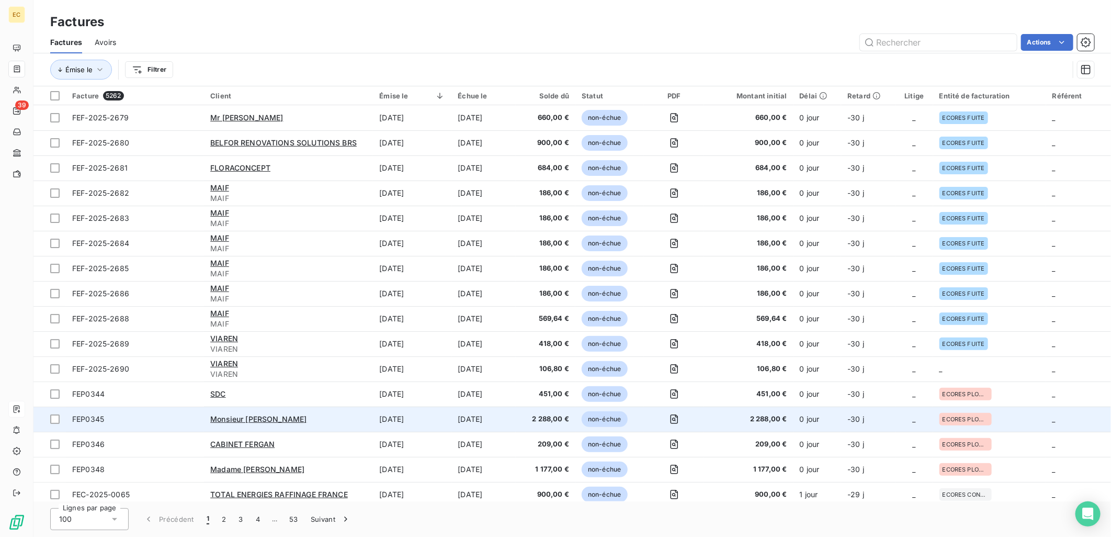
scroll to position [58, 0]
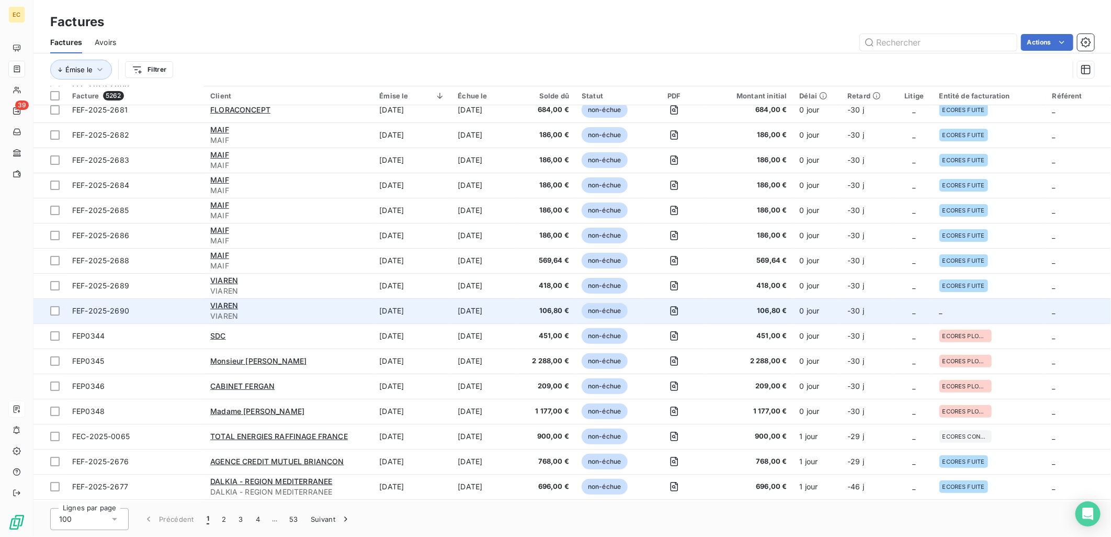
click at [948, 314] on td "_" at bounding box center [989, 310] width 113 height 25
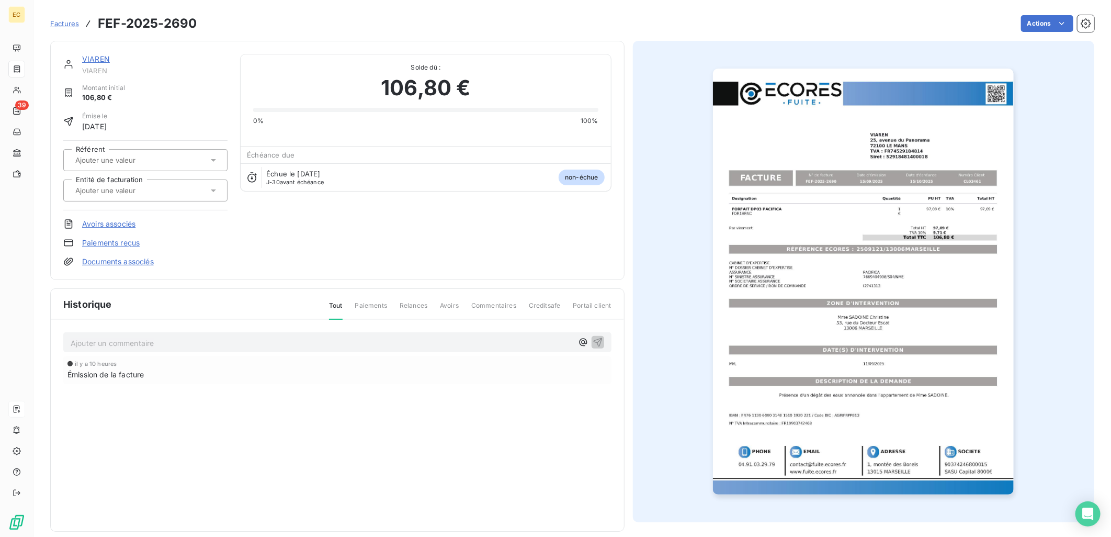
click at [113, 264] on link "Documents associés" at bounding box center [118, 261] width 72 height 10
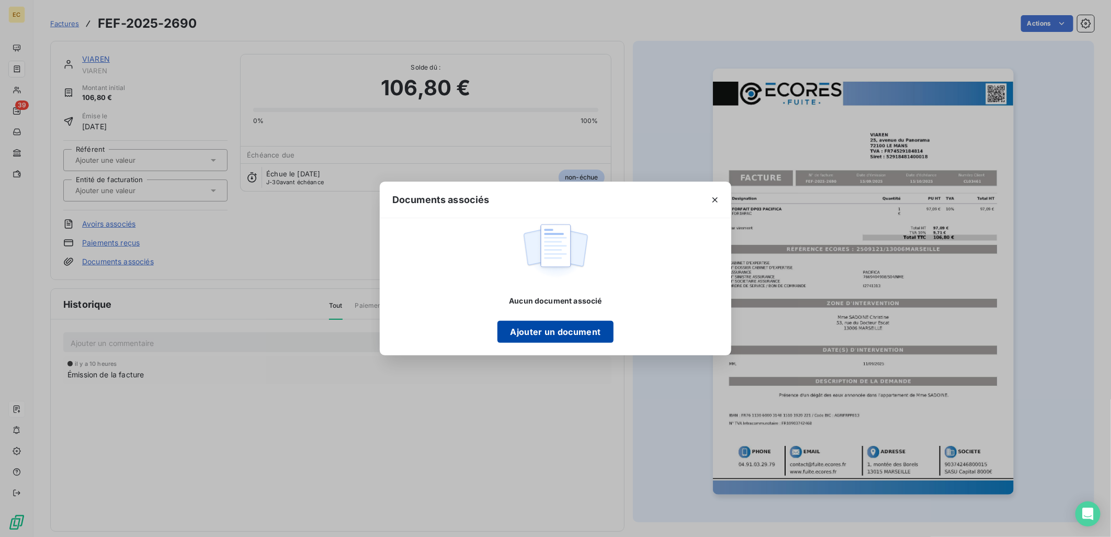
click at [554, 335] on button "Ajouter un document" at bounding box center [555, 332] width 116 height 22
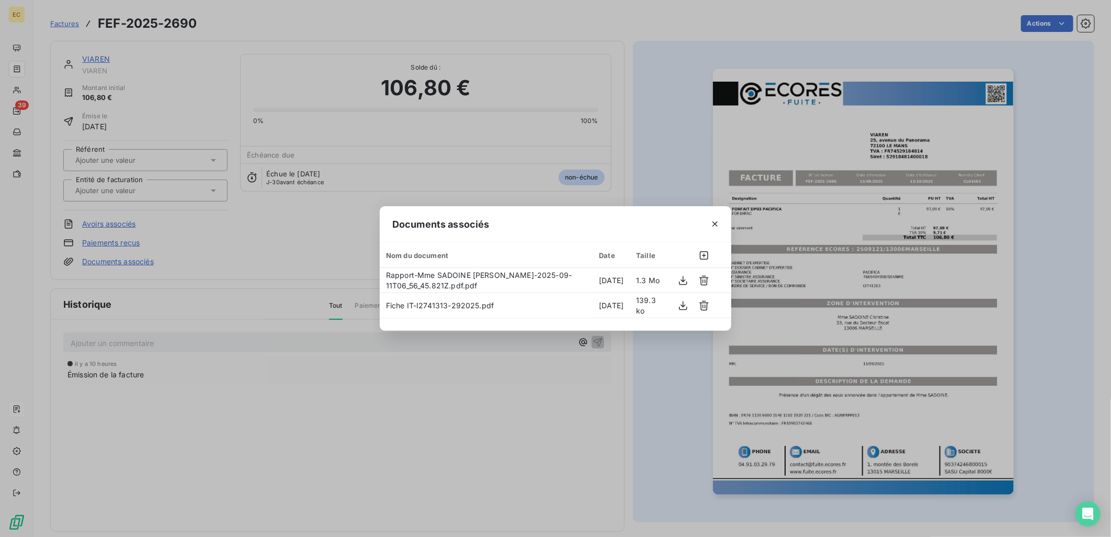
drag, startPoint x: 145, startPoint y: 183, endPoint x: 139, endPoint y: 190, distance: 8.9
click at [144, 183] on div "Documents associés Nom du document Date Taille Rapport-Mme SADOINE [PERSON_NAME…" at bounding box center [555, 268] width 1111 height 537
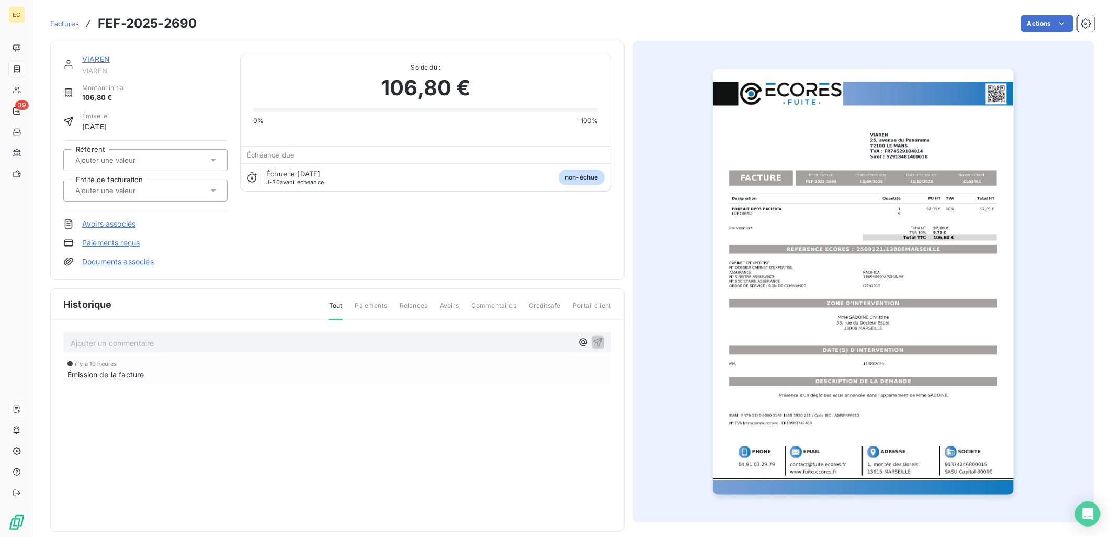
click at [139, 193] on input "text" at bounding box center [126, 190] width 105 height 9
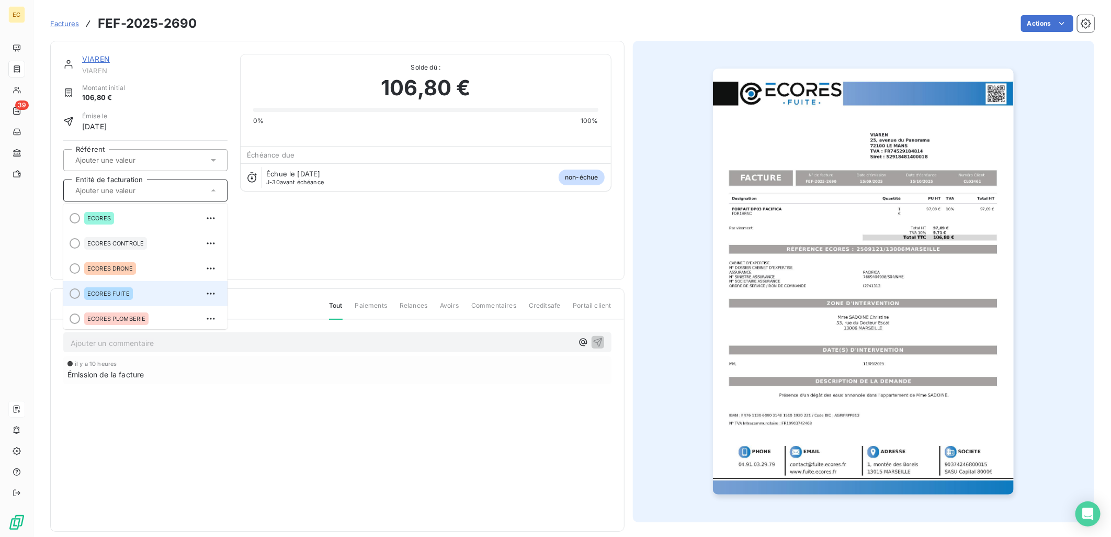
click at [157, 297] on div "ECORES FUITE" at bounding box center [151, 293] width 135 height 17
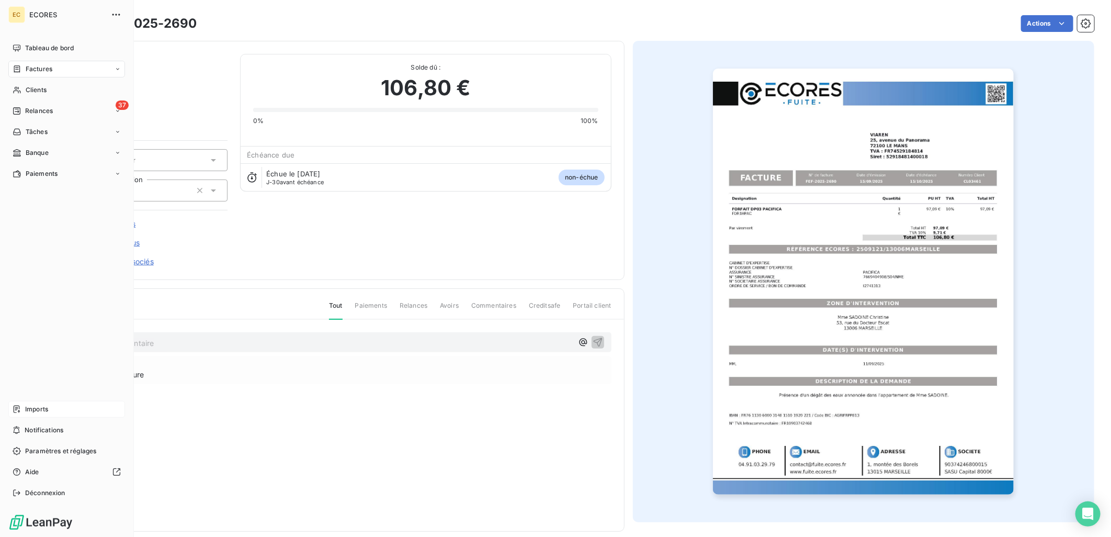
click at [27, 405] on span "Imports" at bounding box center [36, 408] width 23 height 9
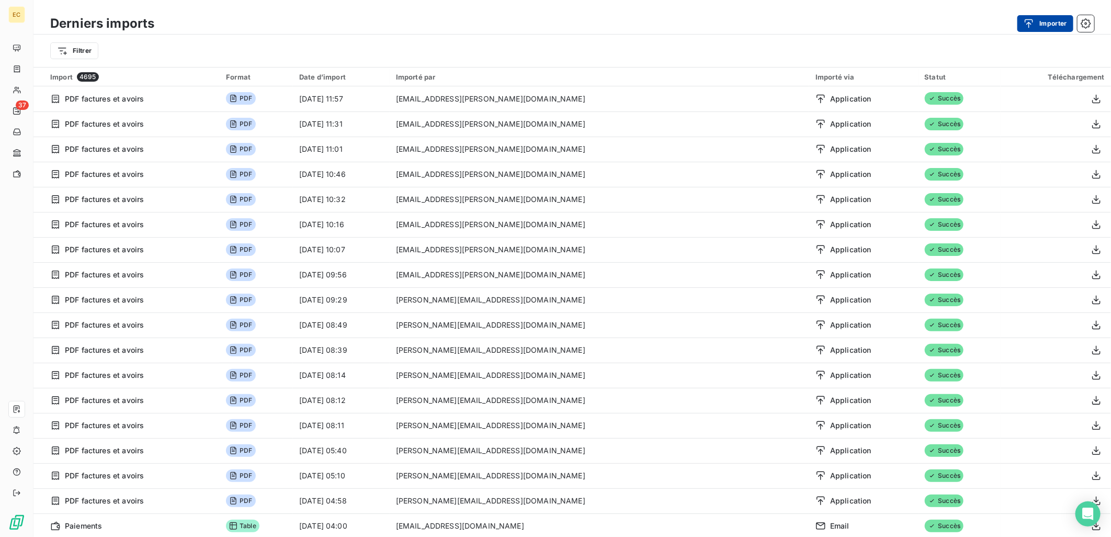
click at [1057, 18] on button "Importer" at bounding box center [1045, 23] width 56 height 17
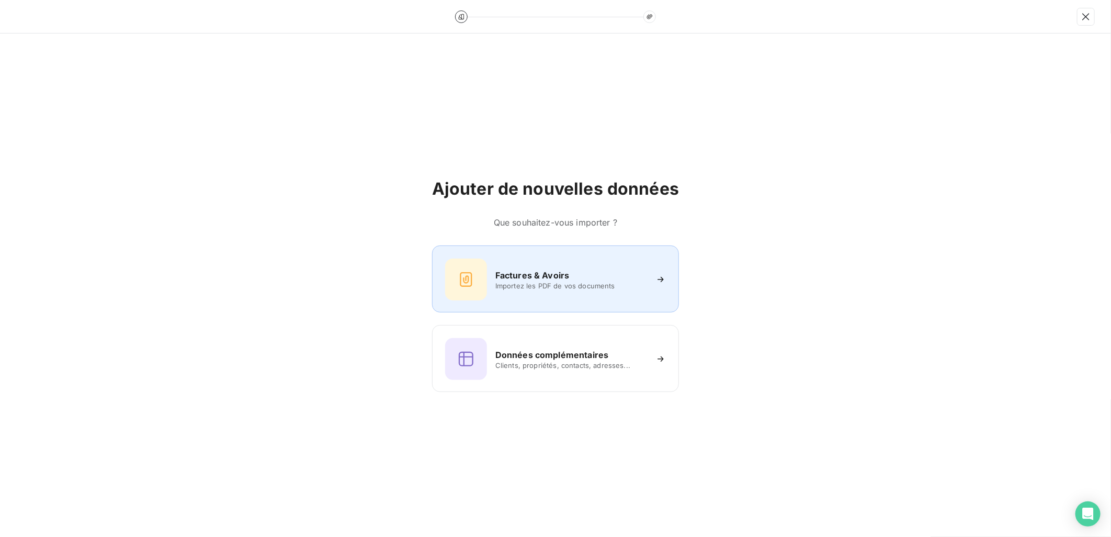
click at [539, 270] on h6 "Factures & Avoirs" at bounding box center [532, 275] width 74 height 13
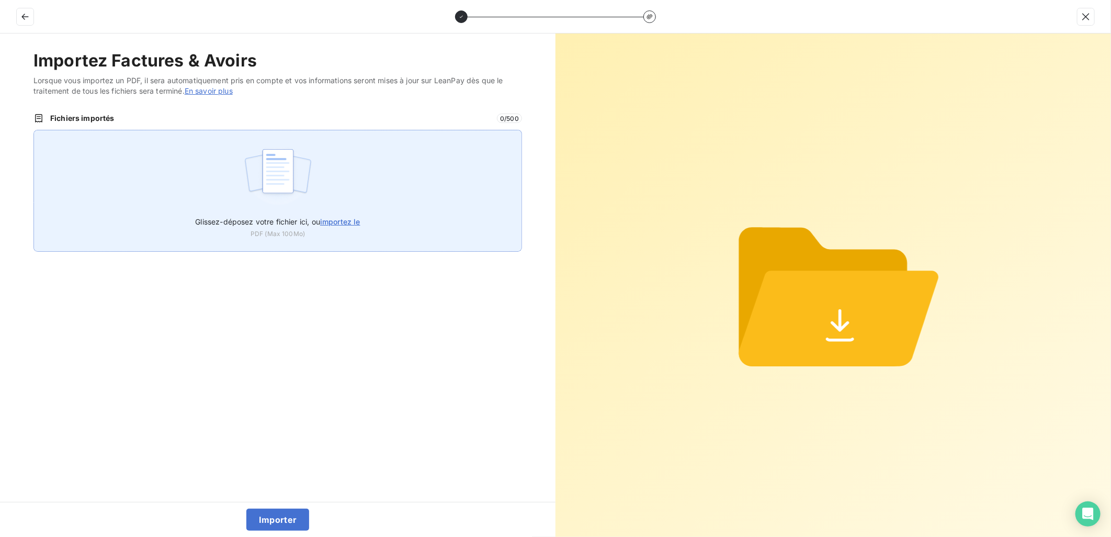
click at [360, 217] on span "importez le" at bounding box center [340, 221] width 40 height 9
click at [34, 130] on input "Glissez-déposez votre fichier ici, ou importez le" at bounding box center [33, 130] width 1 height 1
type input "C:\fakepath\FEF-2025-2691.pdf"
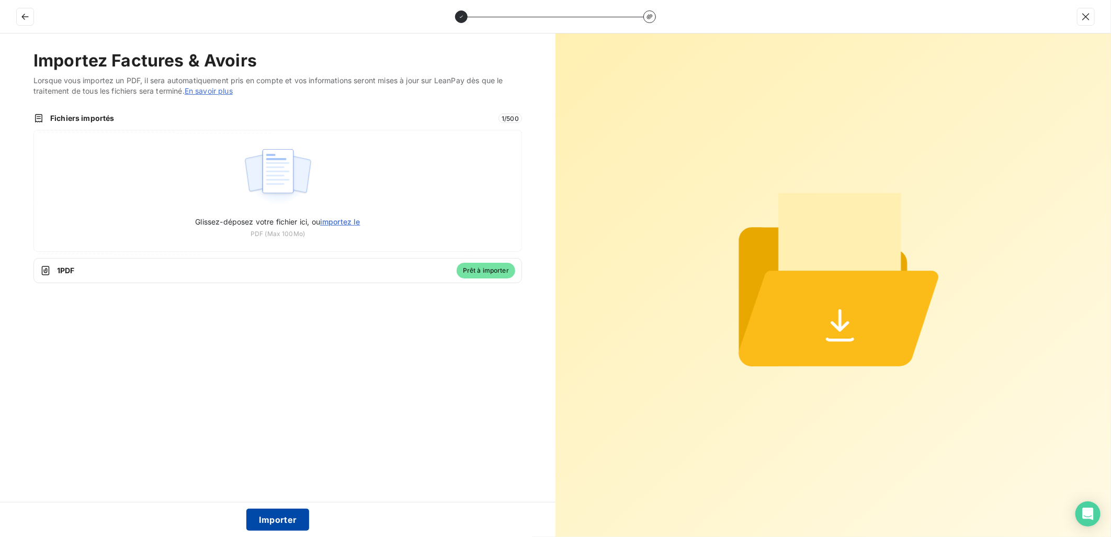
click at [268, 521] on button "Importer" at bounding box center [277, 519] width 63 height 22
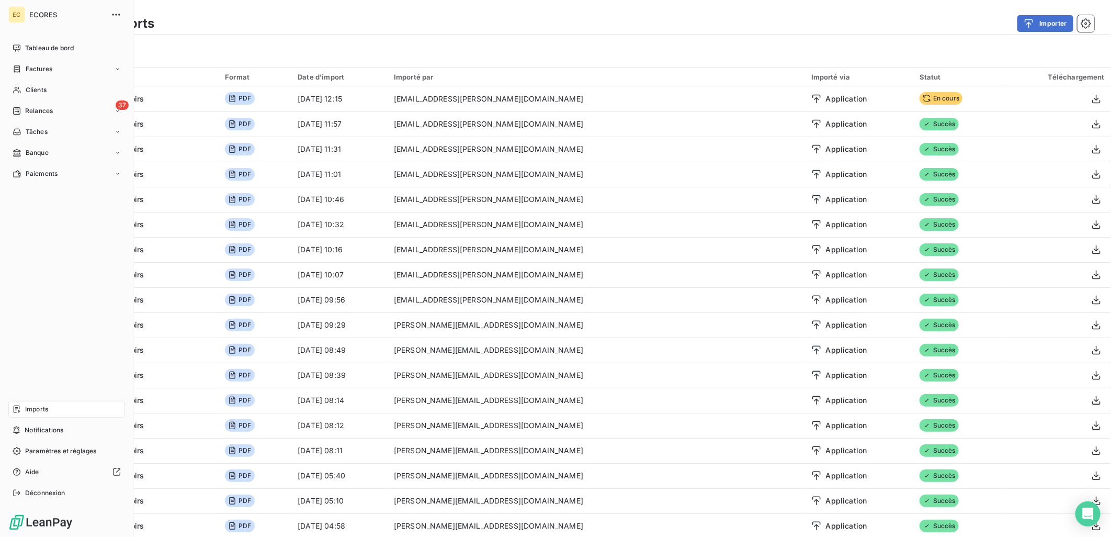
drag, startPoint x: 20, startPoint y: 67, endPoint x: 45, endPoint y: 67, distance: 25.6
click at [45, 67] on span "Factures" at bounding box center [39, 68] width 27 height 9
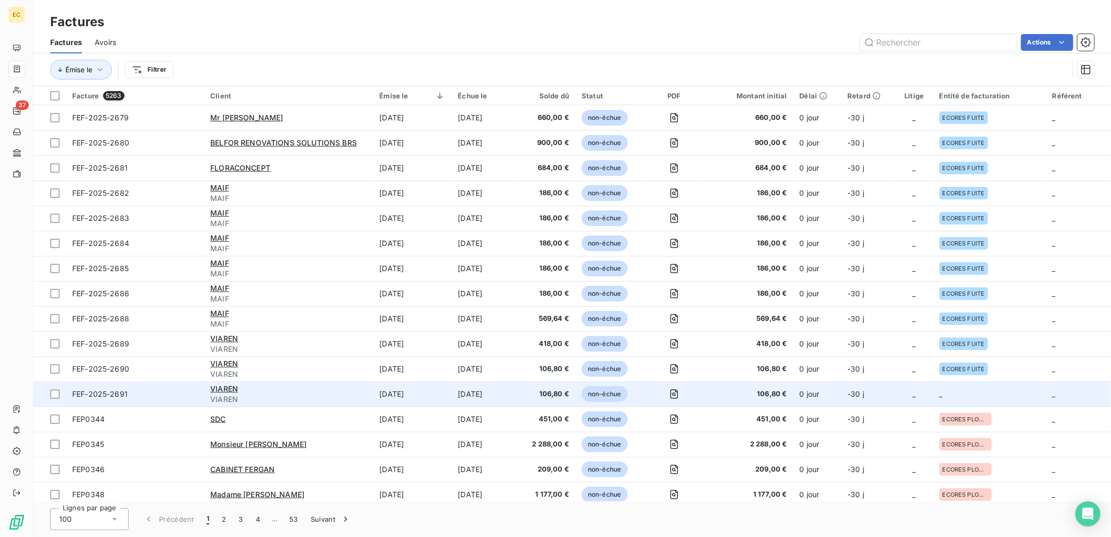
click at [1014, 386] on td "_" at bounding box center [989, 393] width 113 height 25
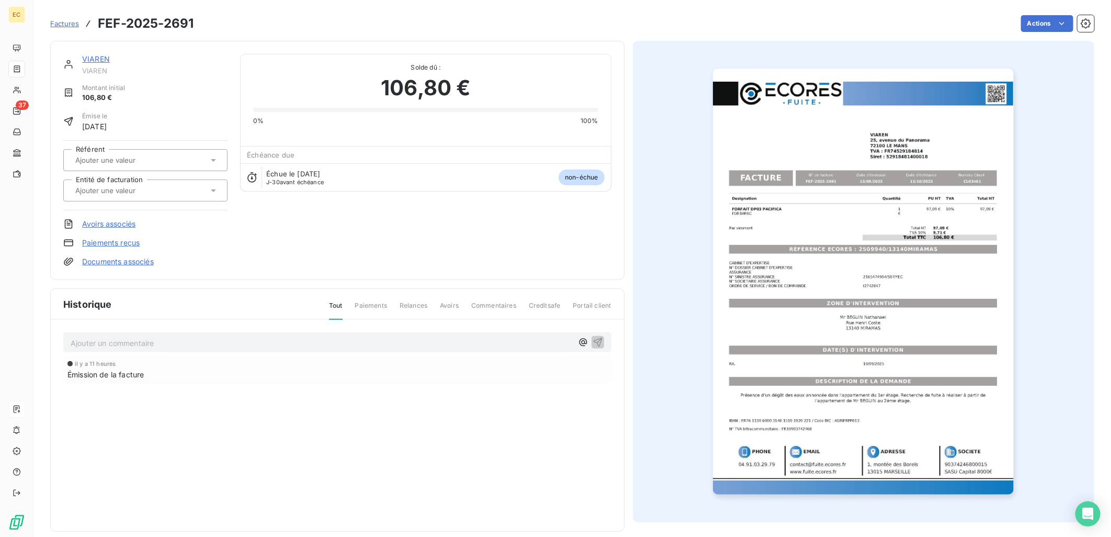
click at [122, 262] on link "Documents associés" at bounding box center [118, 261] width 72 height 10
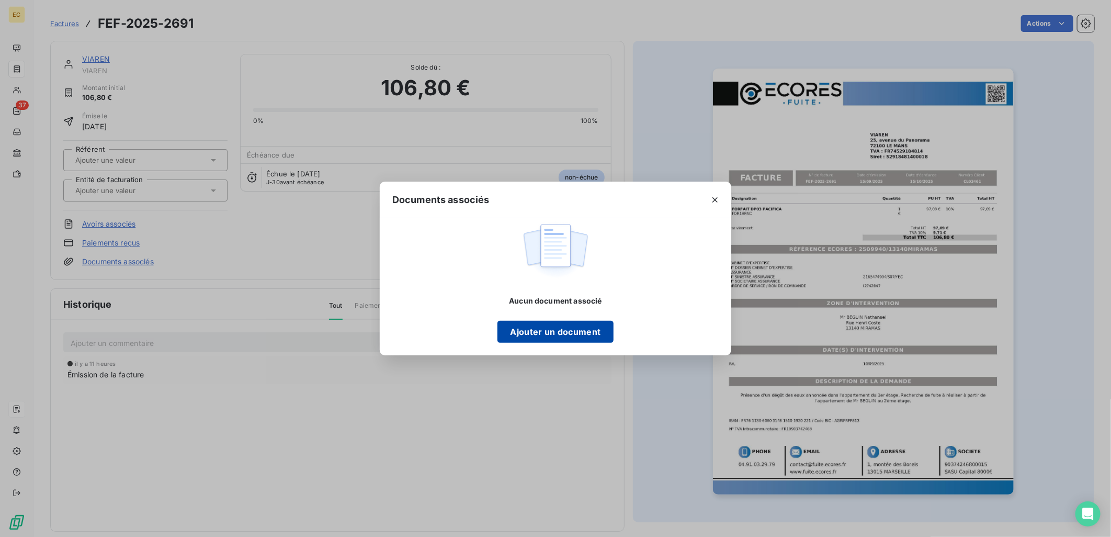
click at [566, 330] on button "Ajouter un document" at bounding box center [555, 332] width 116 height 22
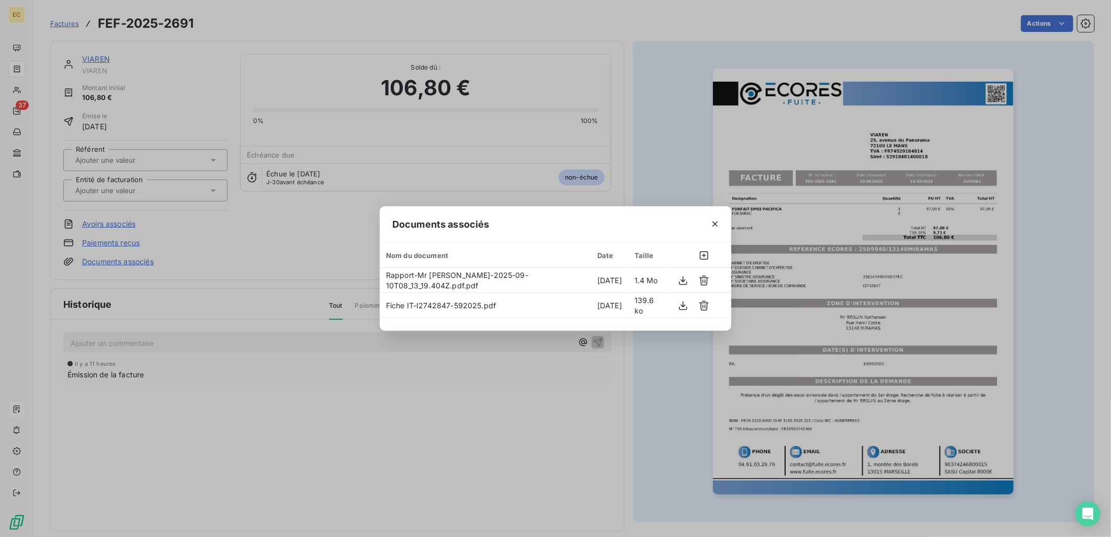
click at [274, 258] on div "Documents associés Nom du document Date Taille Rapport-Mr [PERSON_NAME]-2025-09…" at bounding box center [555, 268] width 1111 height 537
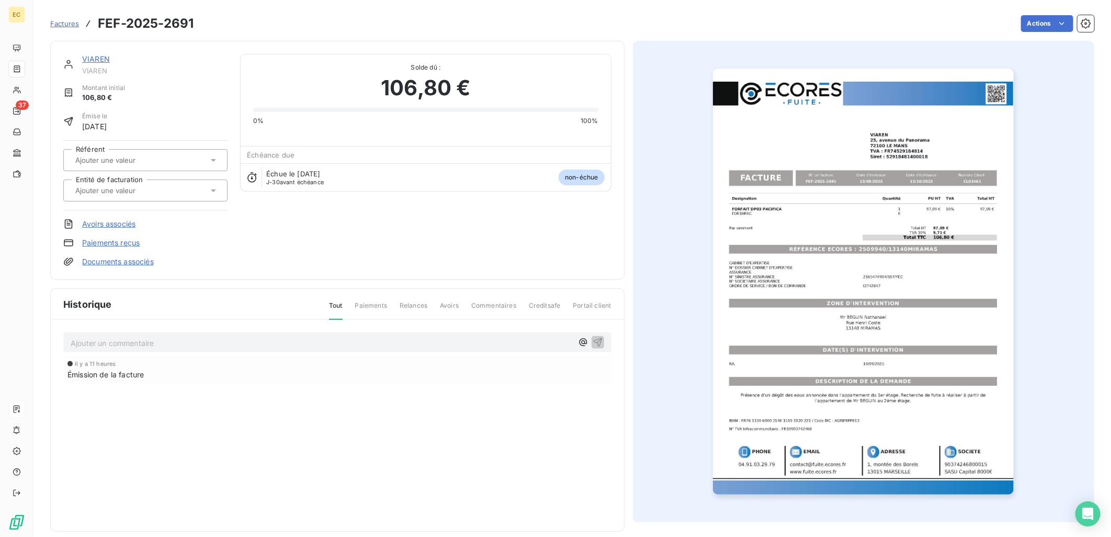
click at [140, 194] on input "text" at bounding box center [126, 190] width 105 height 9
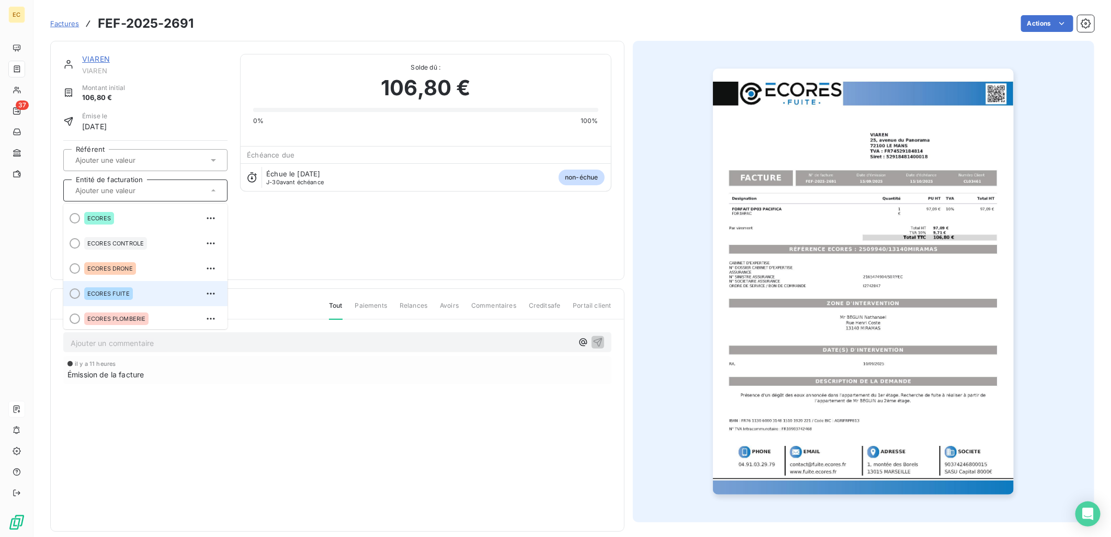
click at [113, 289] on div "ECORES FUITE" at bounding box center [108, 293] width 49 height 13
